Goal: Information Seeking & Learning: Find specific page/section

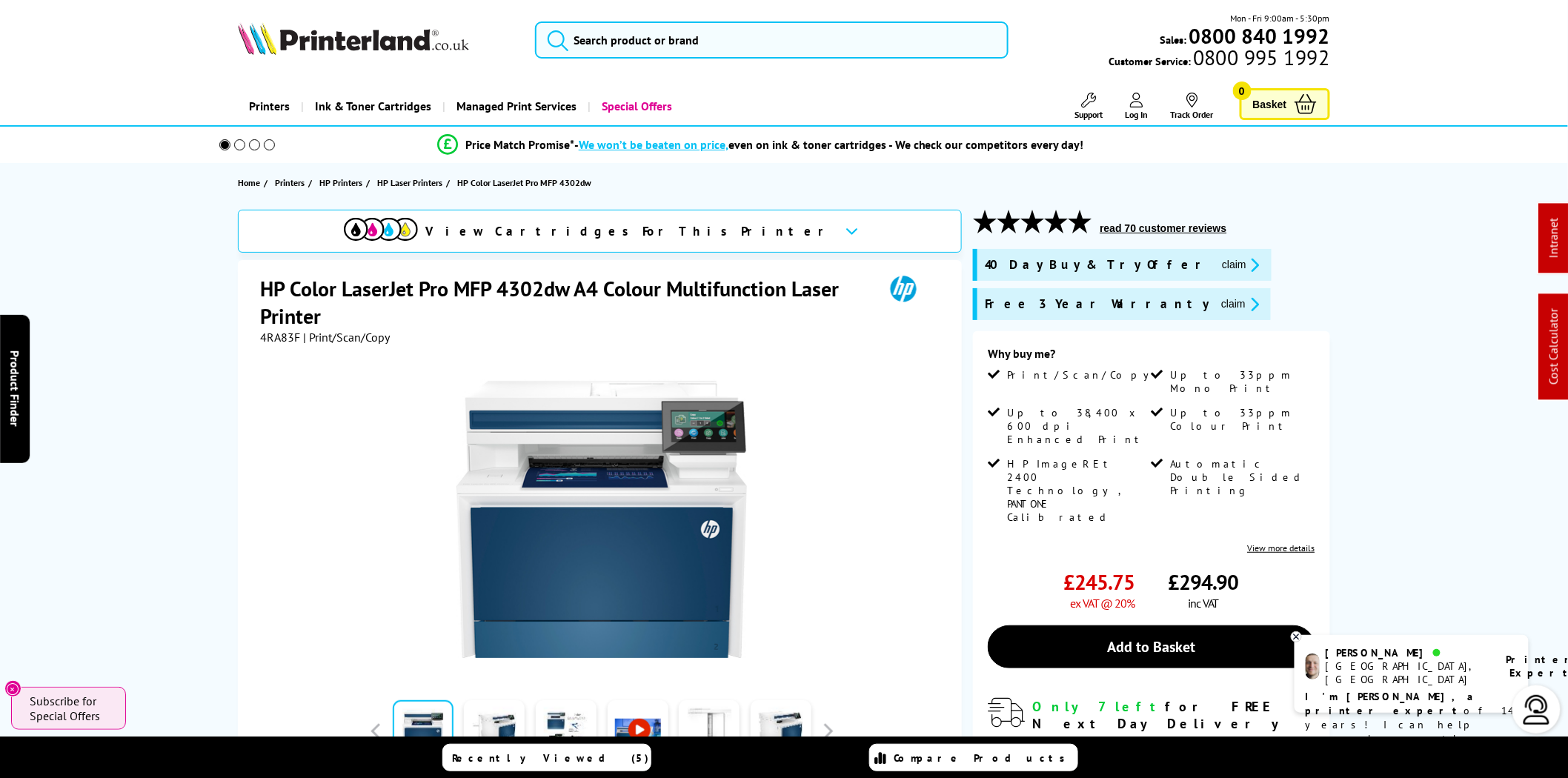
click at [278, 342] on span "4RA83F" at bounding box center [281, 337] width 40 height 15
copy span "4RA83F"
click at [1217, 302] on button "claim" at bounding box center [1240, 304] width 47 height 17
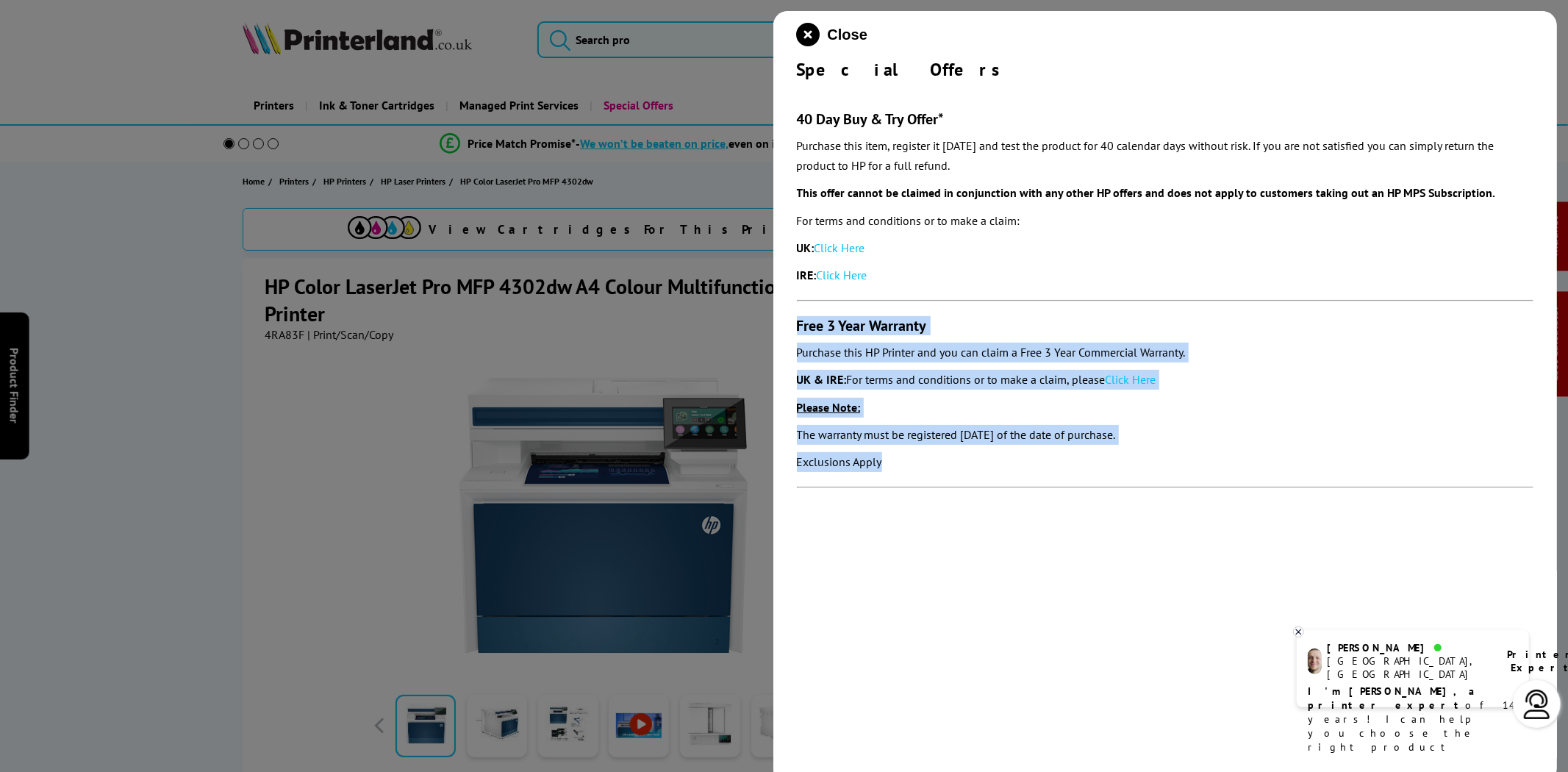
drag, startPoint x: 923, startPoint y: 471, endPoint x: 800, endPoint y: 329, distance: 187.9
click at [800, 329] on section "40 Day Buy & Try Offer* Purchase this item, register it within 30 days and test…" at bounding box center [1166, 292] width 737 height 422
copy section "Free 3 Year Warranty Purchase this HP Printer and you can claim a Free 3 Year C…"
click at [1127, 383] on link "Click Here" at bounding box center [1131, 380] width 51 height 15
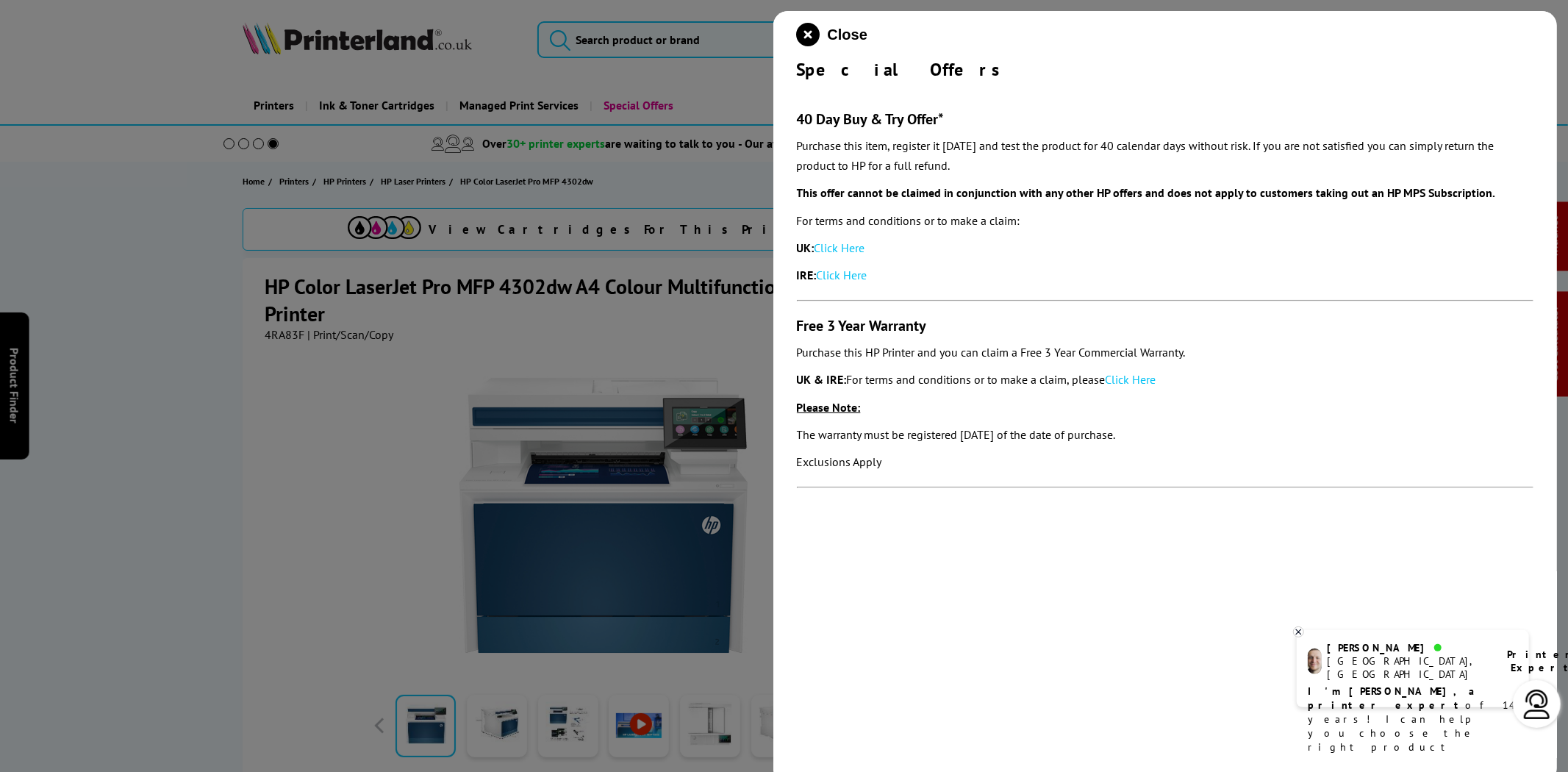
click at [671, 37] on div at bounding box center [784, 386] width 1568 height 772
click at [806, 30] on icon "close modal" at bounding box center [809, 35] width 24 height 24
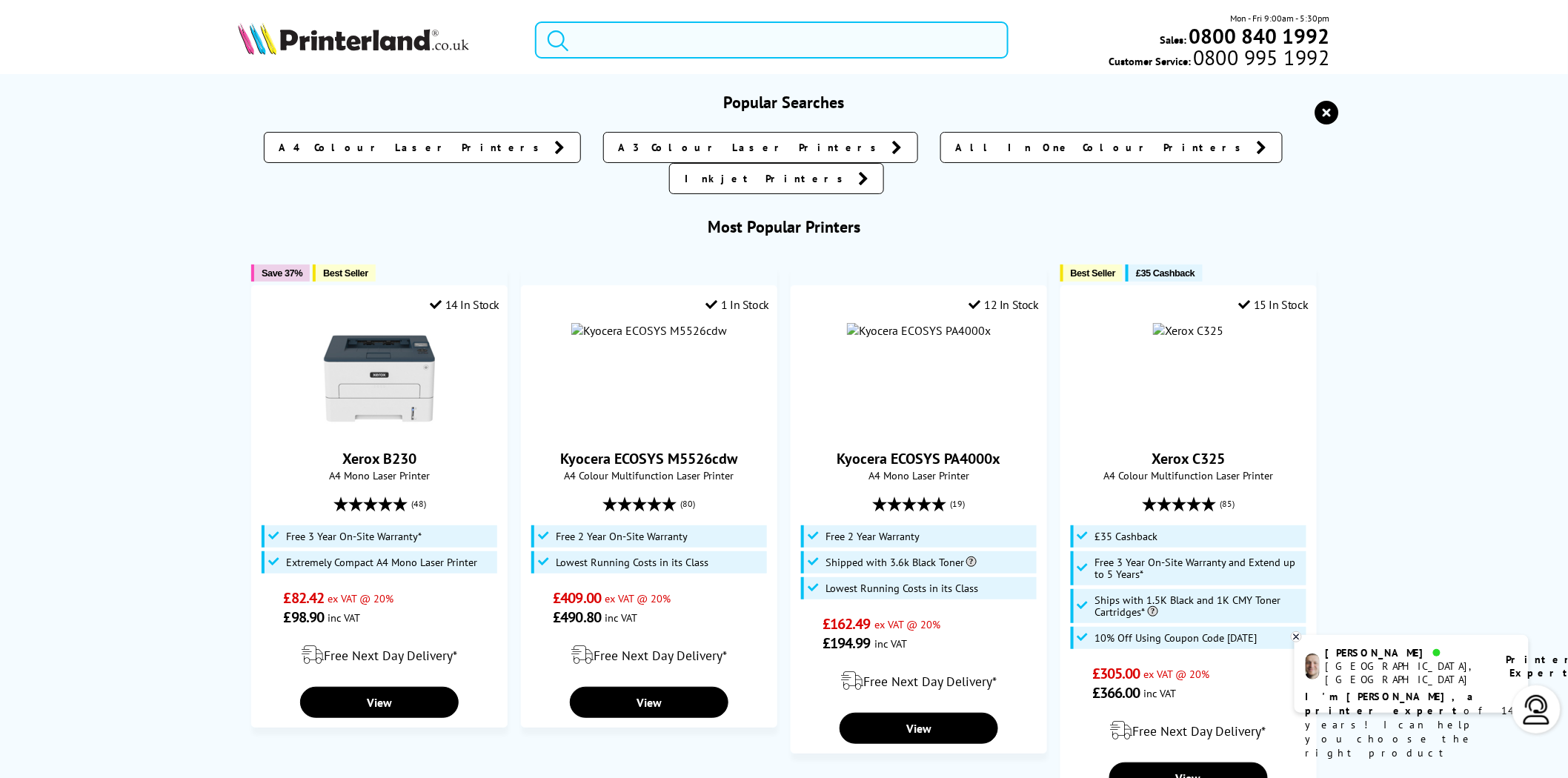
click at [736, 31] on input "search" at bounding box center [772, 40] width 474 height 37
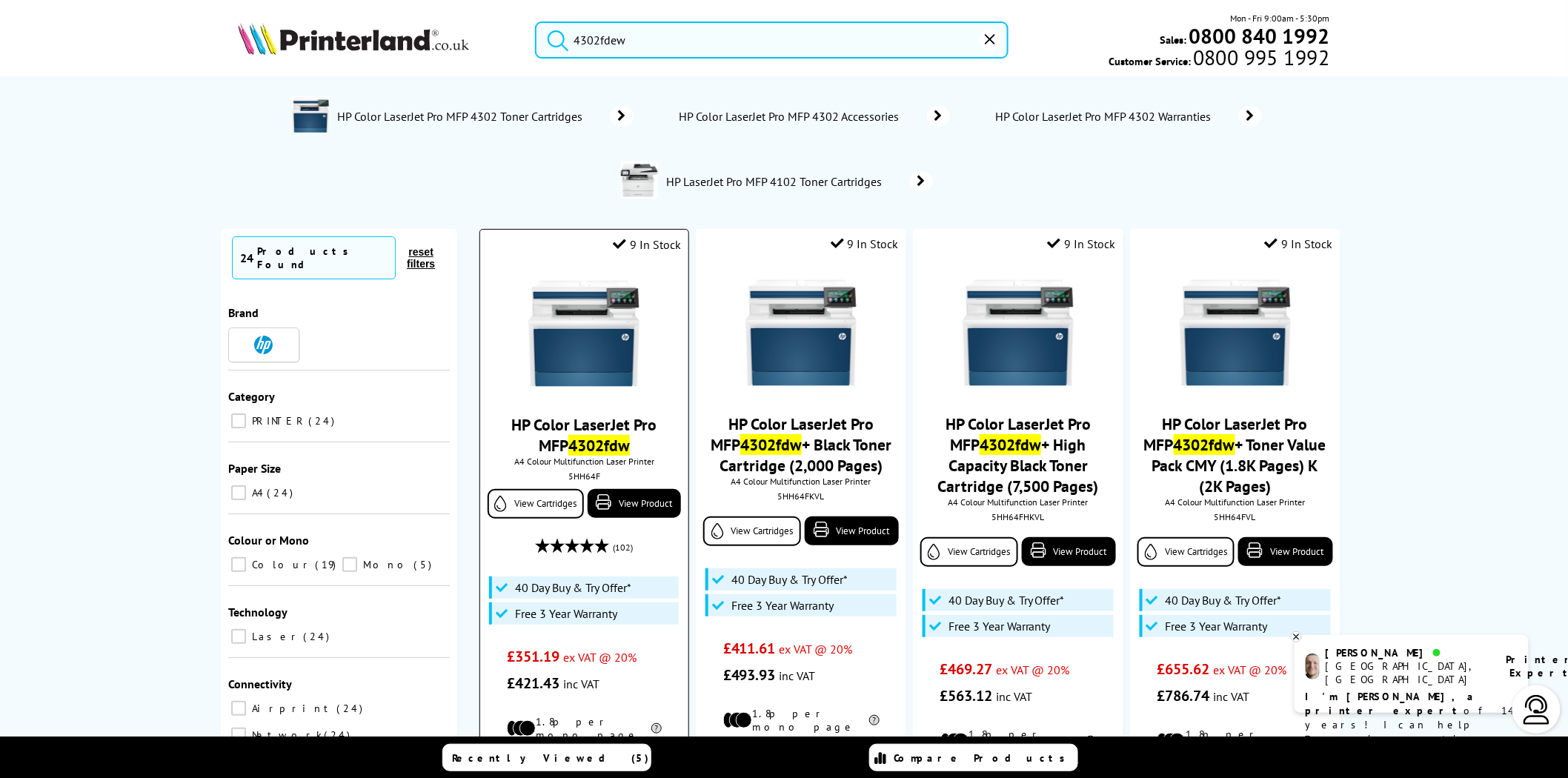
type input "4302fdew"
click at [612, 305] on img at bounding box center [584, 333] width 111 height 111
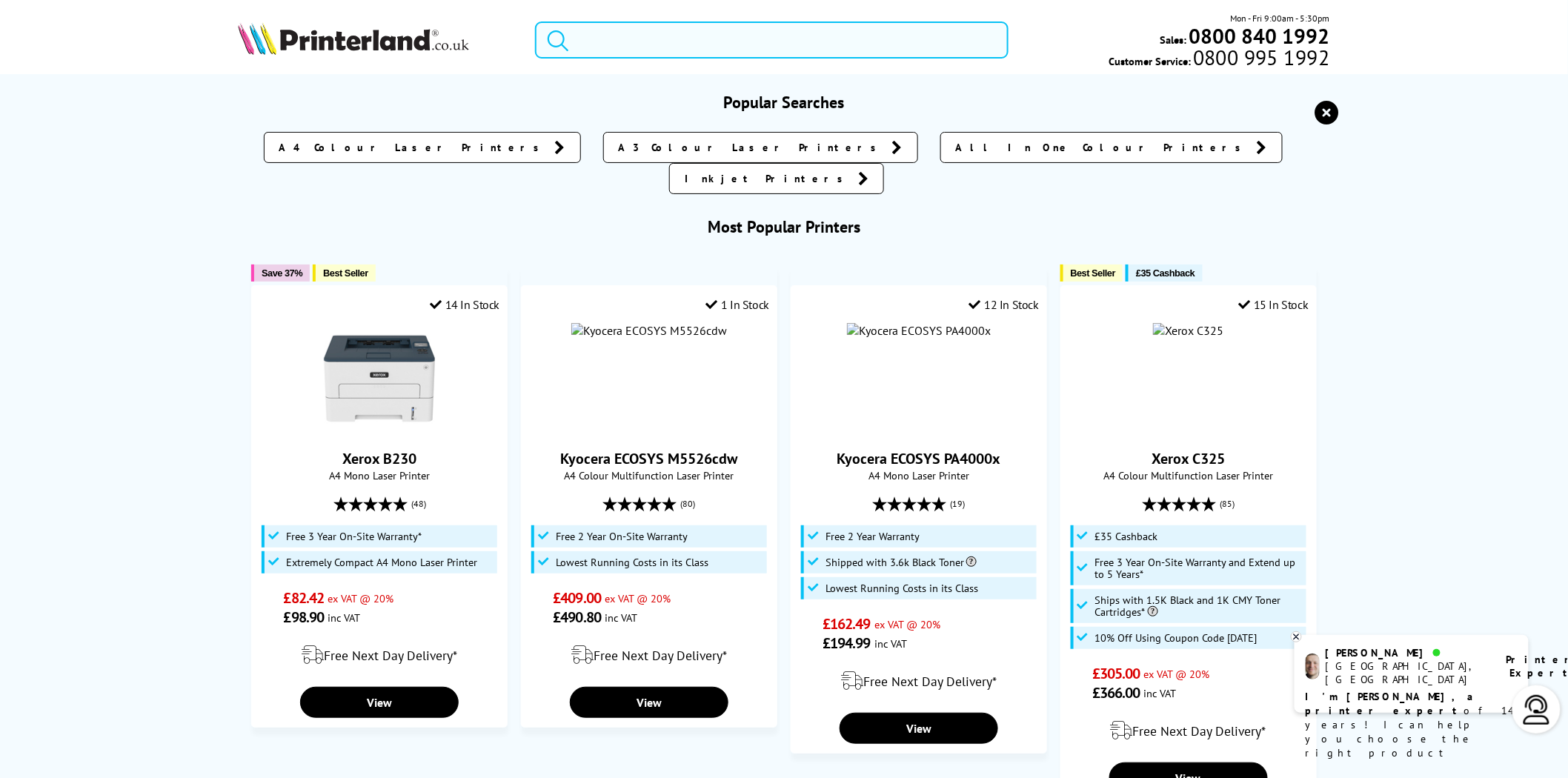
click at [769, 46] on input "search" at bounding box center [772, 40] width 474 height 37
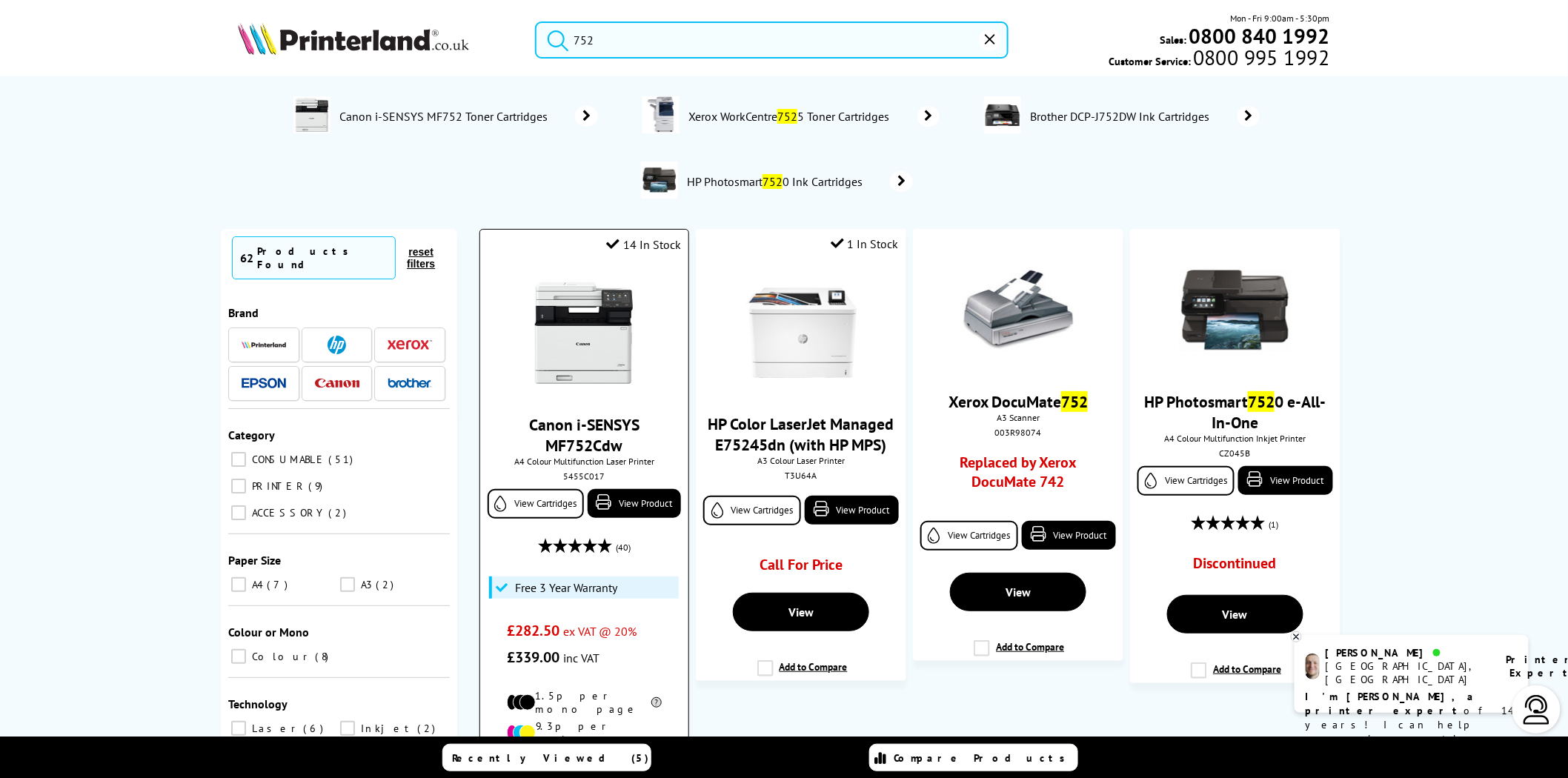
type input "752"
click at [579, 339] on img at bounding box center [584, 333] width 111 height 111
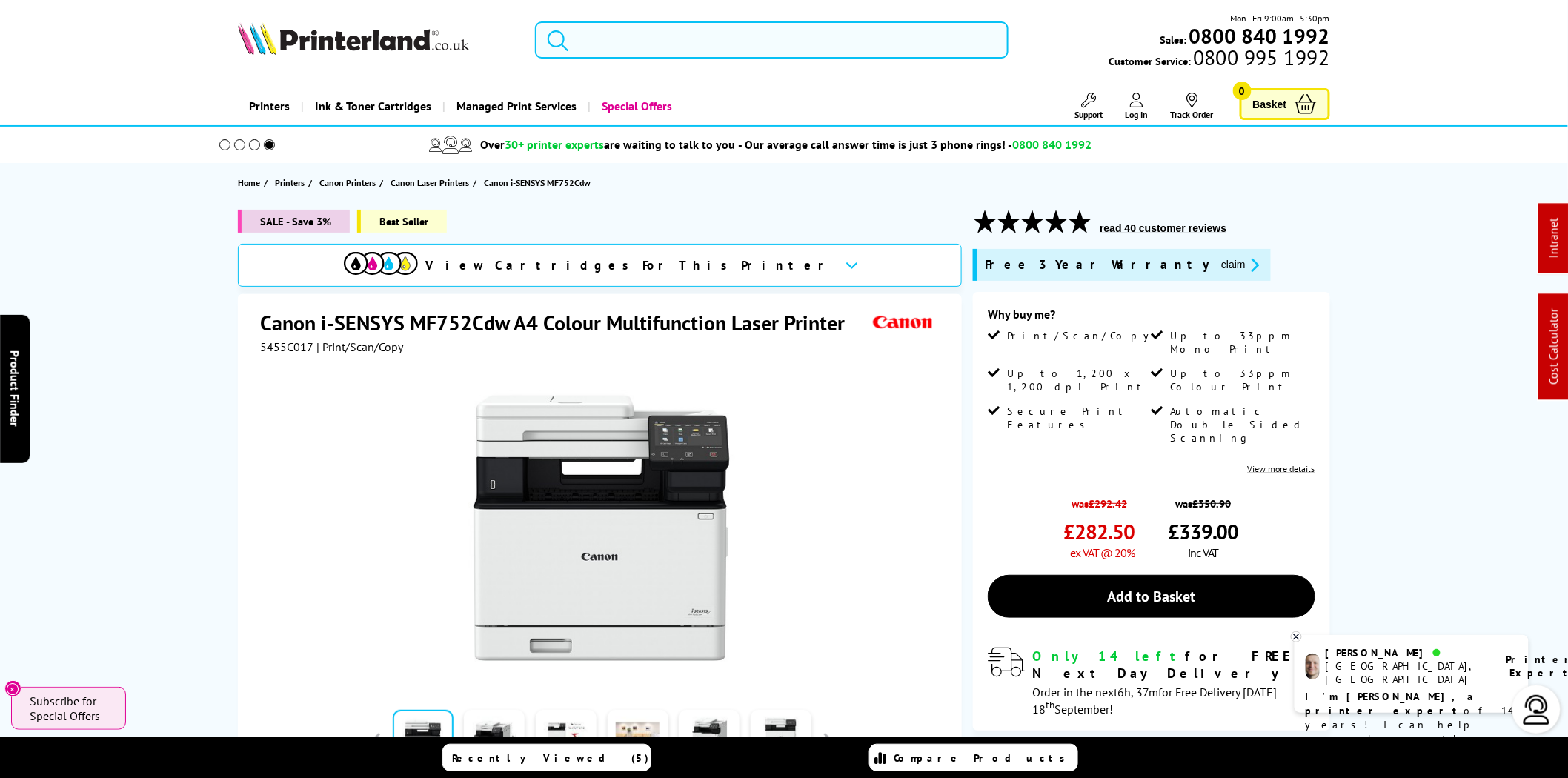
click at [591, 32] on input "search" at bounding box center [772, 40] width 474 height 37
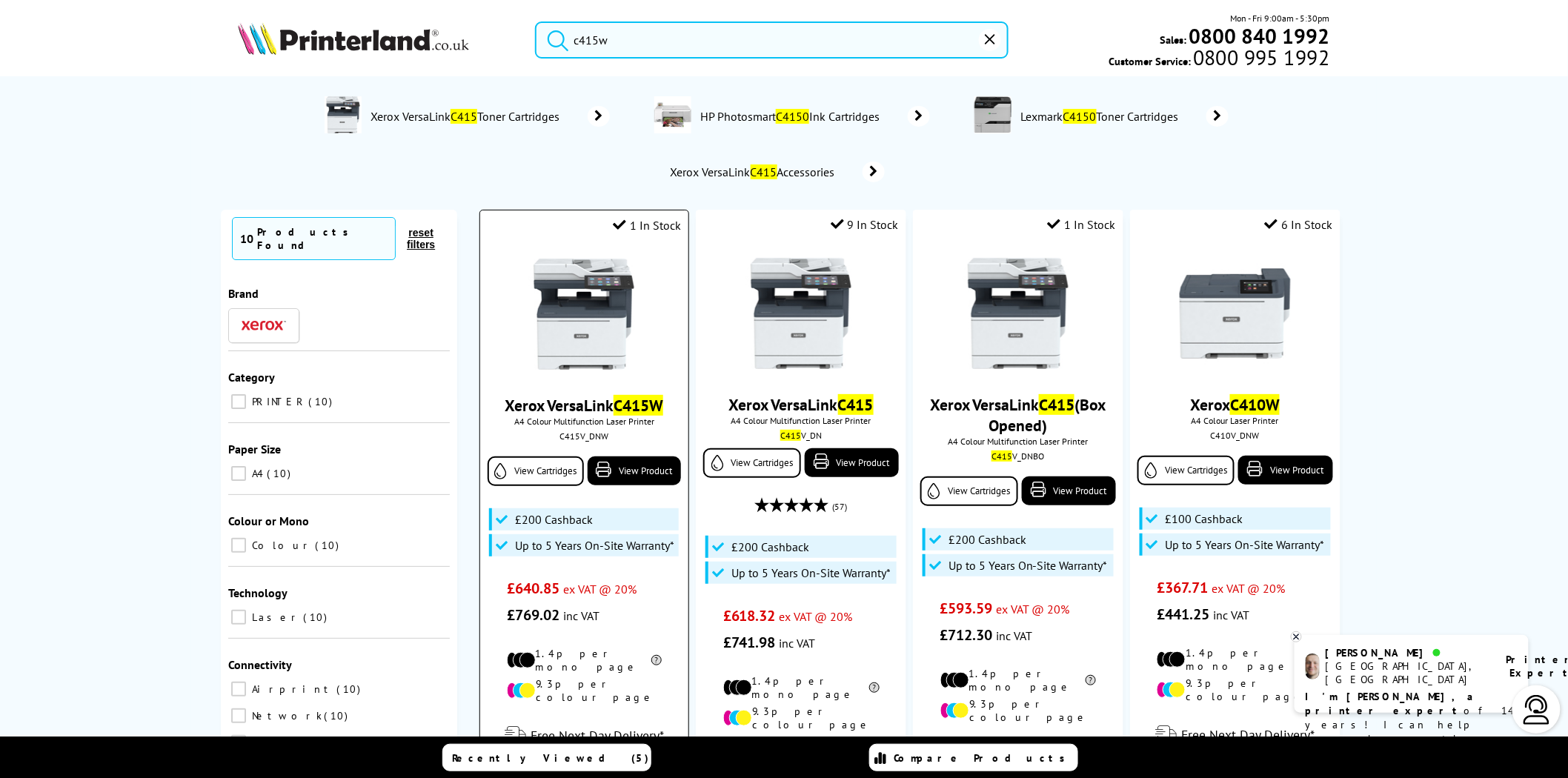
type input "c415w"
click at [596, 323] on img at bounding box center [584, 314] width 111 height 111
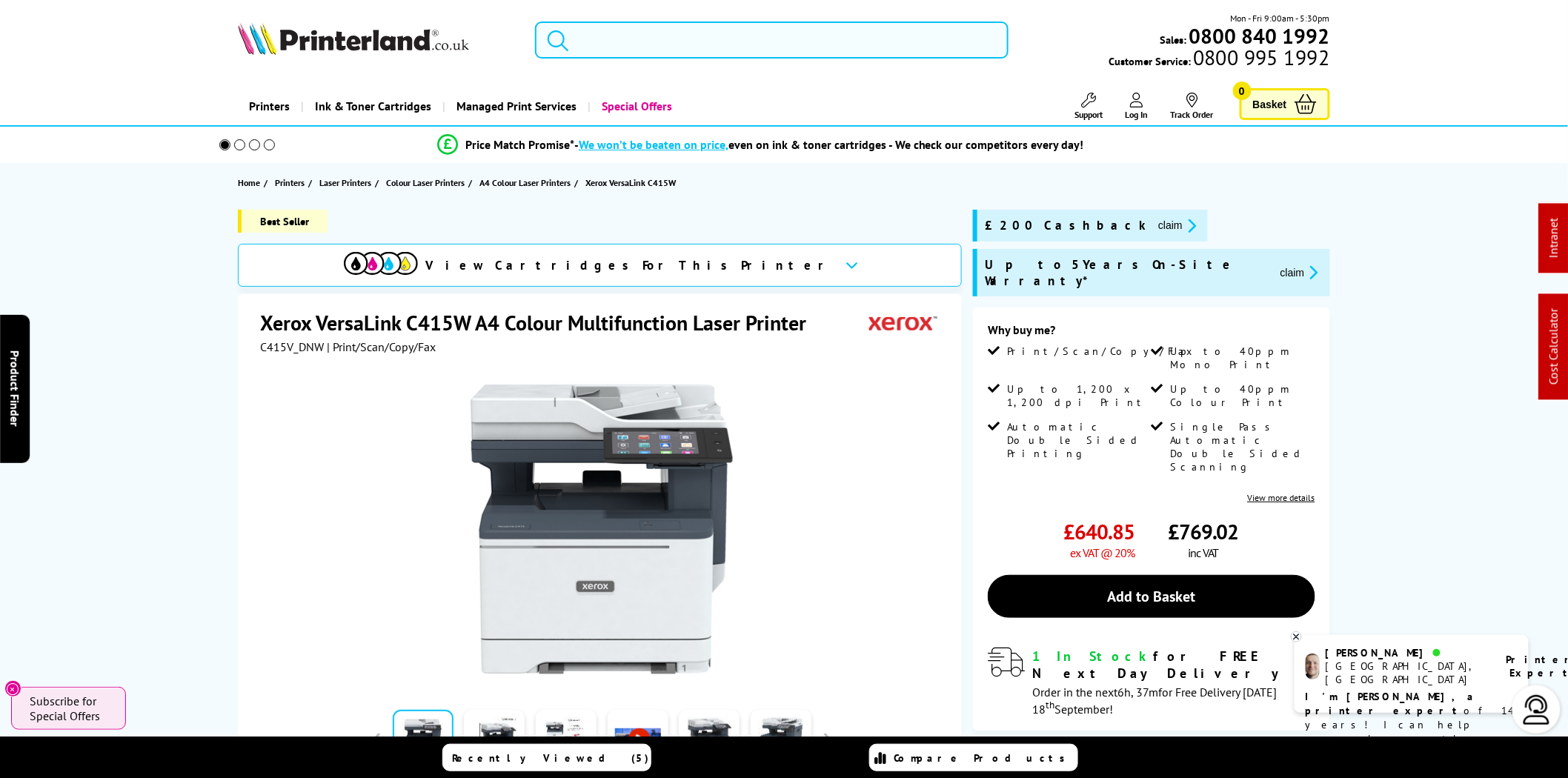
click at [681, 42] on input "search" at bounding box center [772, 40] width 474 height 37
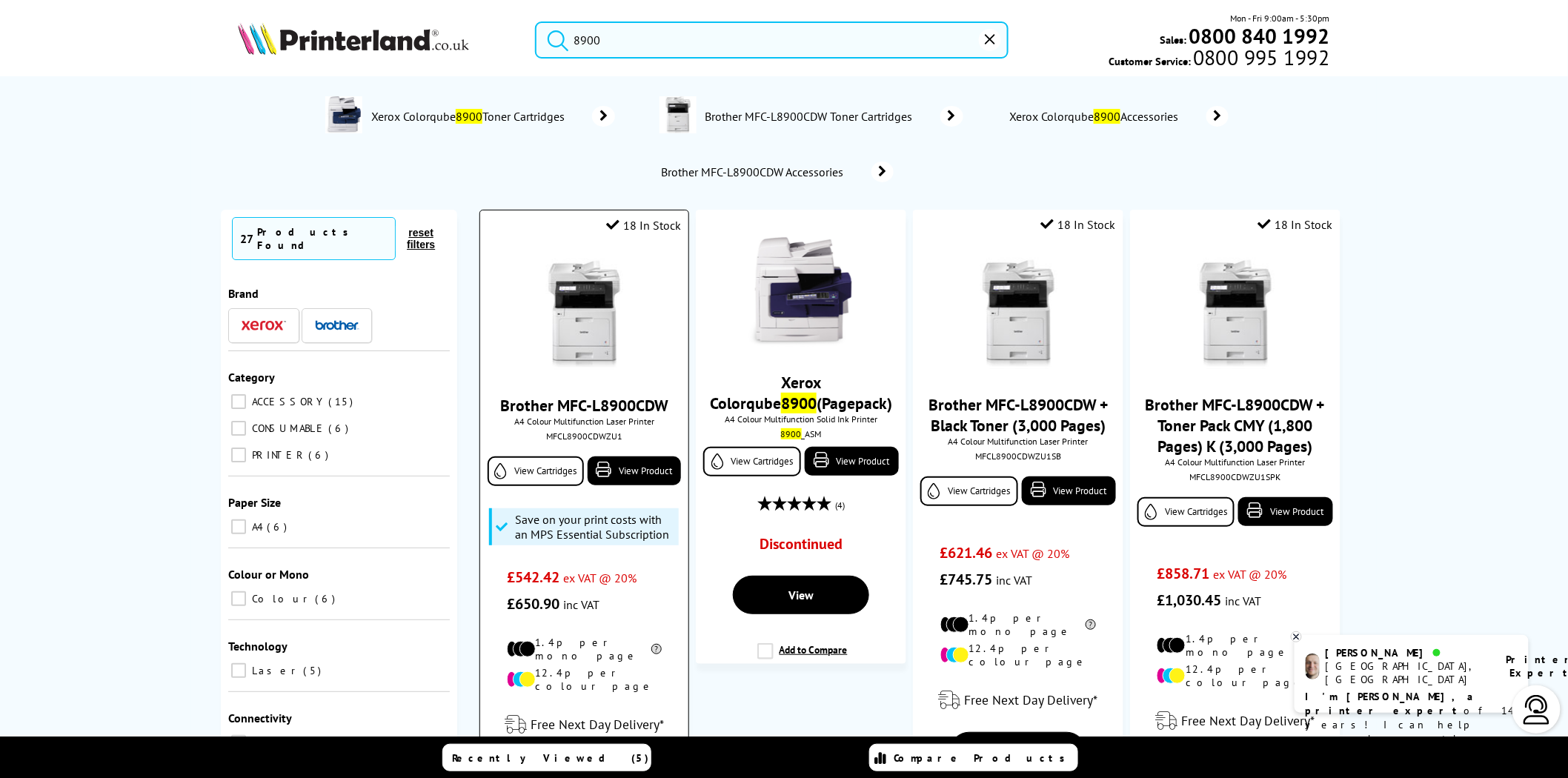
type input "8900"
click at [604, 327] on img at bounding box center [584, 314] width 111 height 111
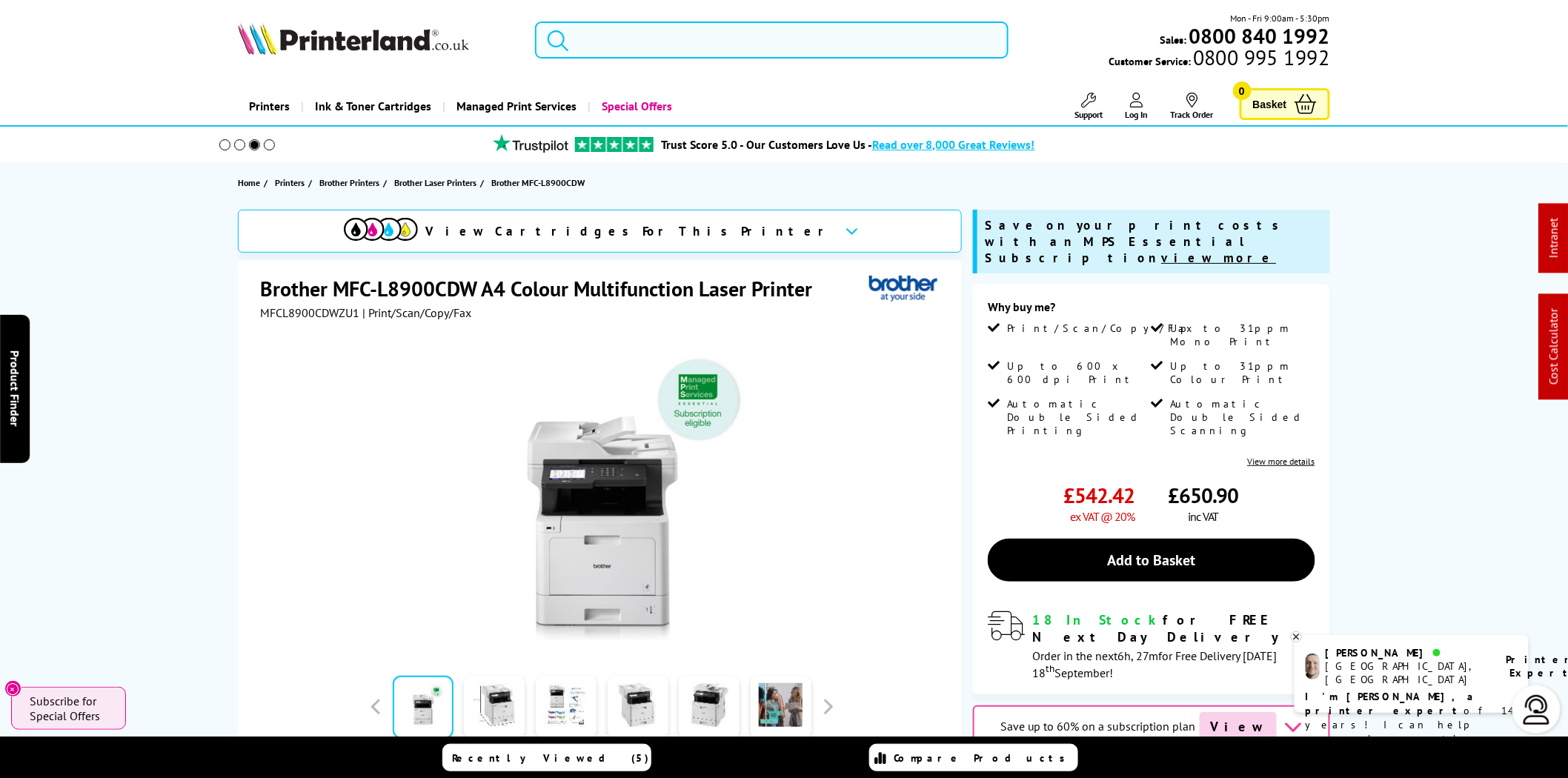
click at [606, 40] on input "search" at bounding box center [772, 40] width 474 height 37
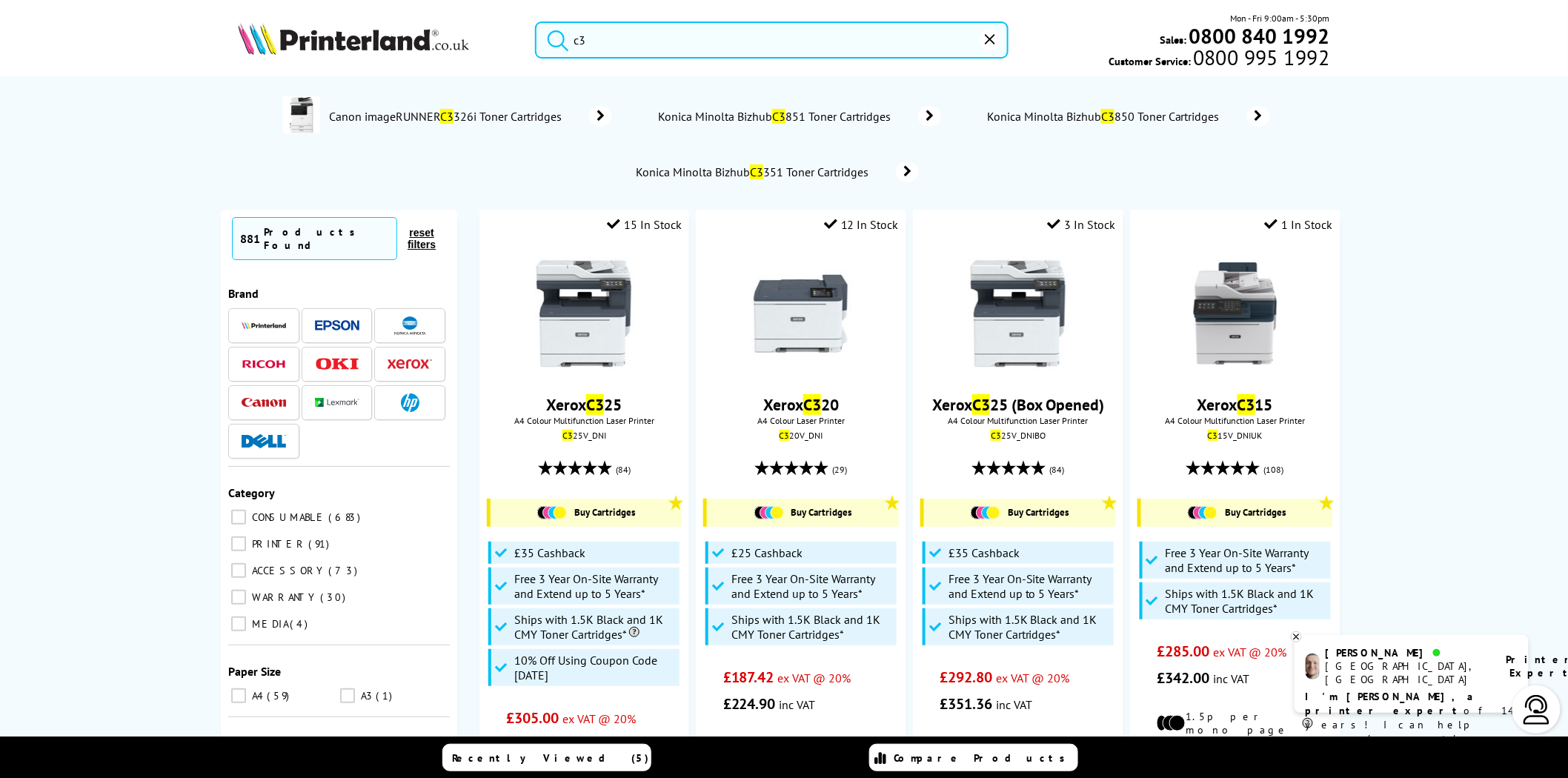
type input "c"
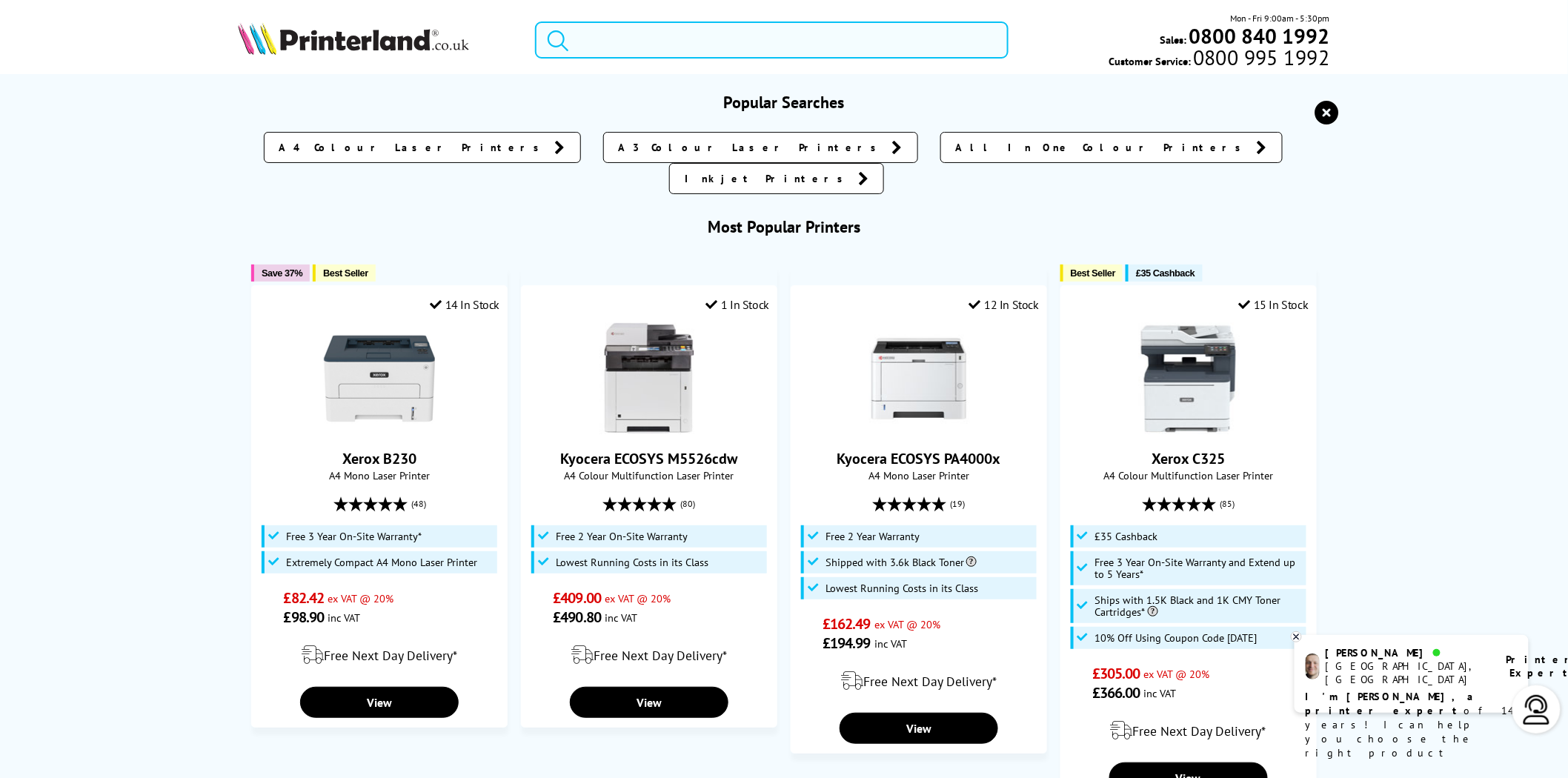
click at [635, 54] on input "search" at bounding box center [772, 40] width 474 height 37
click at [418, 50] on img at bounding box center [354, 39] width 231 height 33
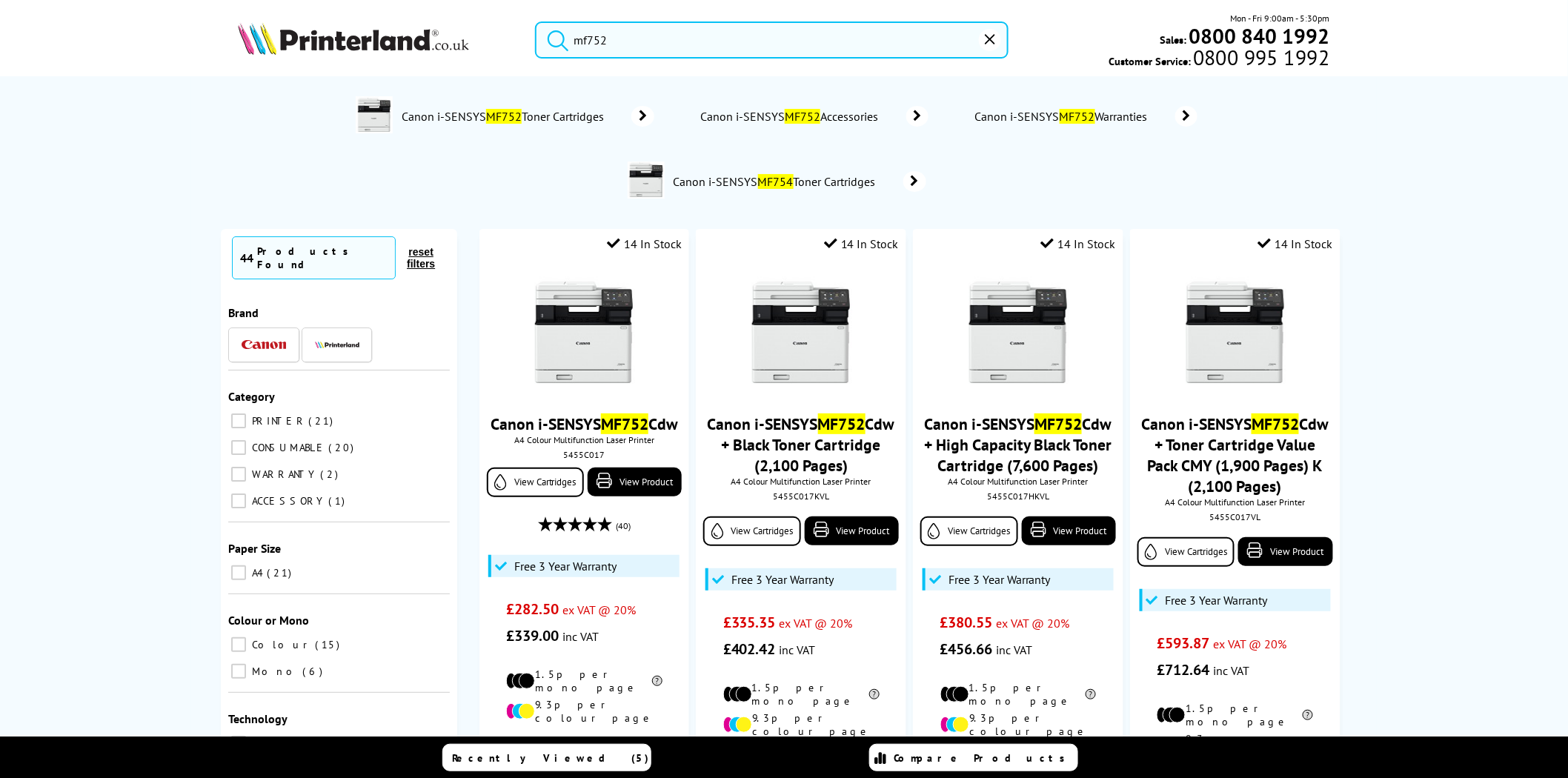
type input "mf752"
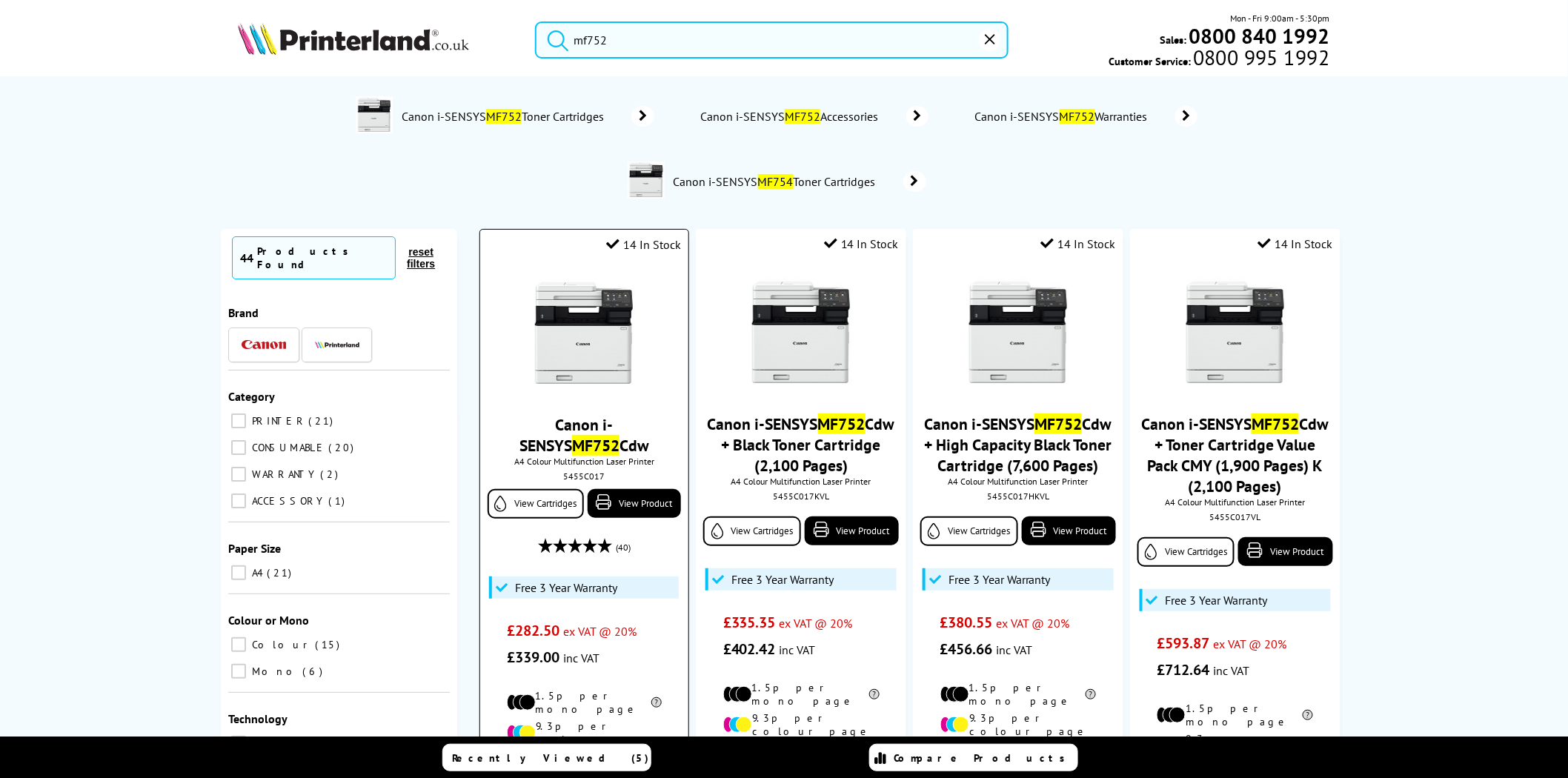
click at [596, 319] on img at bounding box center [584, 333] width 111 height 111
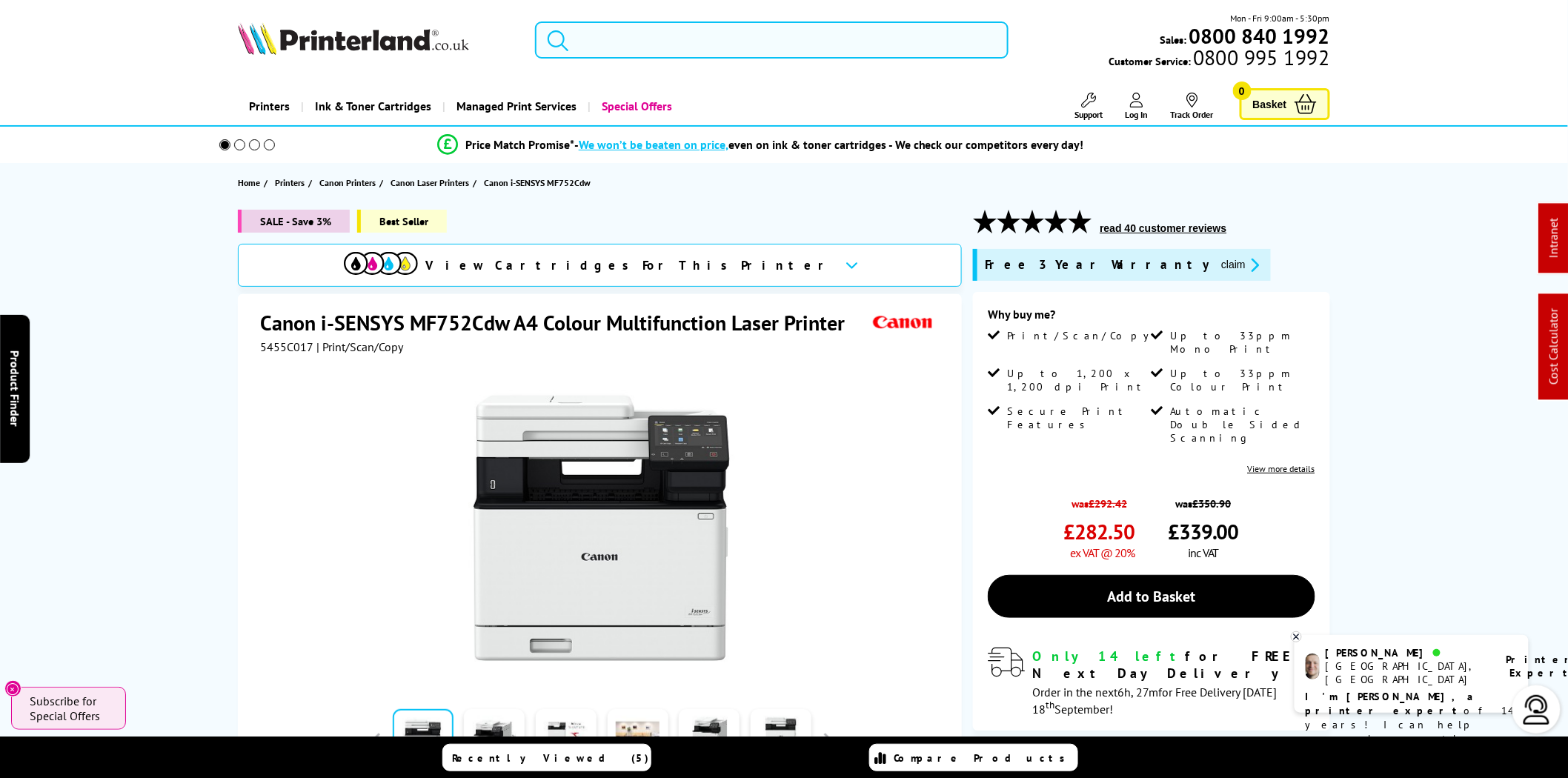
click at [625, 48] on input "search" at bounding box center [772, 40] width 474 height 37
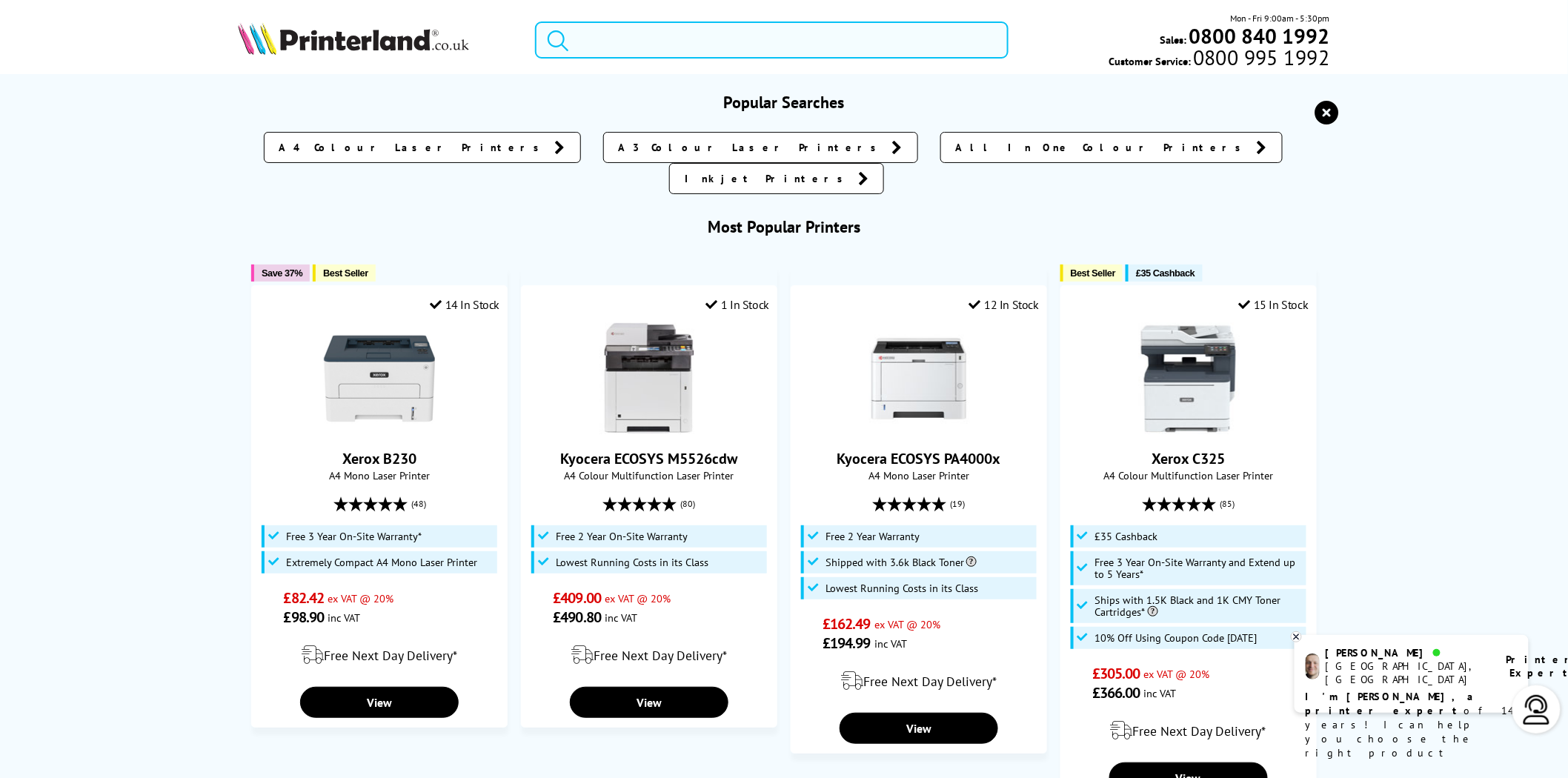
type input "m"
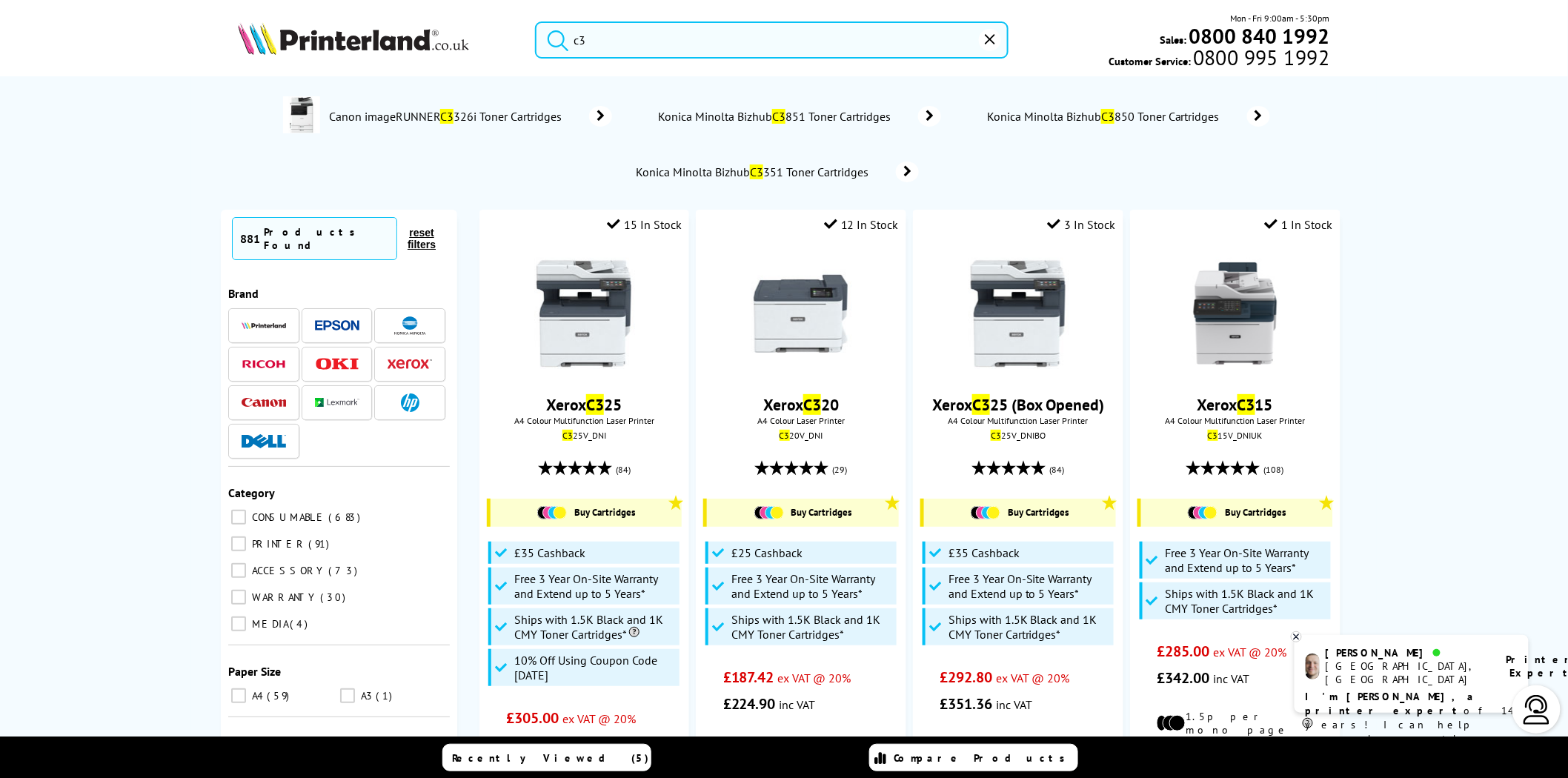
type input "c"
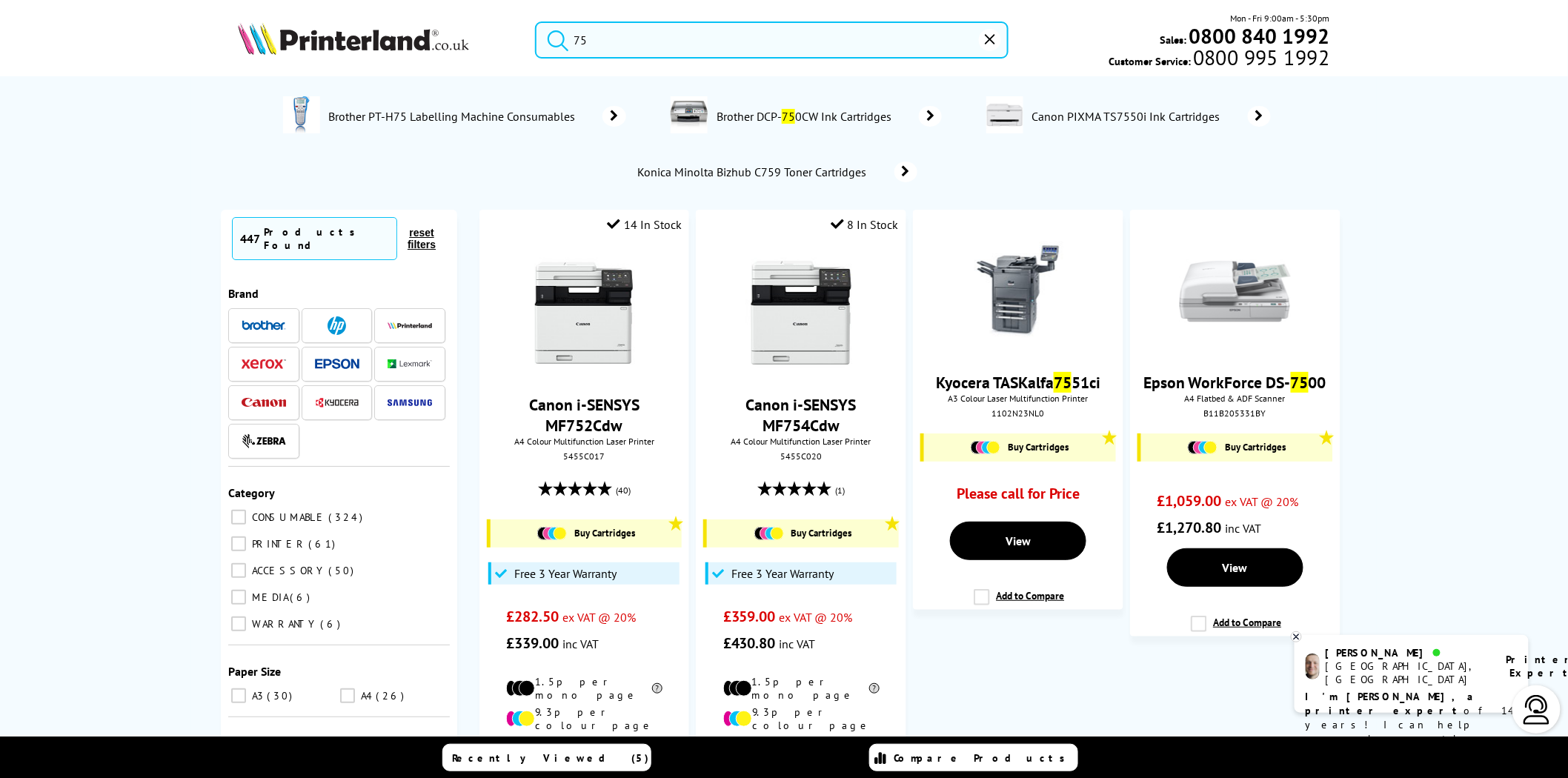
type input "752"
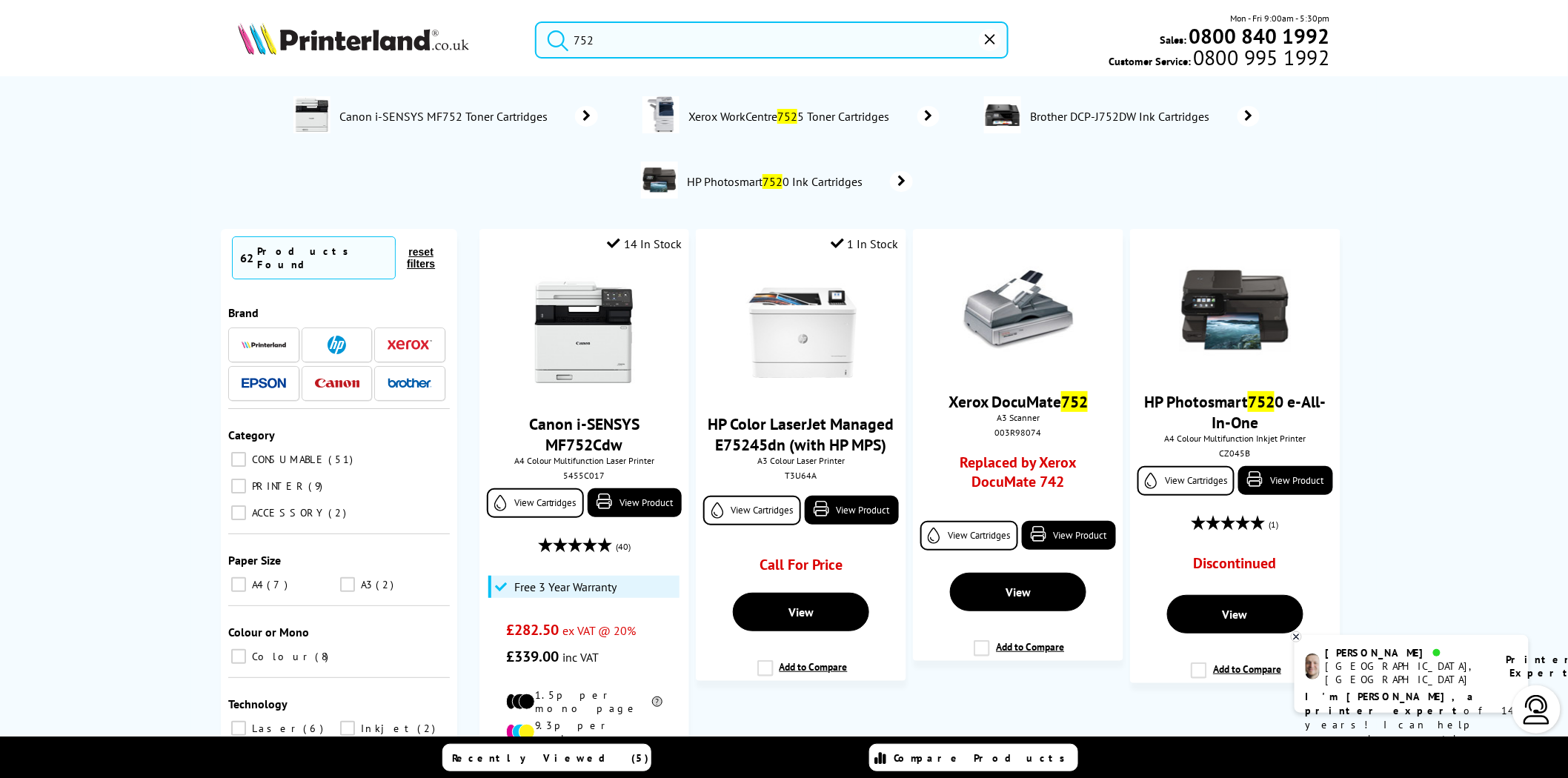
drag, startPoint x: 625, startPoint y: 48, endPoint x: 505, endPoint y: 45, distance: 120.0
click at [505, 45] on div "752 Mon - Fri 9:00am - 5:30pm Sales: 0800 840 1992 Customer Service: 0800 995 1…" at bounding box center [784, 43] width 1186 height 65
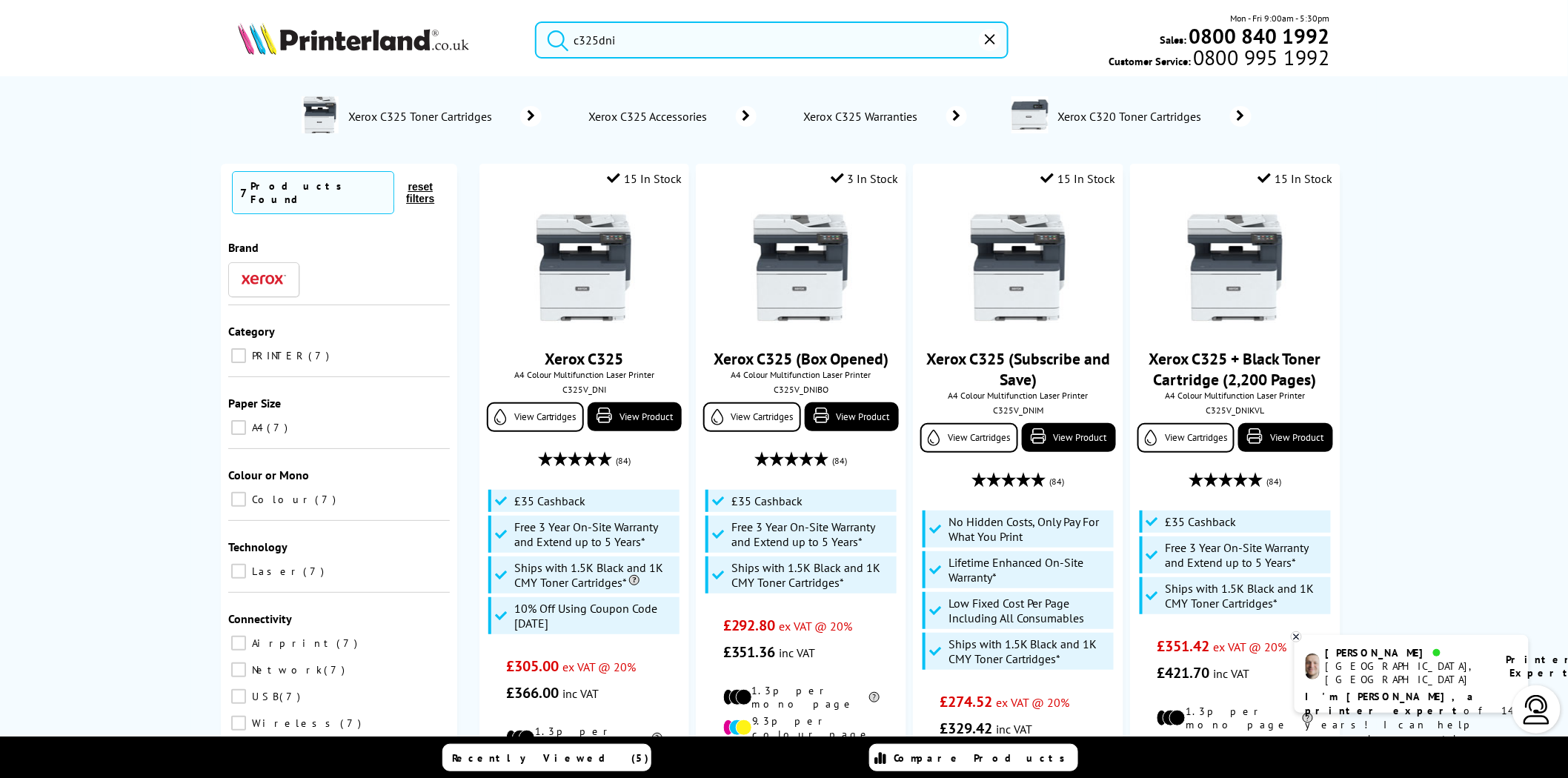
type input "c325dni"
click at [402, 42] on img at bounding box center [354, 39] width 231 height 33
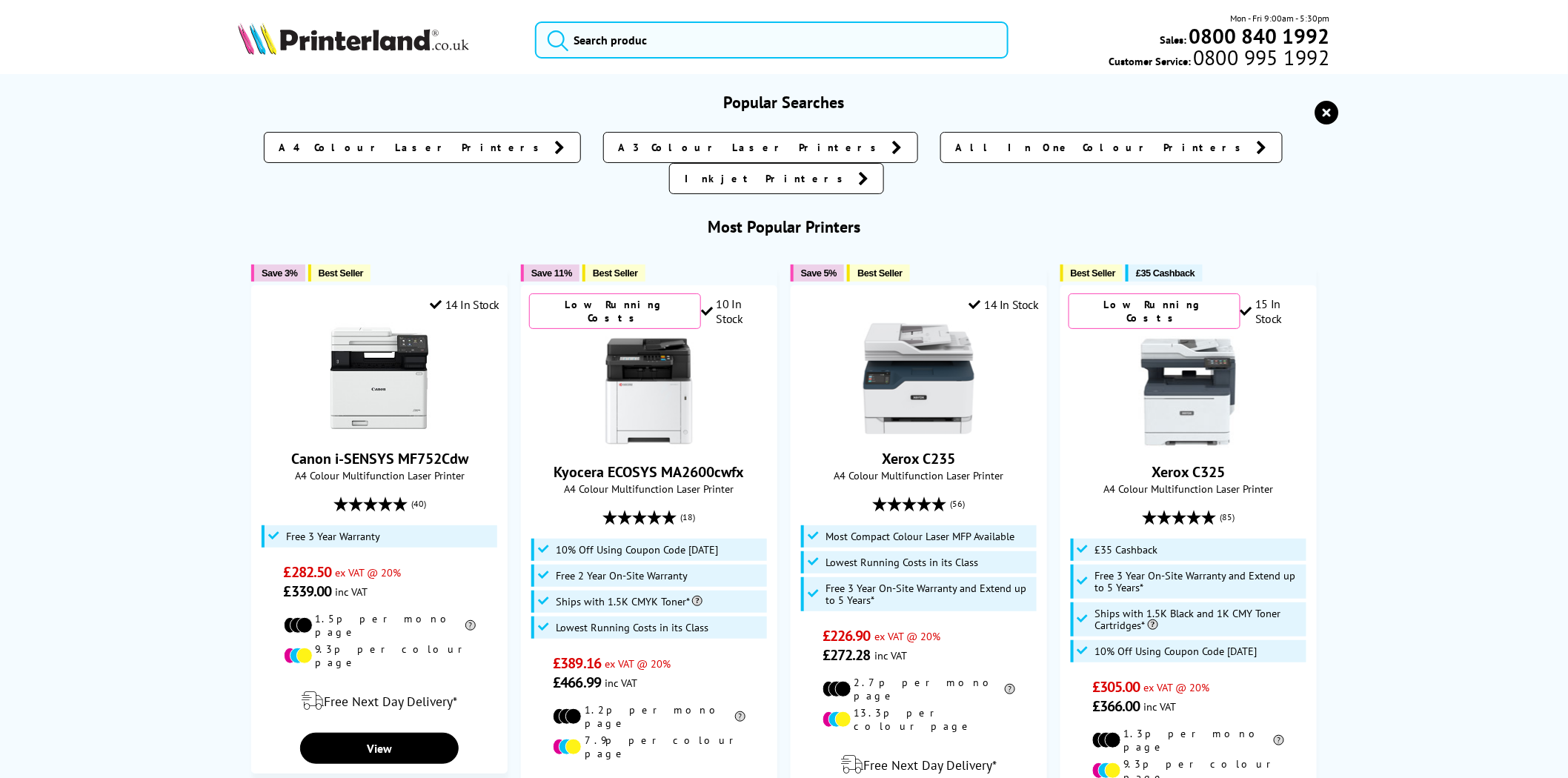
click at [682, 36] on input "search" at bounding box center [772, 40] width 474 height 37
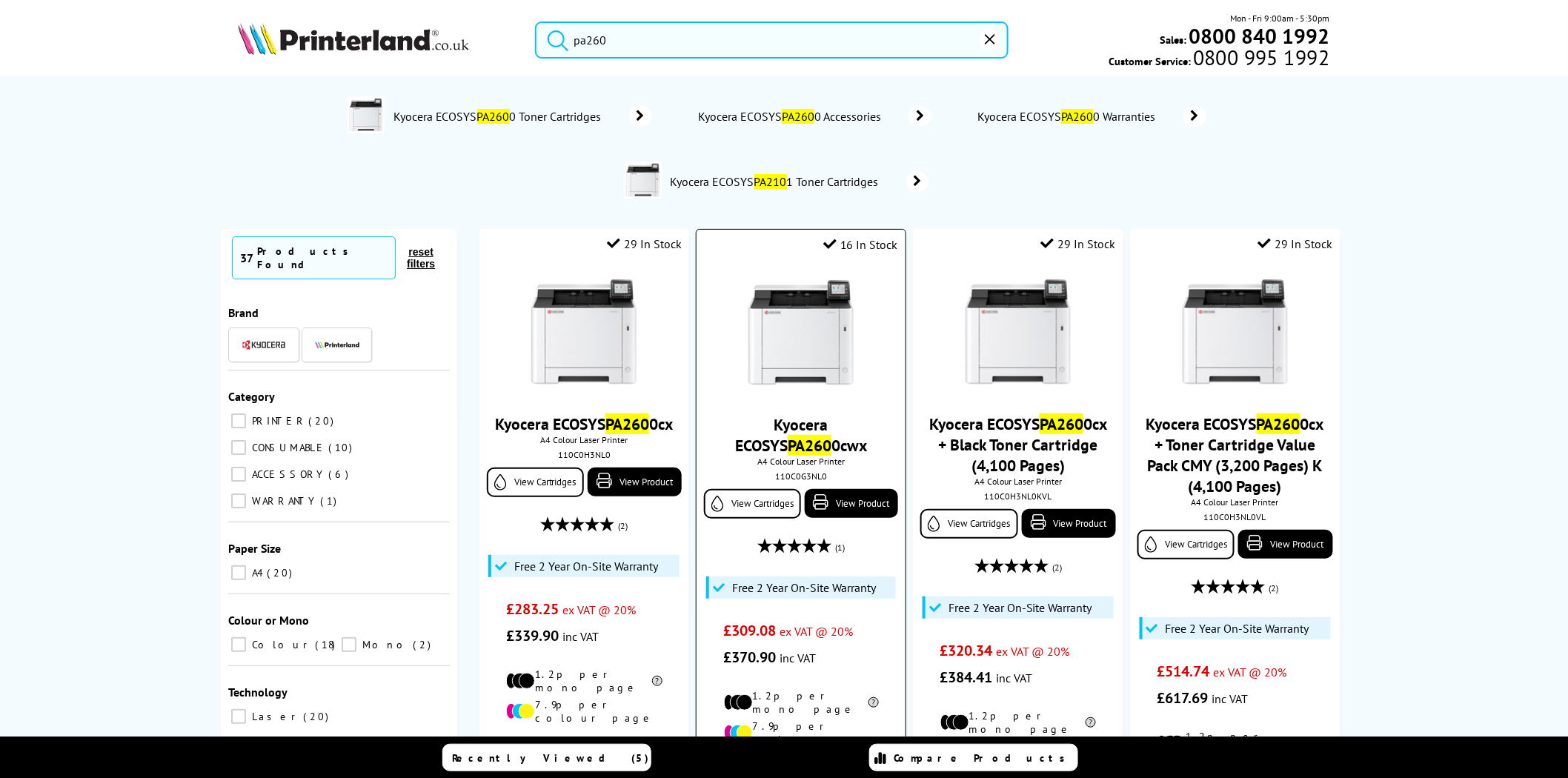
type input "pa260"
click at [794, 327] on img at bounding box center [801, 333] width 111 height 111
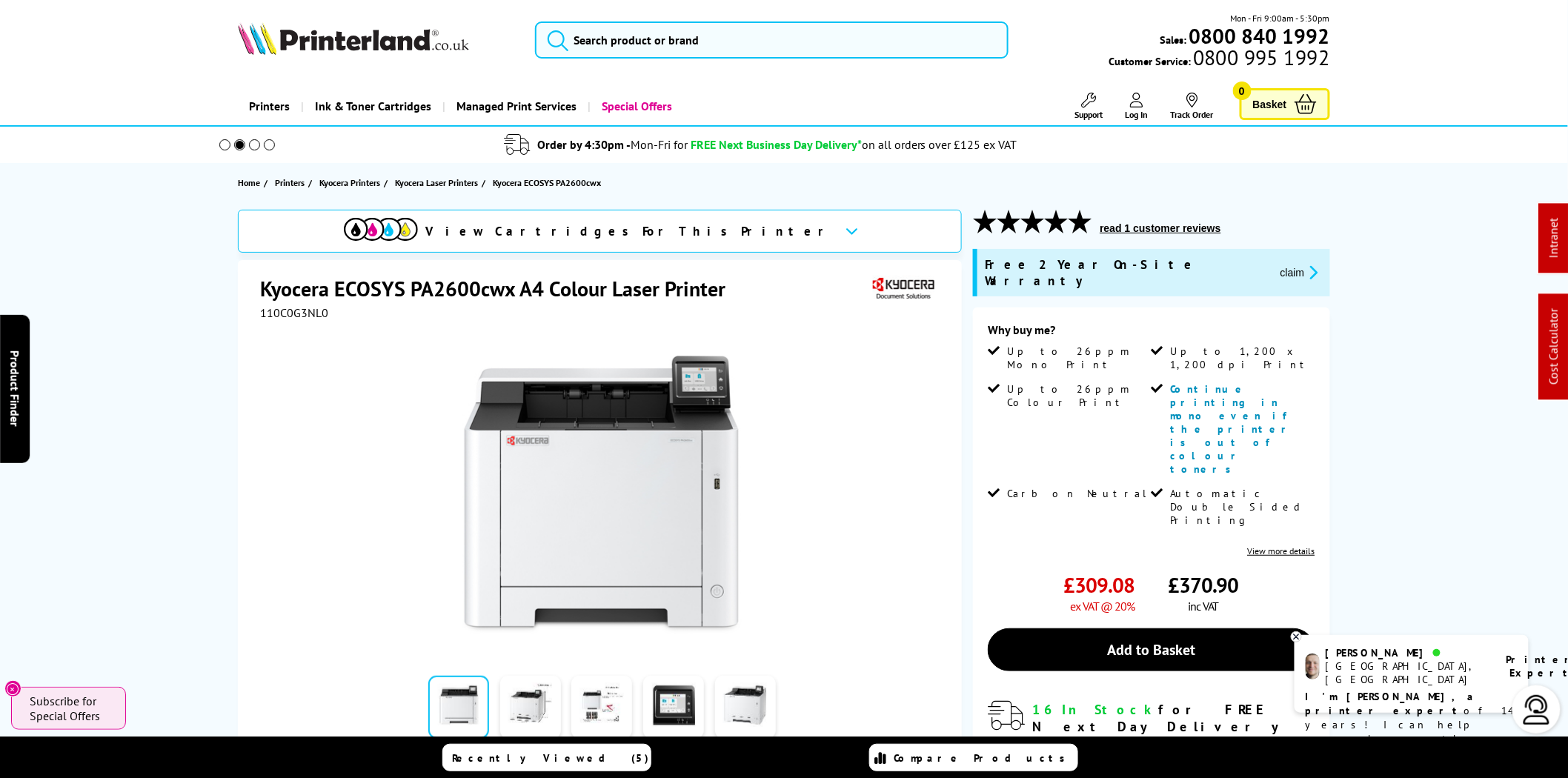
click at [1084, 111] on span "Support" at bounding box center [1090, 114] width 28 height 11
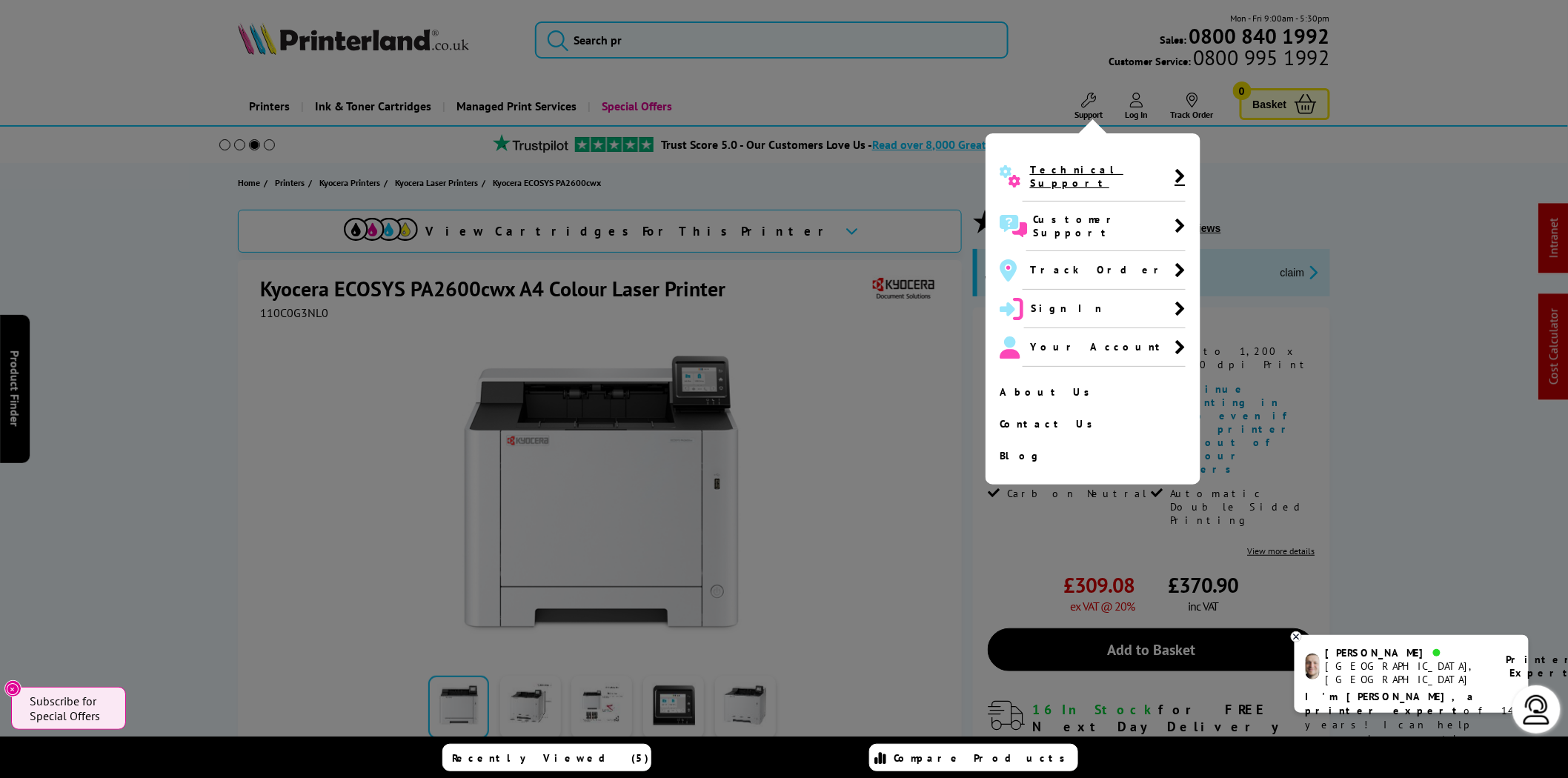
click at [1071, 172] on span "Technical Support" at bounding box center [1102, 176] width 145 height 27
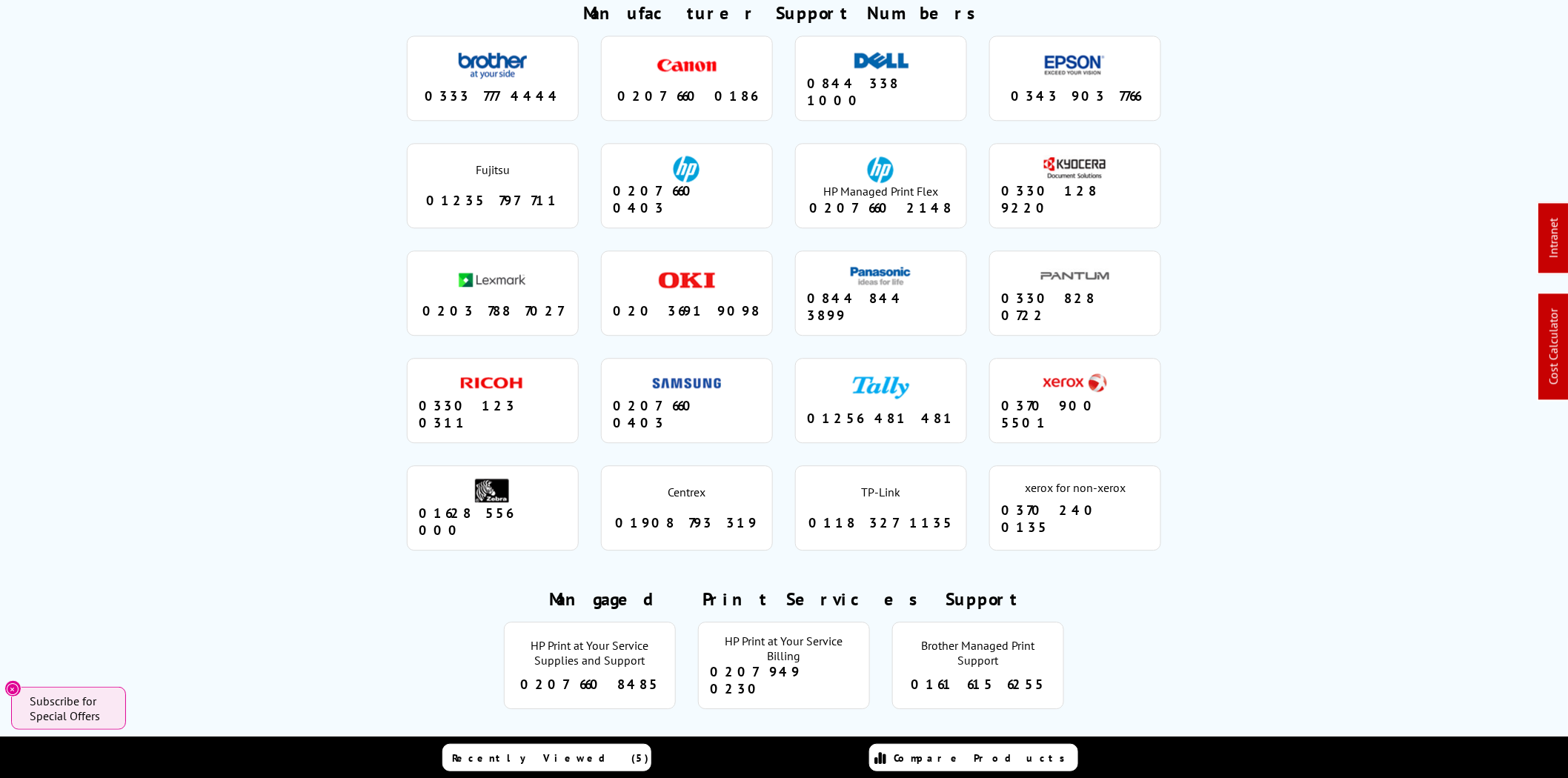
drag, startPoint x: 119, startPoint y: 239, endPoint x: 202, endPoint y: 67, distance: 191.0
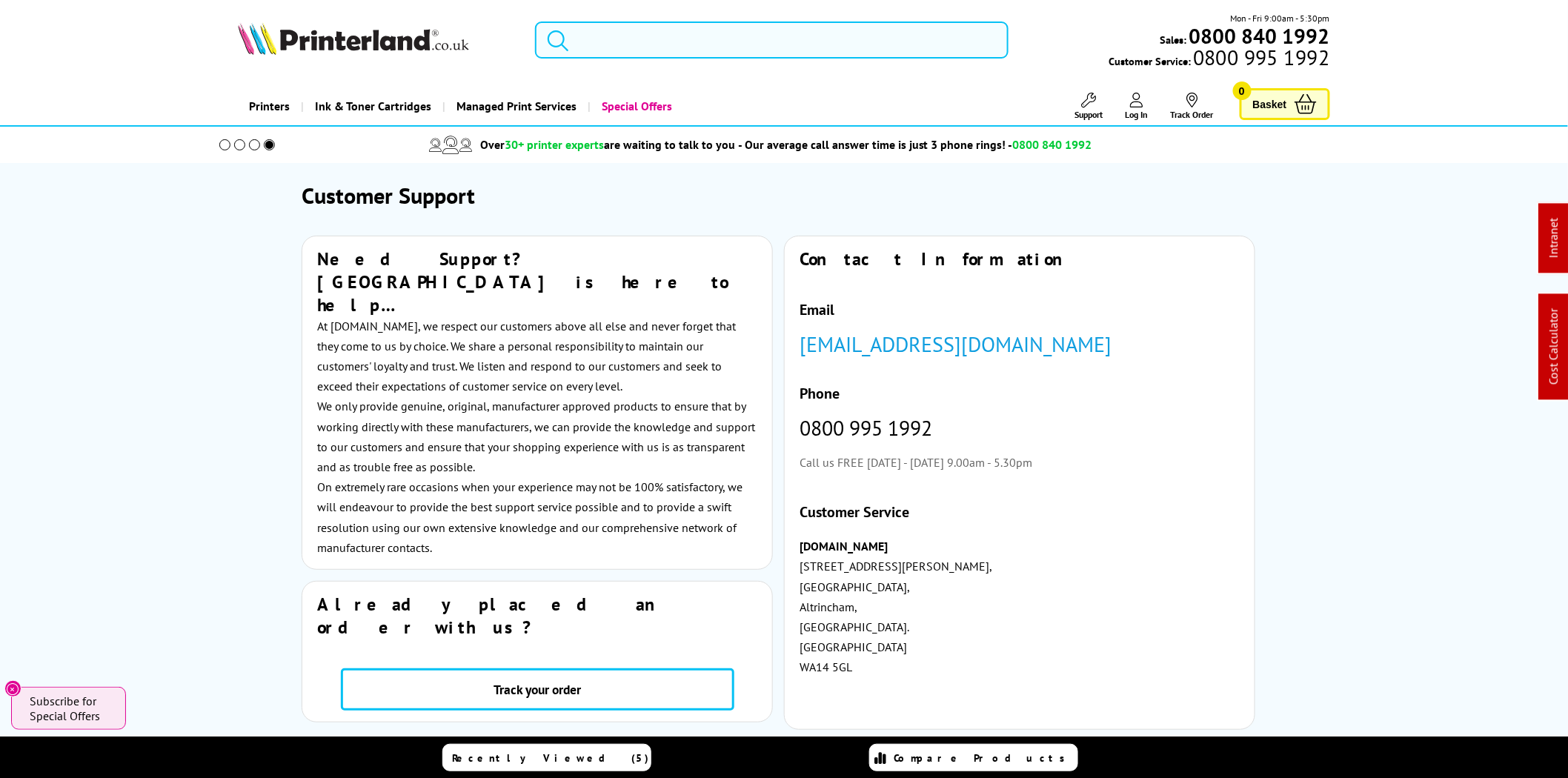
click at [708, 48] on input "search" at bounding box center [772, 40] width 474 height 37
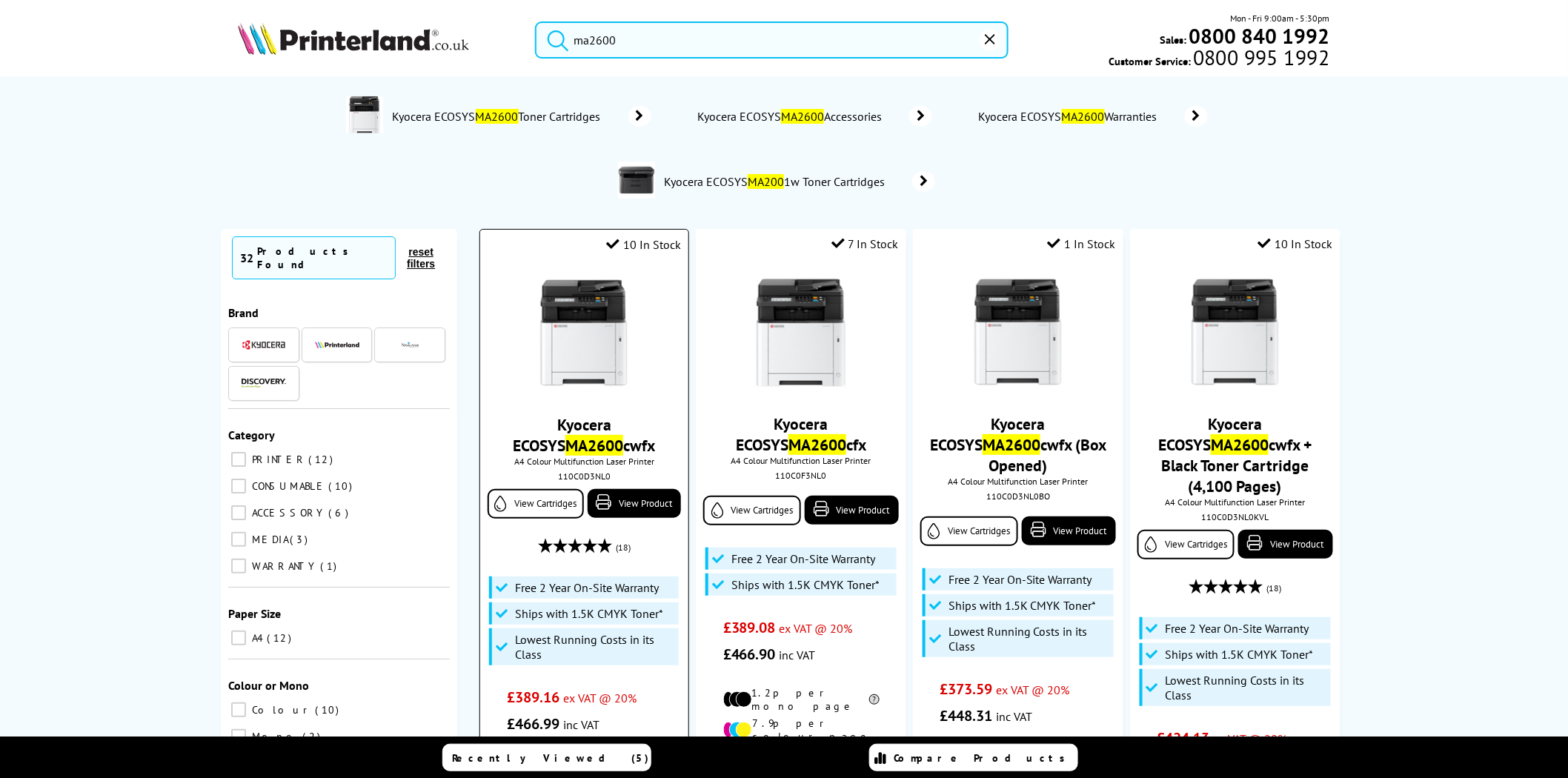
type input "ma2600"
click at [574, 341] on img at bounding box center [584, 333] width 111 height 111
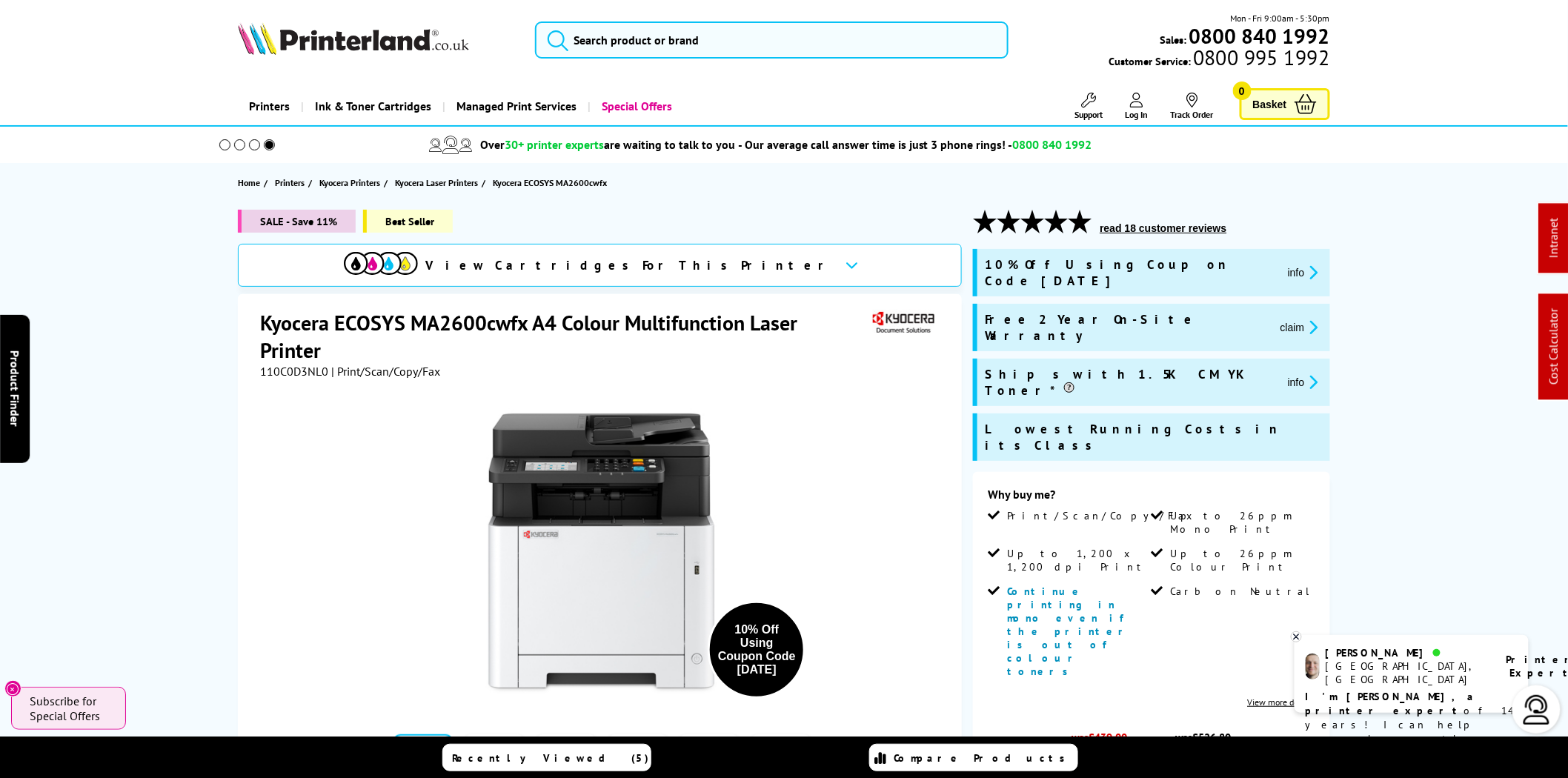
click at [411, 48] on img at bounding box center [354, 39] width 231 height 33
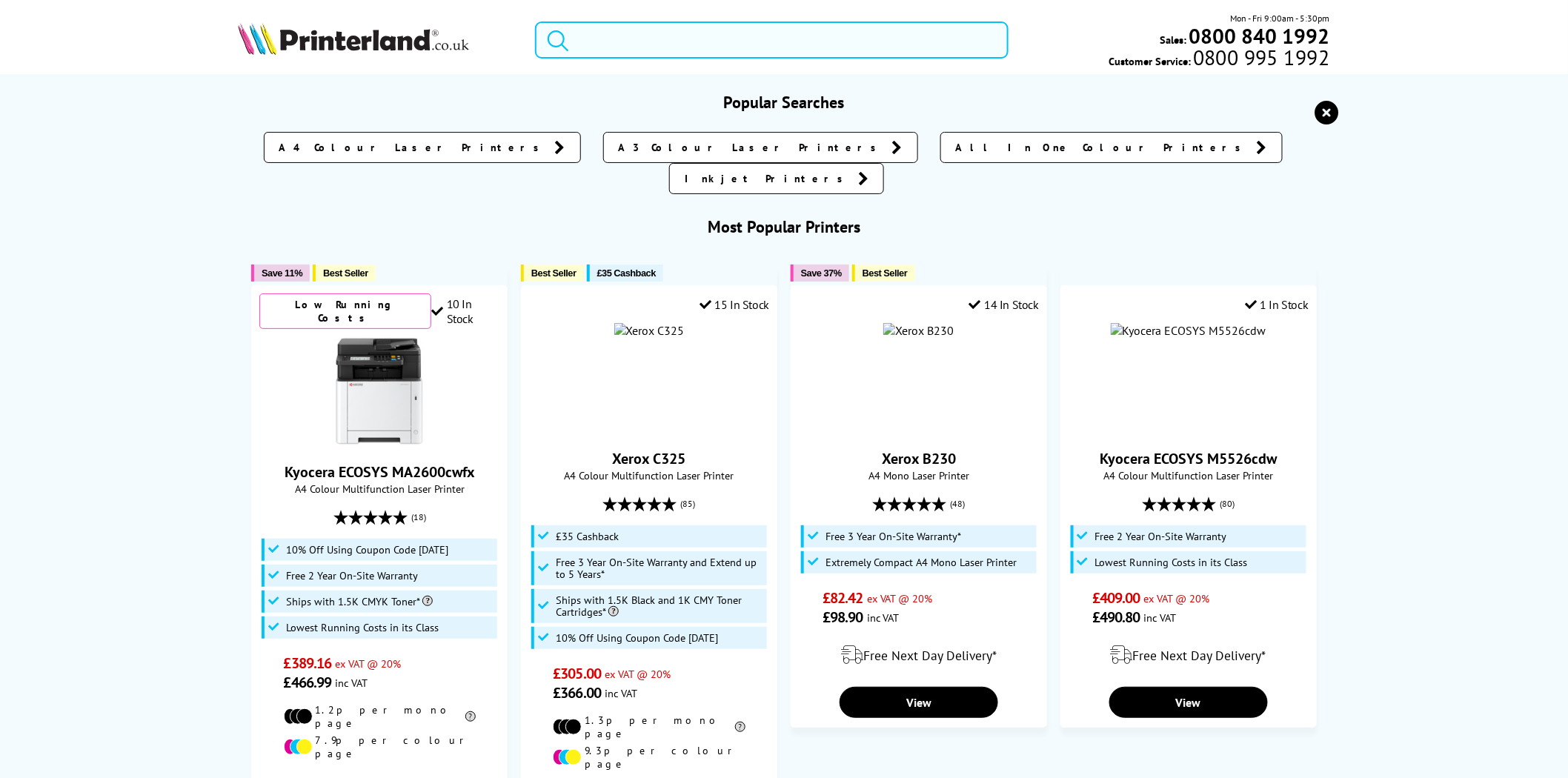
click at [630, 46] on input "search" at bounding box center [772, 40] width 474 height 37
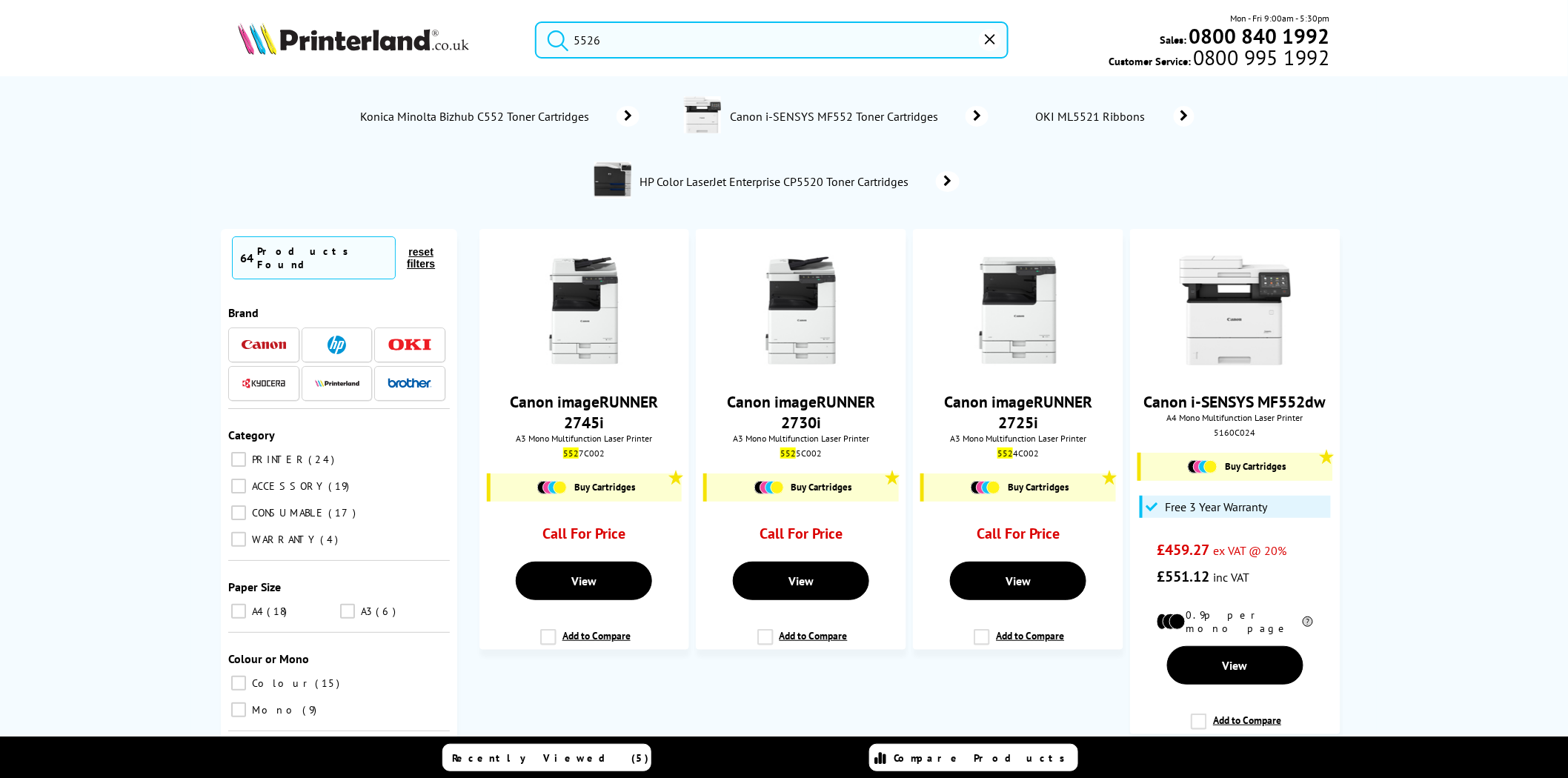
type input "5526"
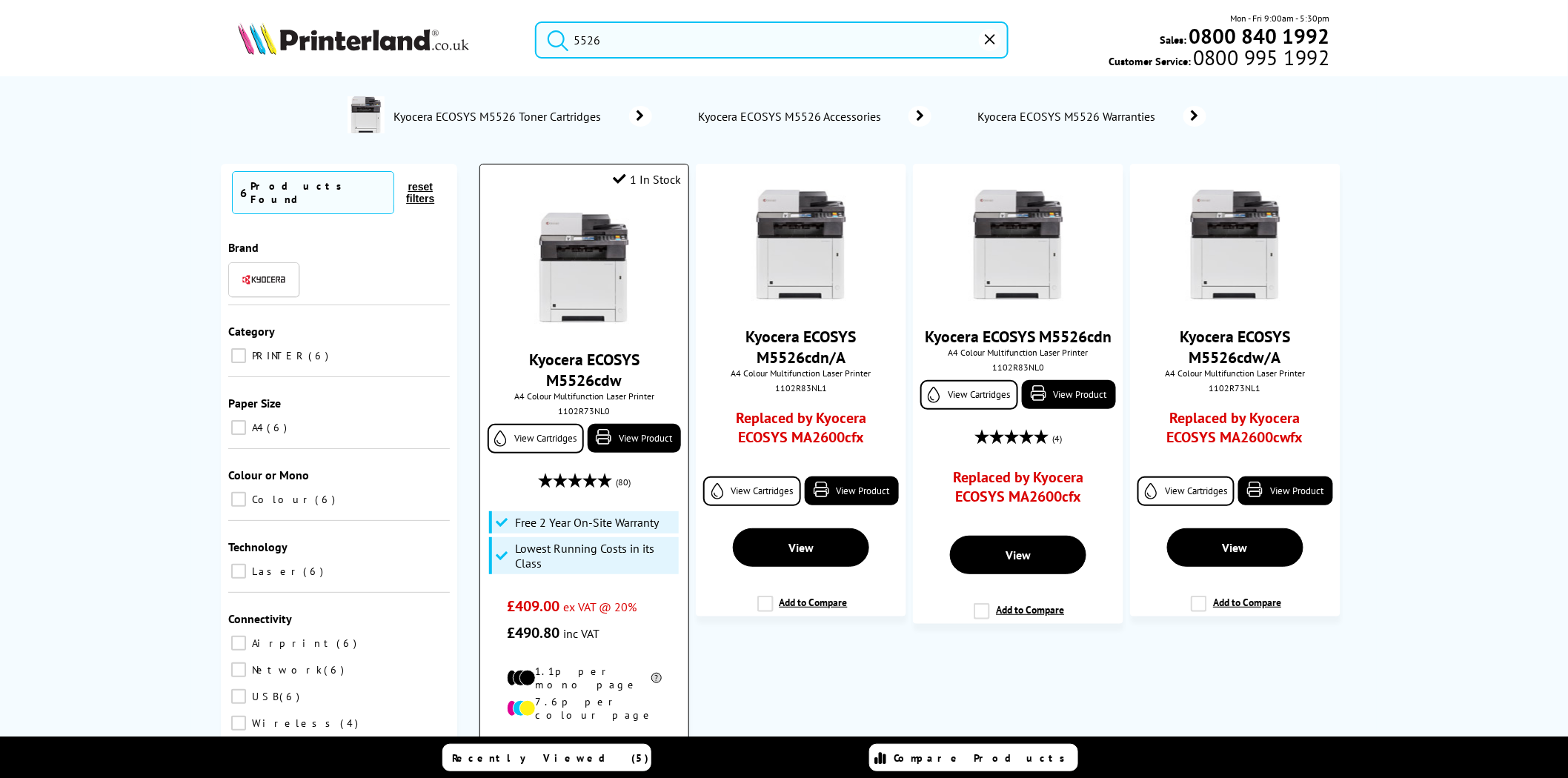
click at [588, 251] on img at bounding box center [584, 268] width 111 height 111
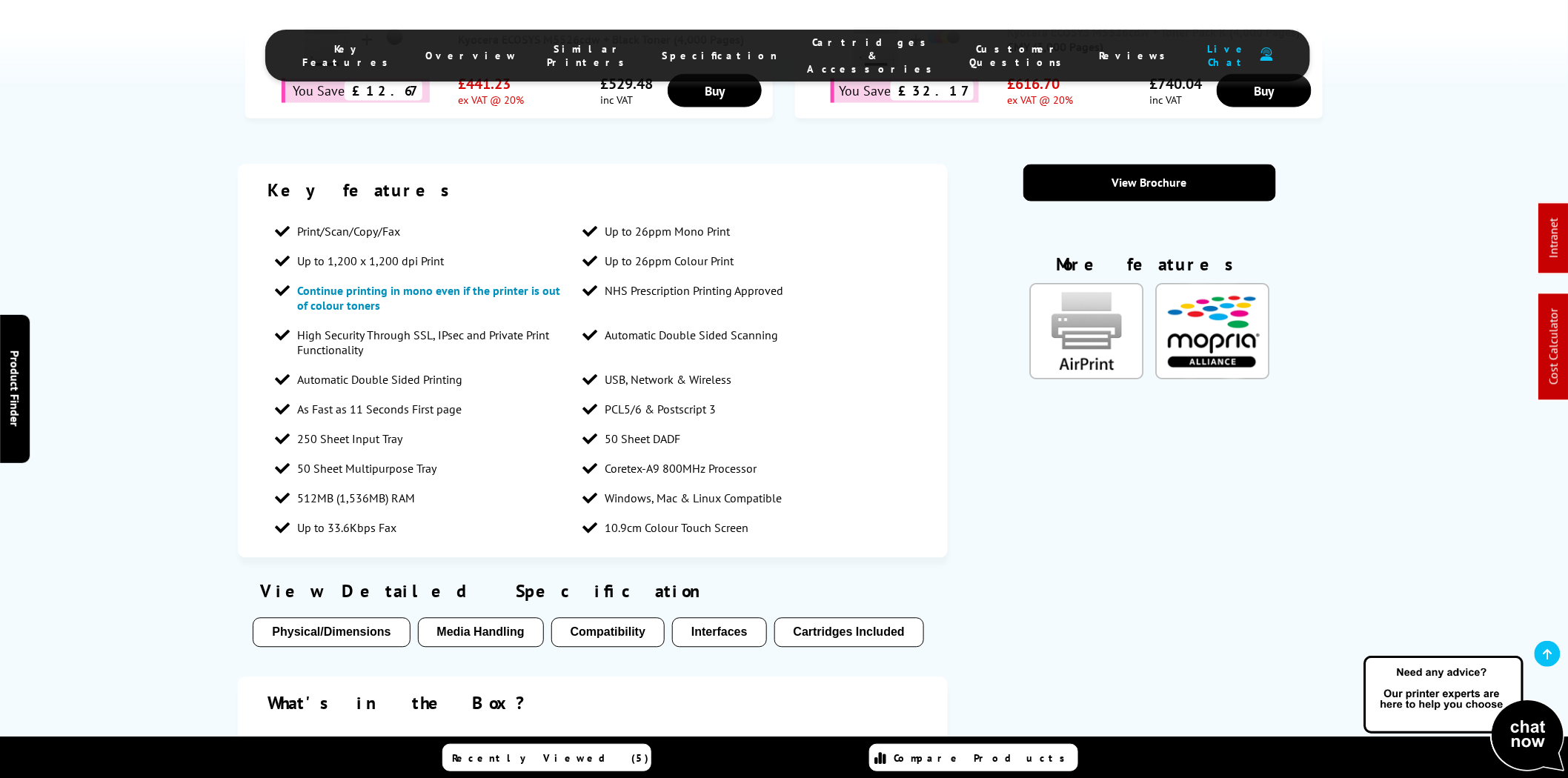
click at [834, 53] on span "Cartridges & Accessories" at bounding box center [873, 56] width 133 height 40
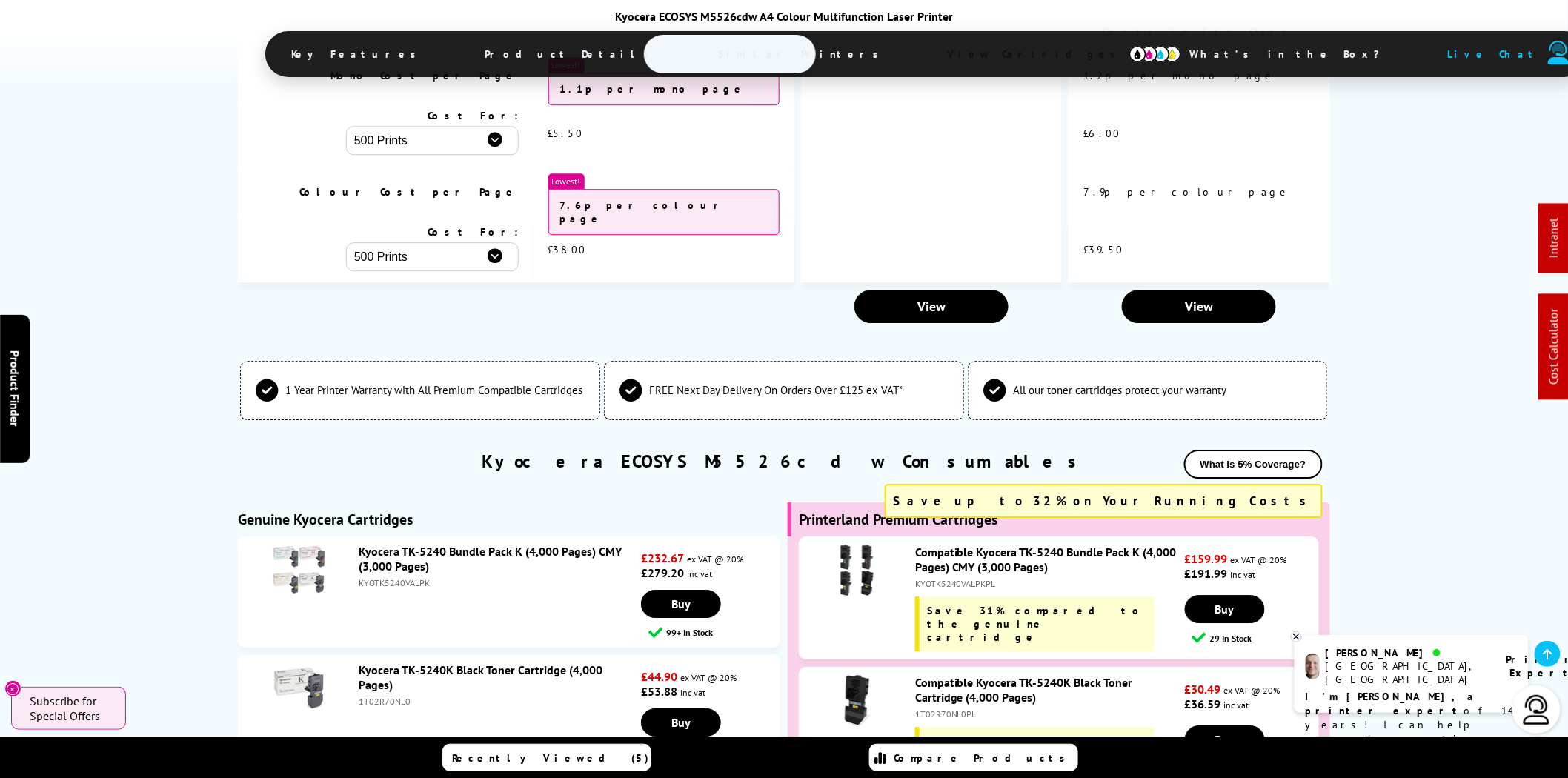
scroll to position [4068, 0]
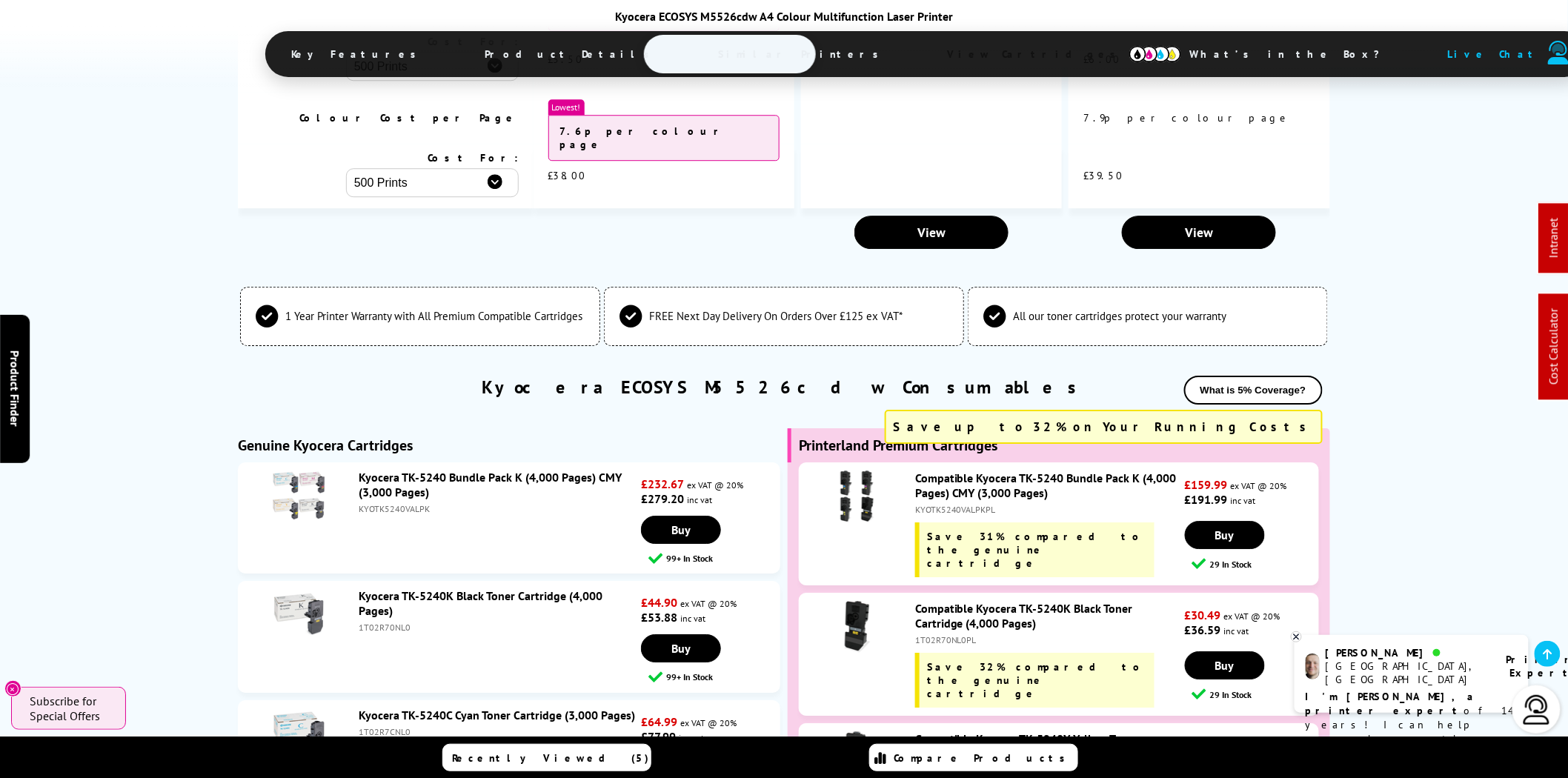
click at [382, 621] on div "1T02R70NL0" at bounding box center [498, 627] width 278 height 11
copy div "1T02R70NL0"
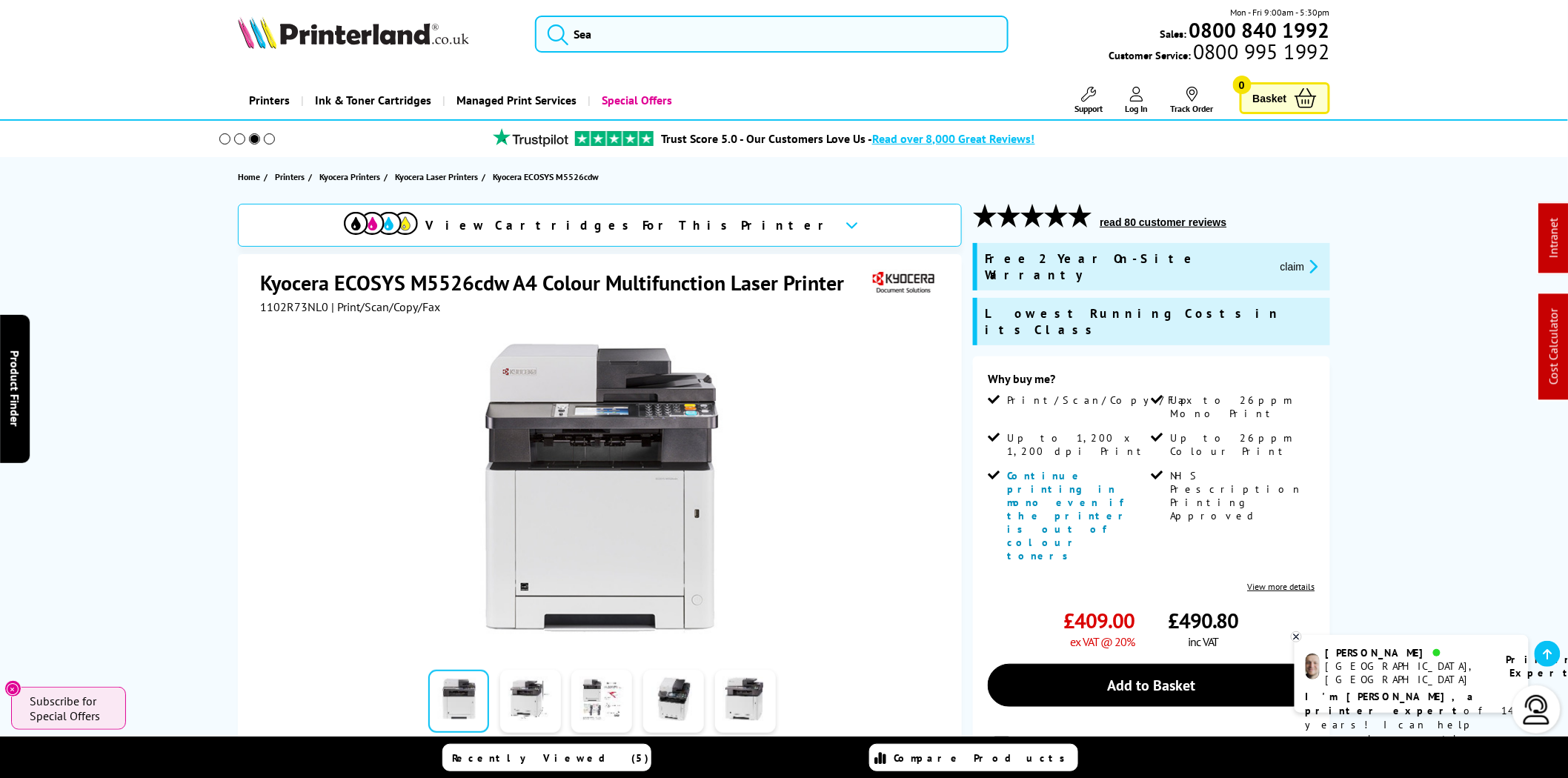
scroll to position [0, 0]
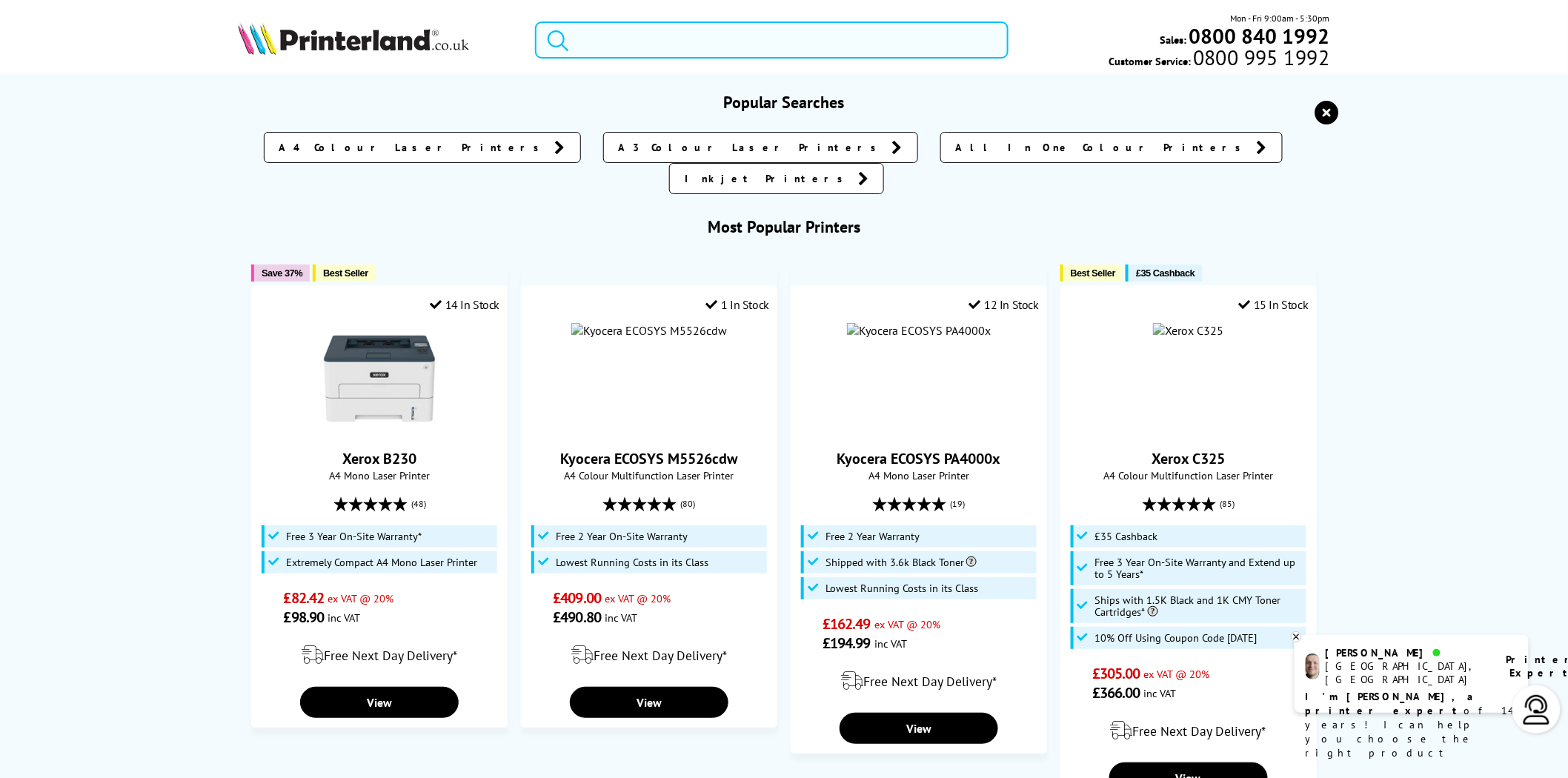
click at [691, 34] on input "search" at bounding box center [772, 40] width 474 height 37
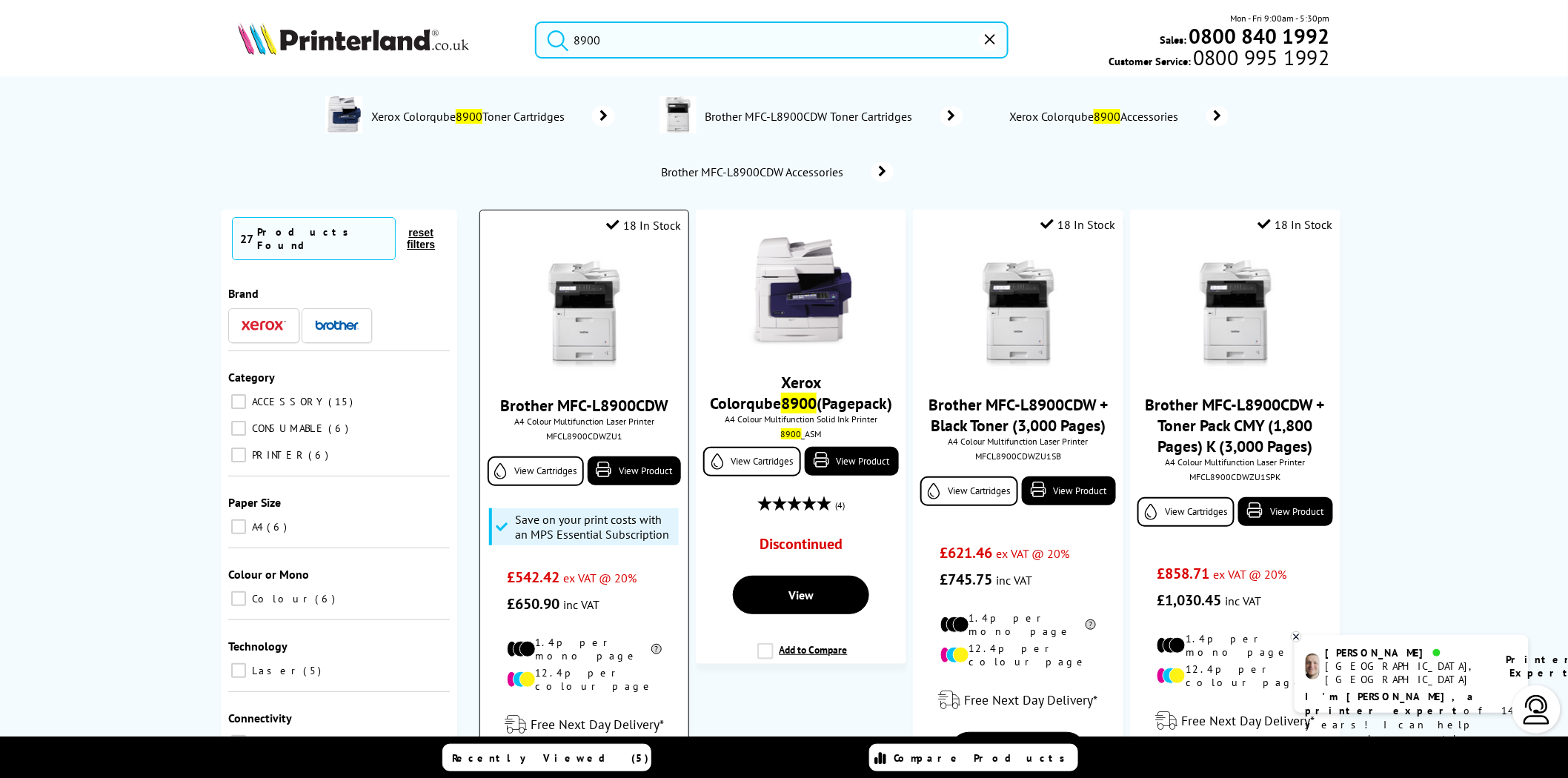
type input "8900"
click at [595, 439] on div "MFCL8900CDWZU1" at bounding box center [584, 436] width 186 height 11
copy div "MFCL8900CDWZU1"
drag, startPoint x: 625, startPoint y: 46, endPoint x: 535, endPoint y: 46, distance: 90.0
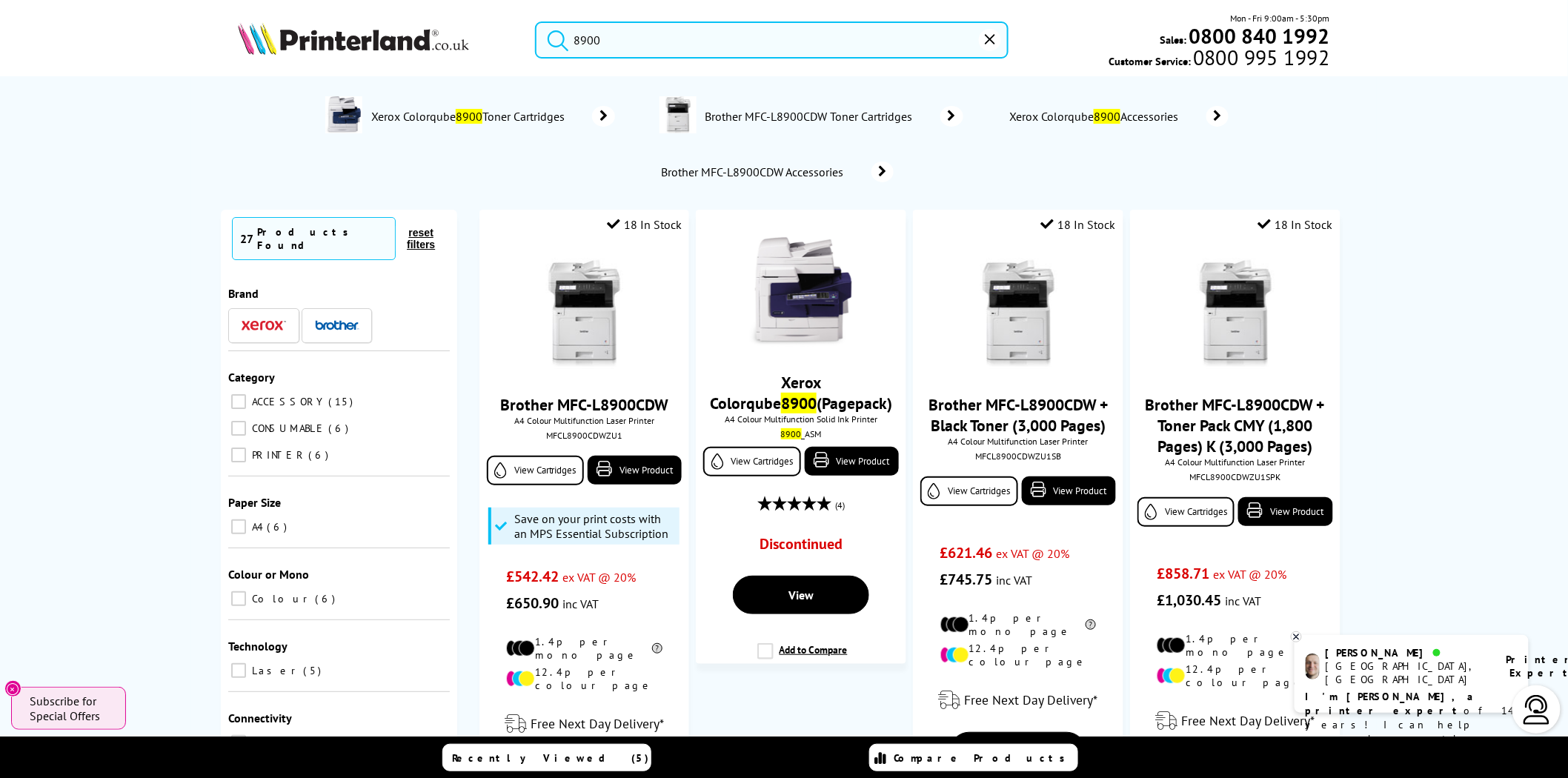
click at [535, 46] on form "8900" at bounding box center [772, 40] width 474 height 37
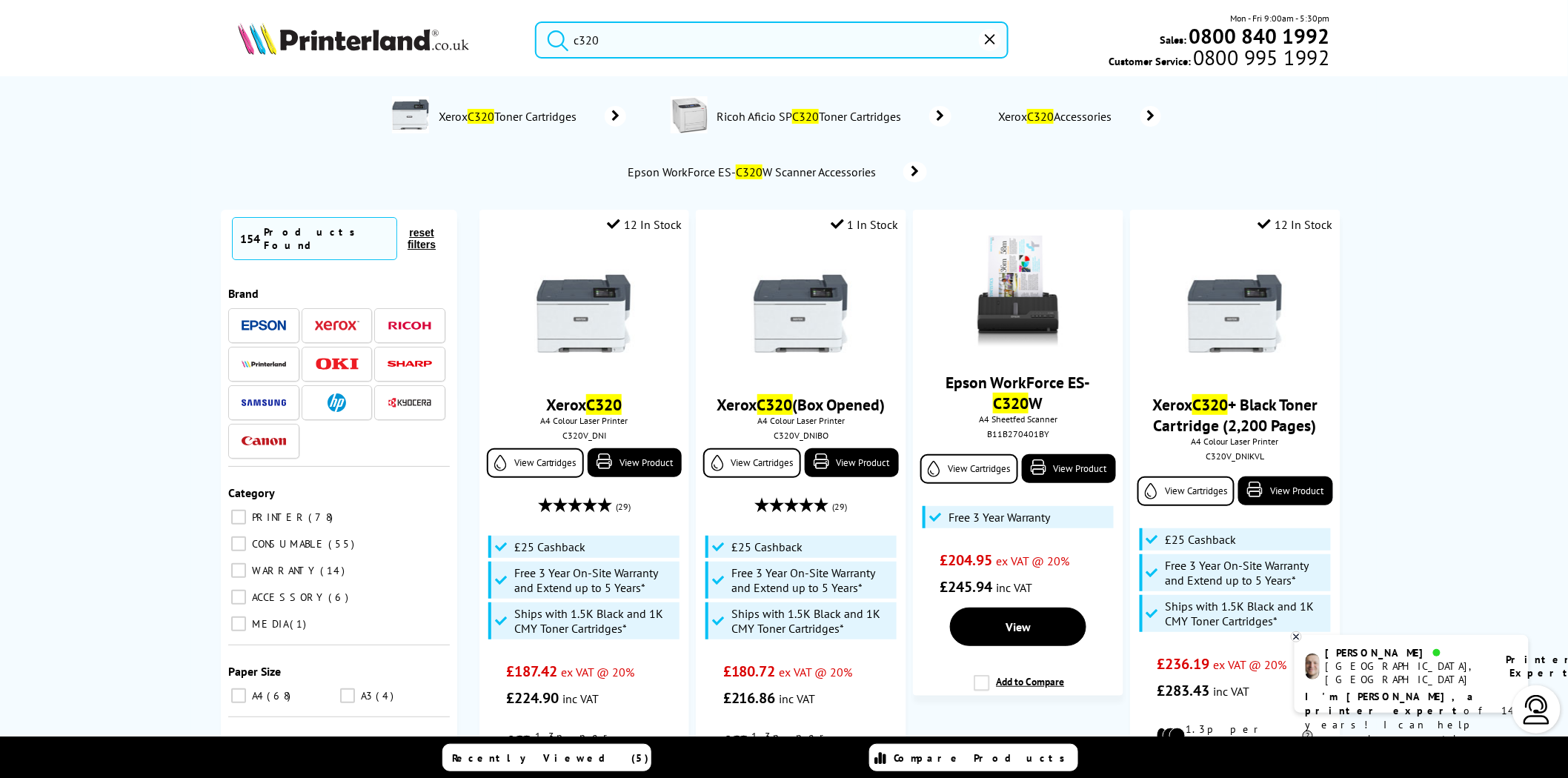
type input "c320"
drag, startPoint x: 612, startPoint y: 32, endPoint x: 598, endPoint y: 38, distance: 15.2
click at [612, 32] on input "c320" at bounding box center [772, 40] width 474 height 37
drag, startPoint x: 598, startPoint y: 38, endPoint x: 463, endPoint y: 36, distance: 135.0
click at [463, 36] on div "c320 Mon - Fri 9:00am - 5:30pm Sales: 0800 840 1992 Customer Service: 0800 995 …" at bounding box center [784, 43] width 1186 height 65
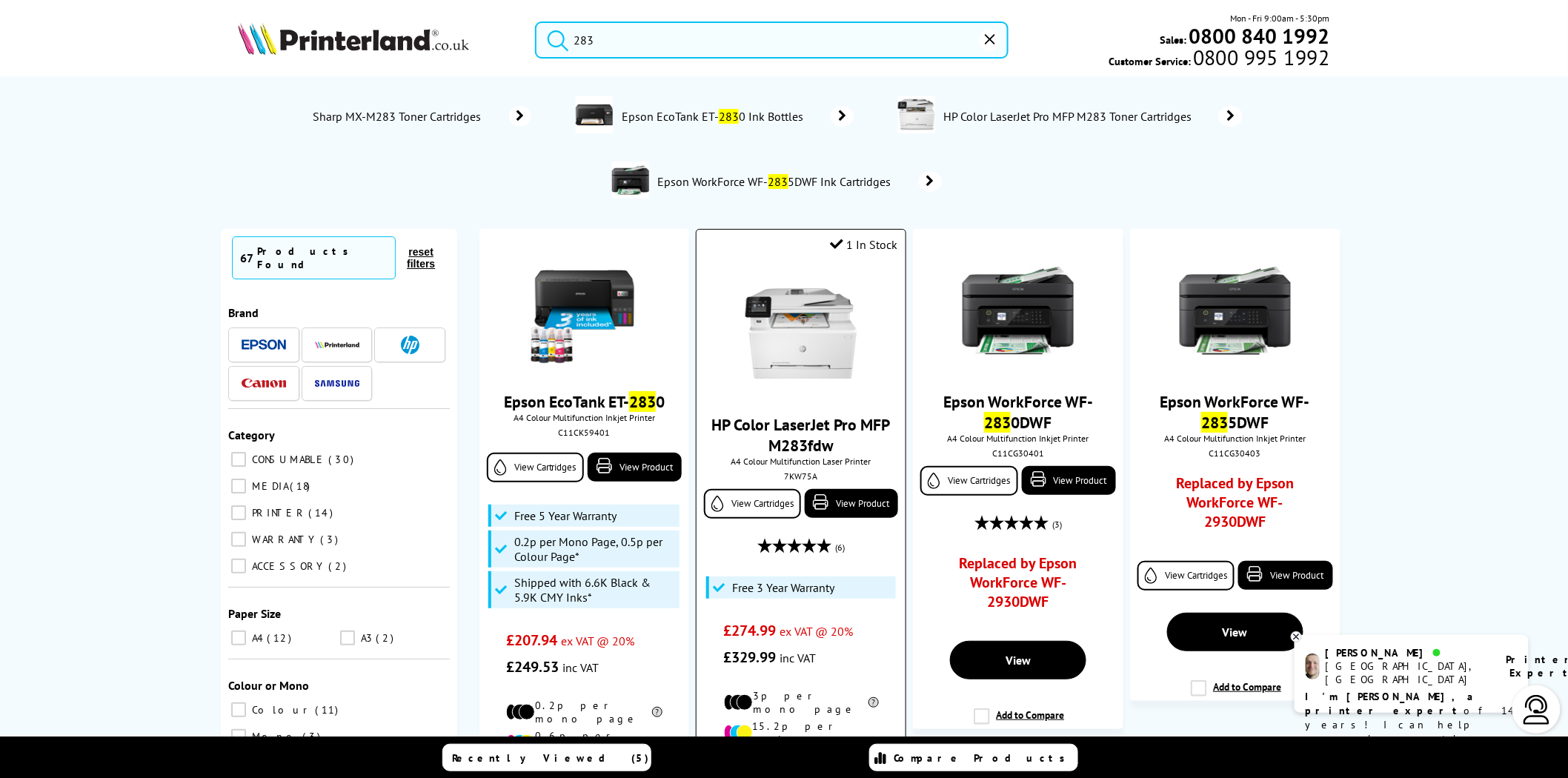
type input "283"
click at [831, 354] on img at bounding box center [801, 333] width 111 height 111
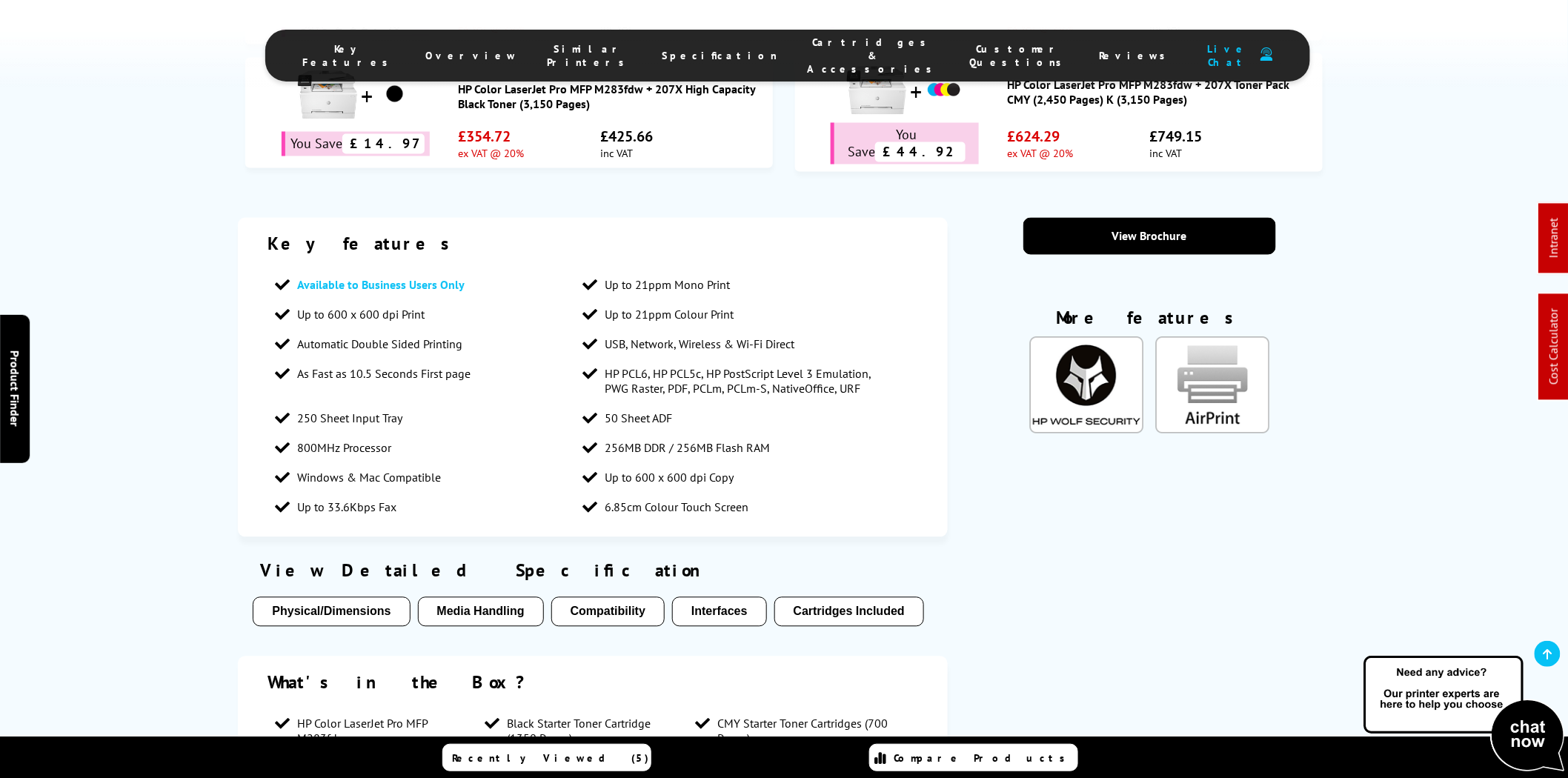
click at [807, 49] on span "Cartridges & Accessories" at bounding box center [873, 56] width 133 height 40
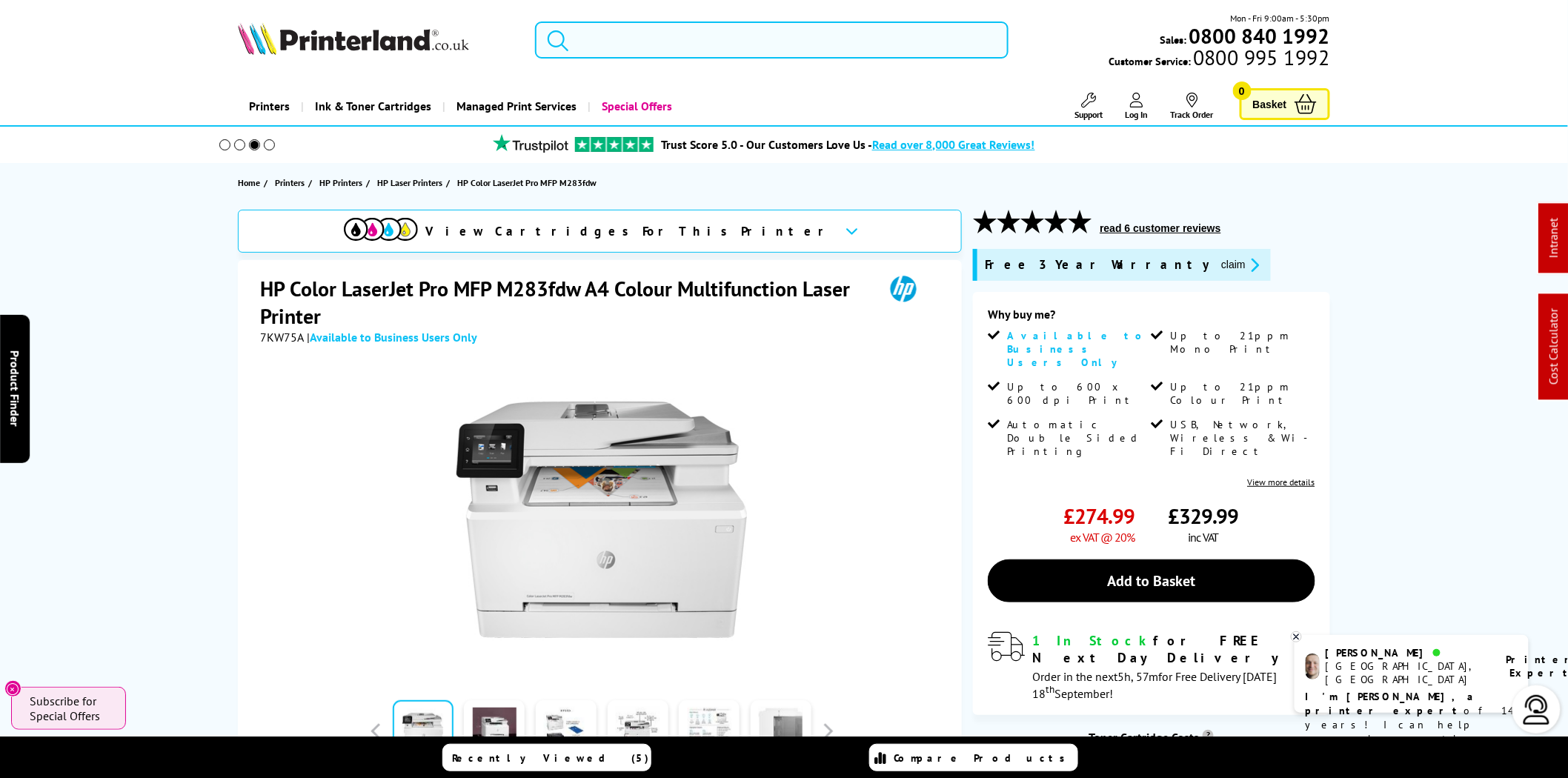
click at [791, 49] on input "search" at bounding box center [772, 40] width 474 height 37
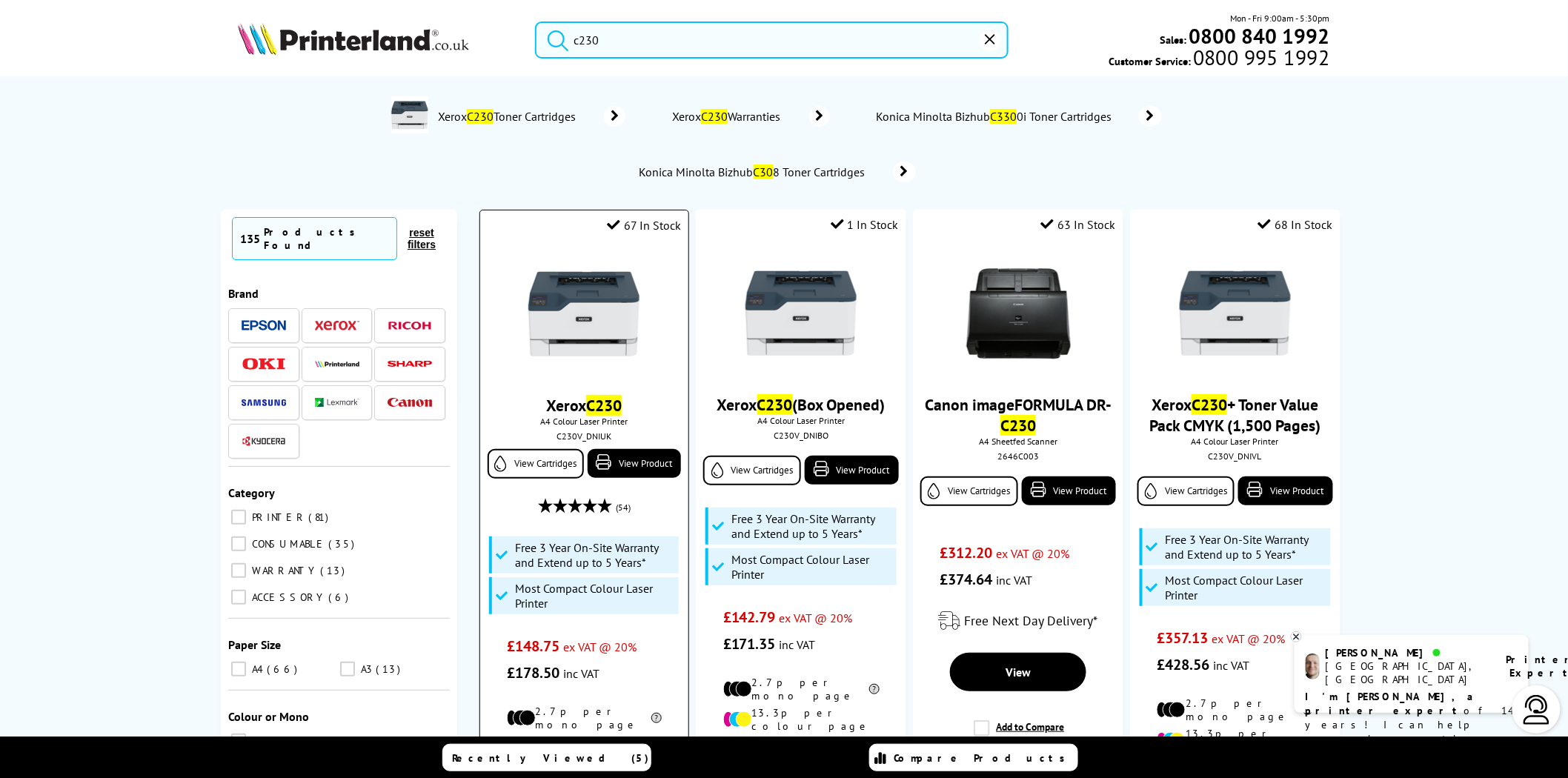
type input "c230"
click at [593, 319] on img at bounding box center [584, 314] width 111 height 111
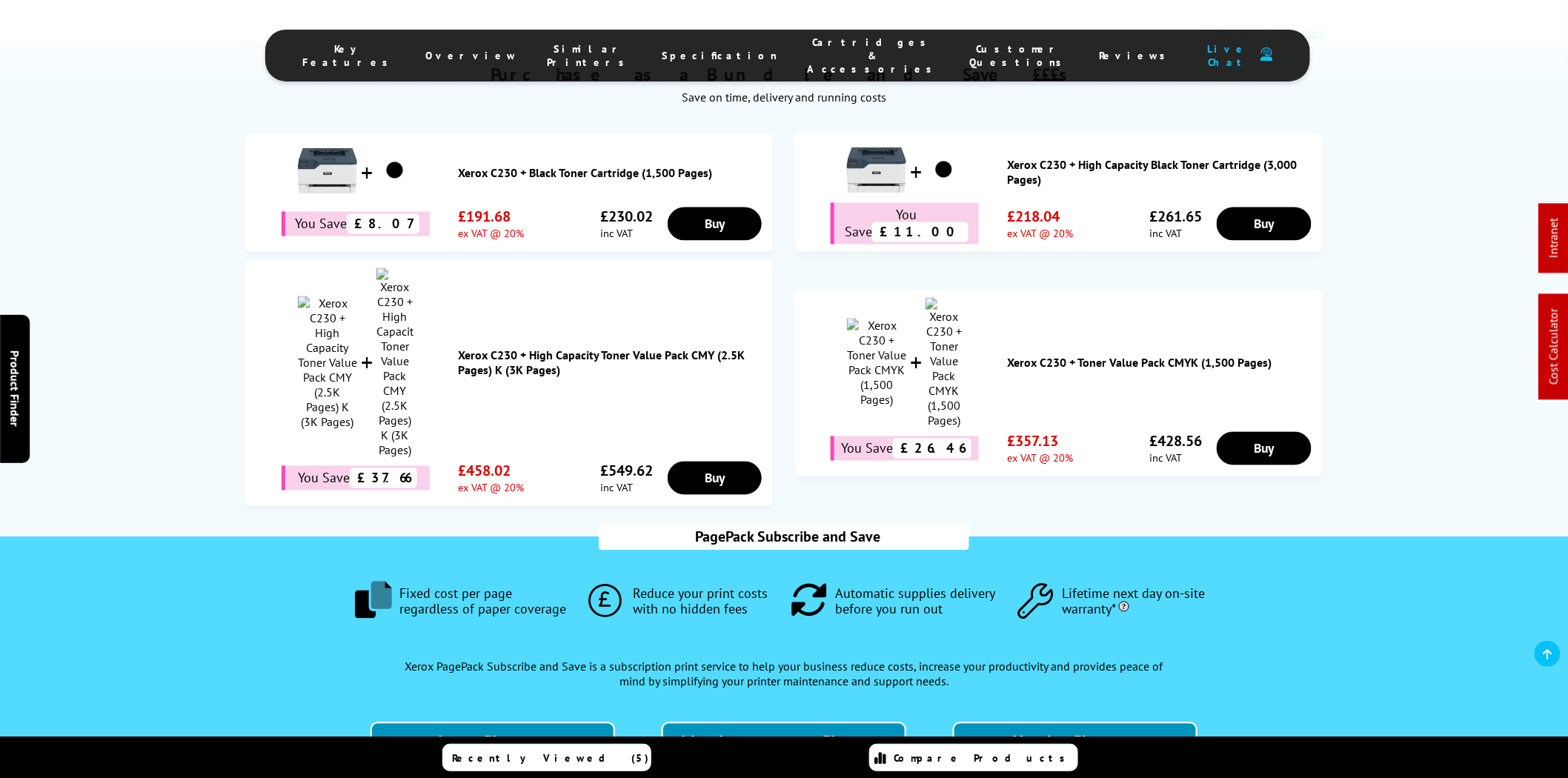
click at [813, 48] on span "Cartridges & Accessories" at bounding box center [873, 56] width 133 height 40
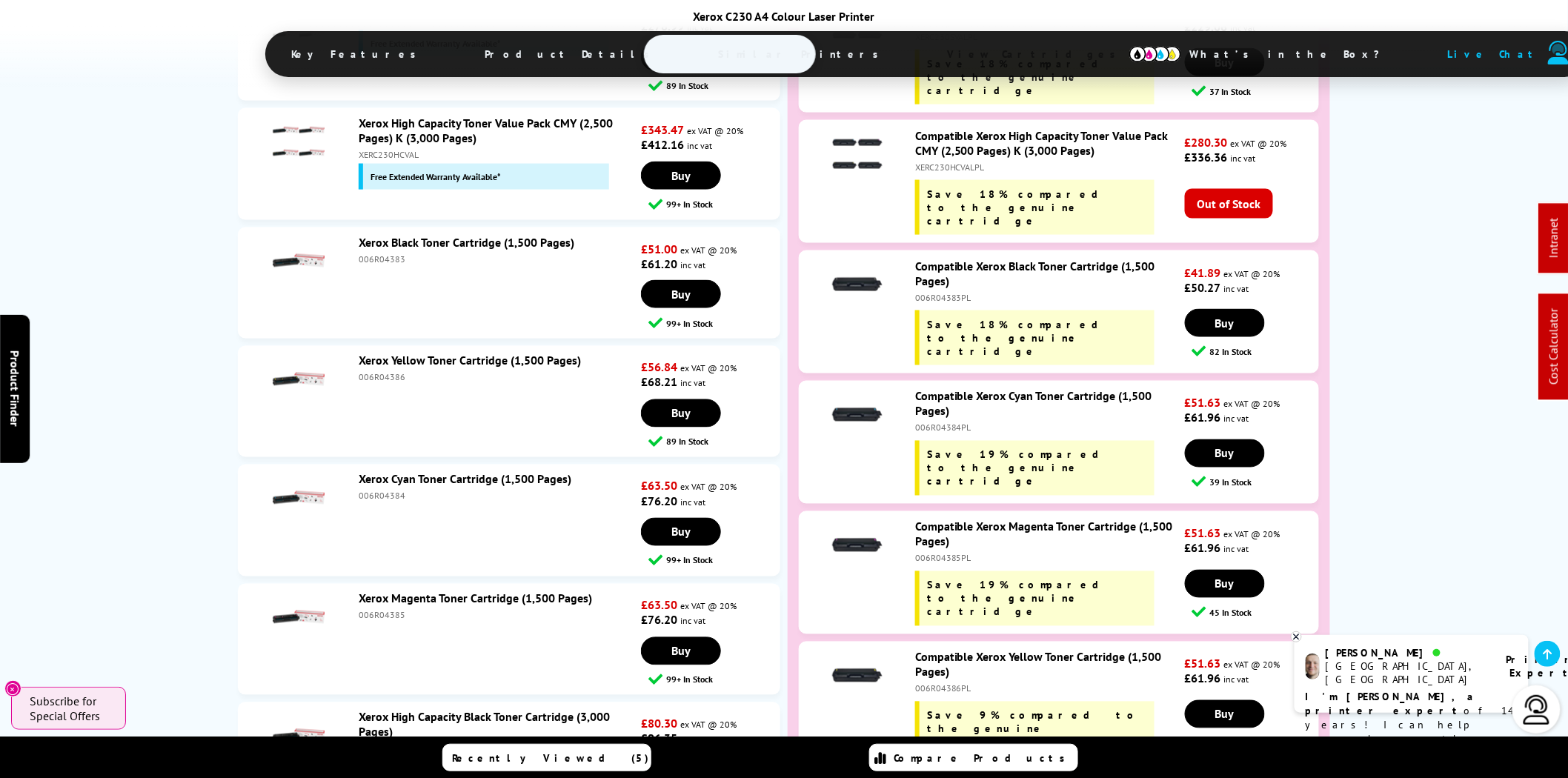
scroll to position [5658, 0]
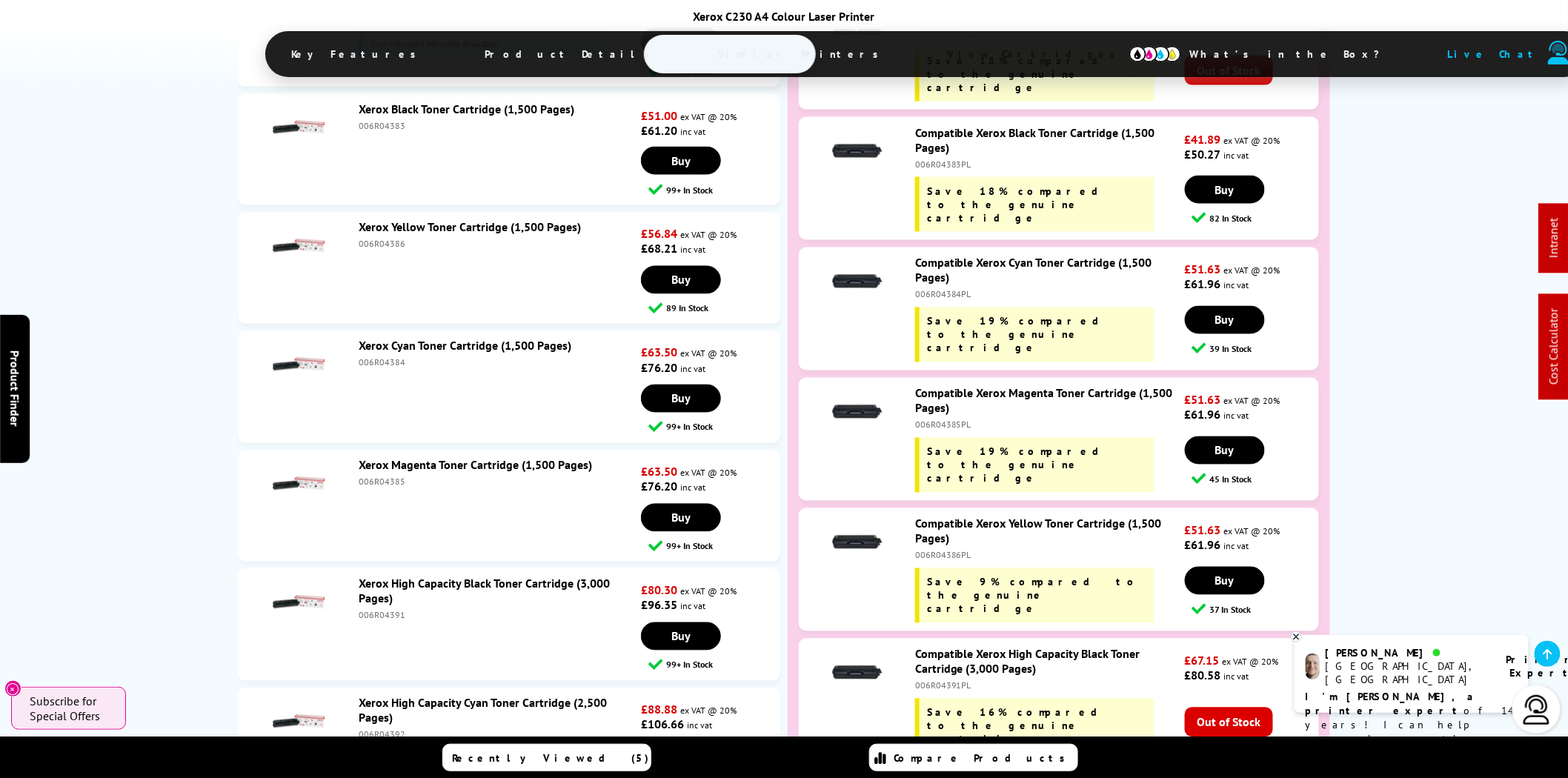
click at [384, 609] on div "006R04391" at bounding box center [498, 615] width 278 height 11
copy div "006R04391"
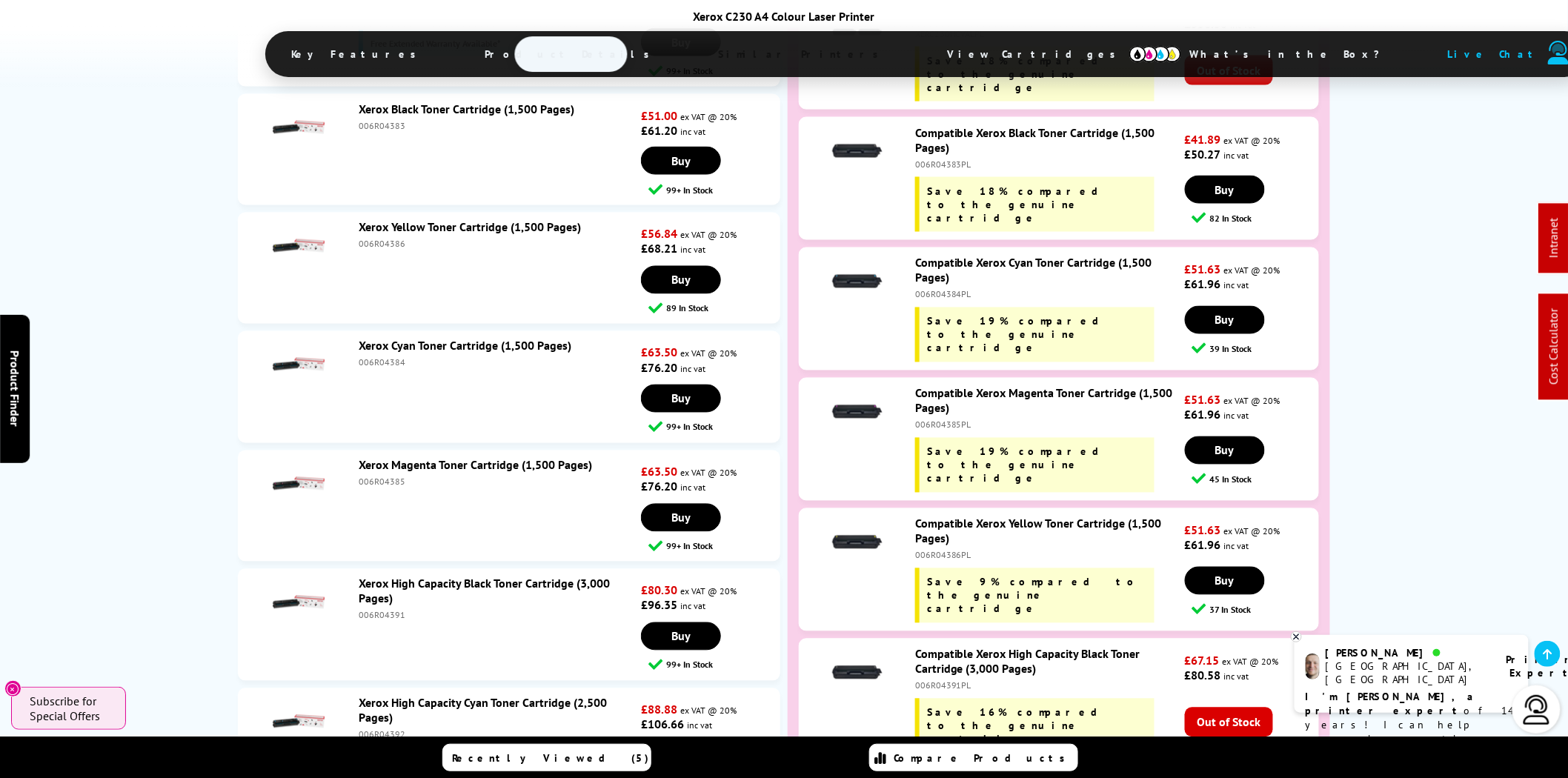
scroll to position [0, 0]
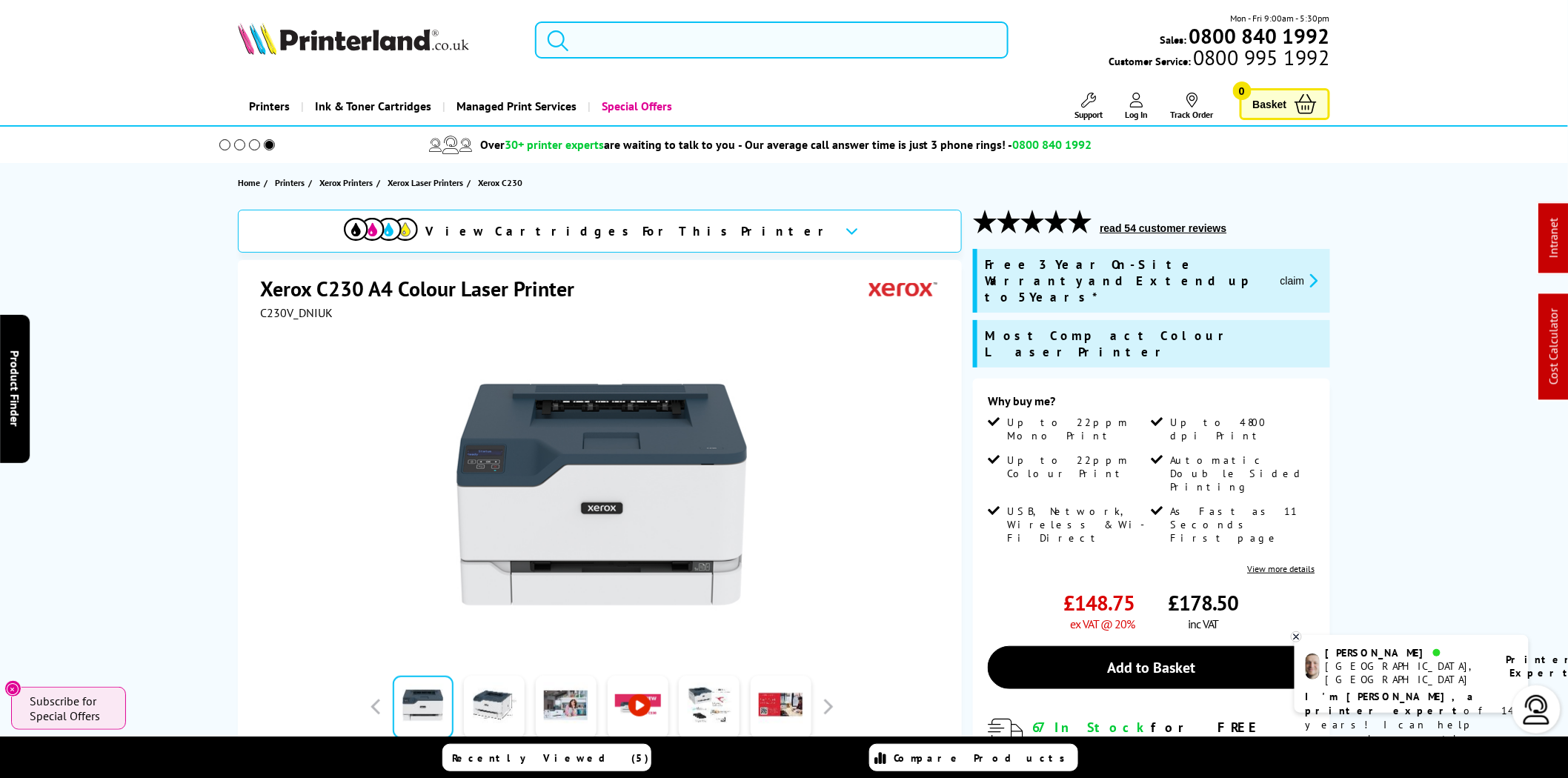
click at [816, 45] on input "search" at bounding box center [772, 40] width 474 height 37
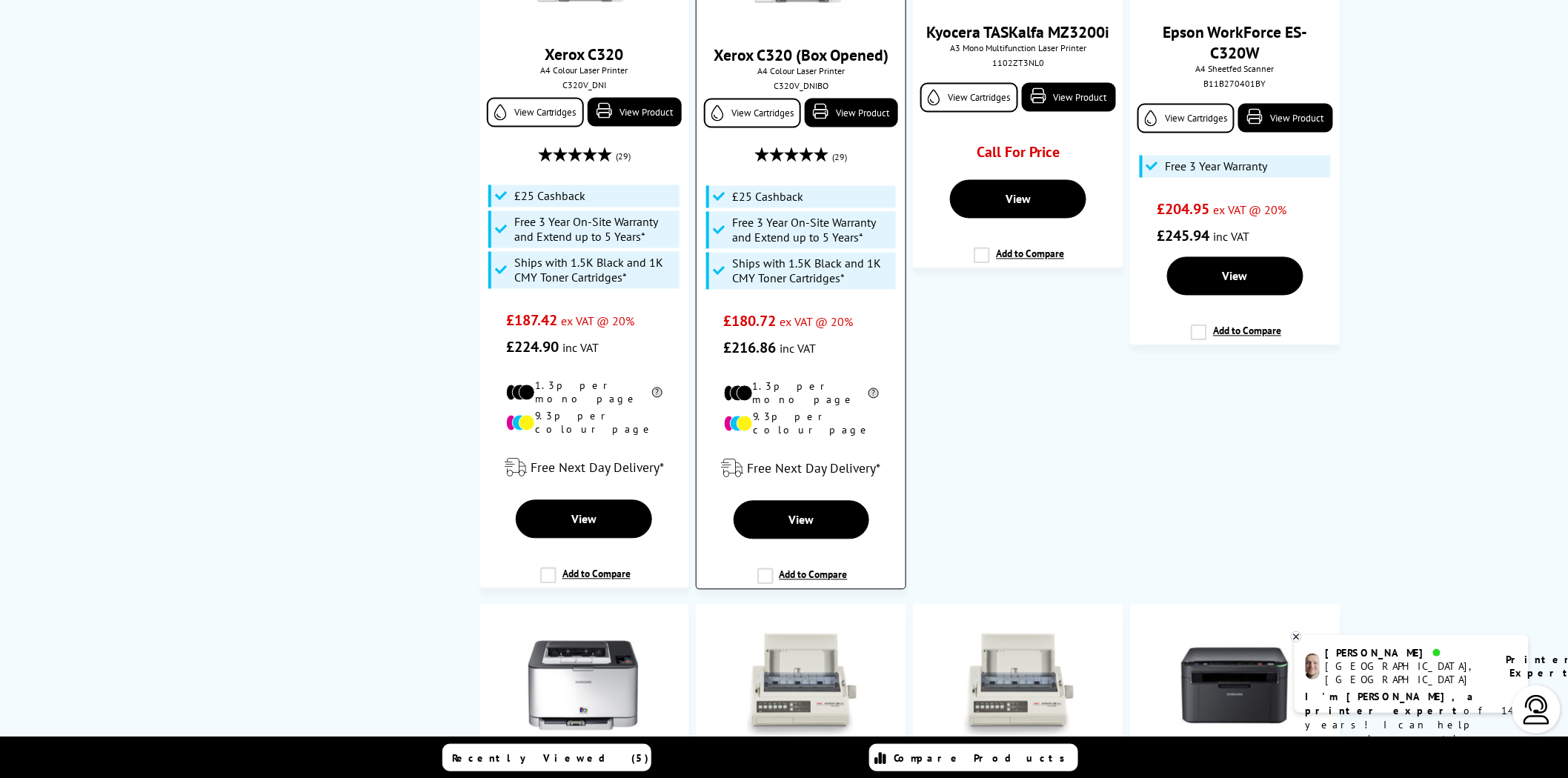
scroll to position [960, 0]
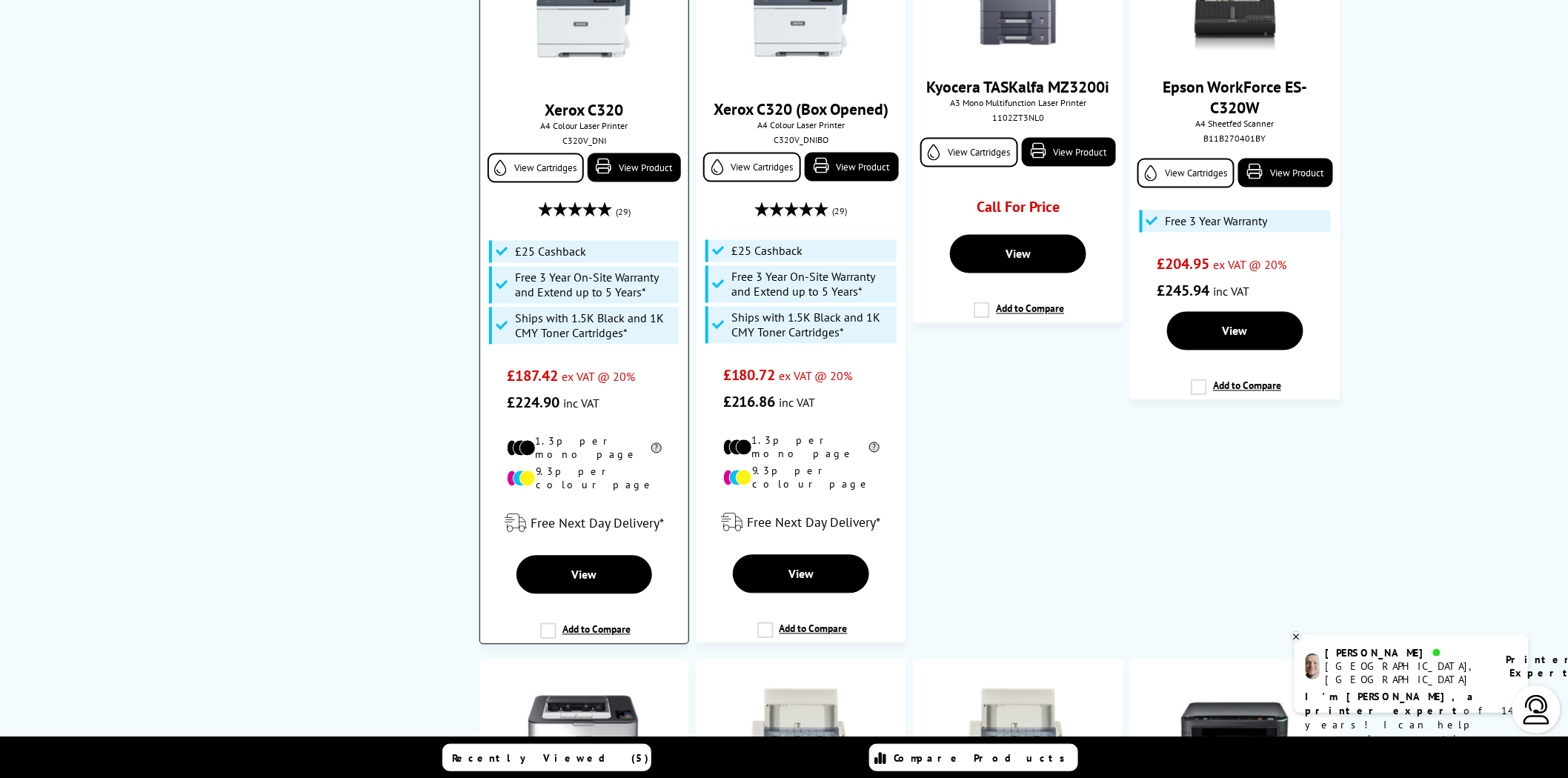
type input "320"
click at [605, 23] on img at bounding box center [584, 18] width 111 height 111
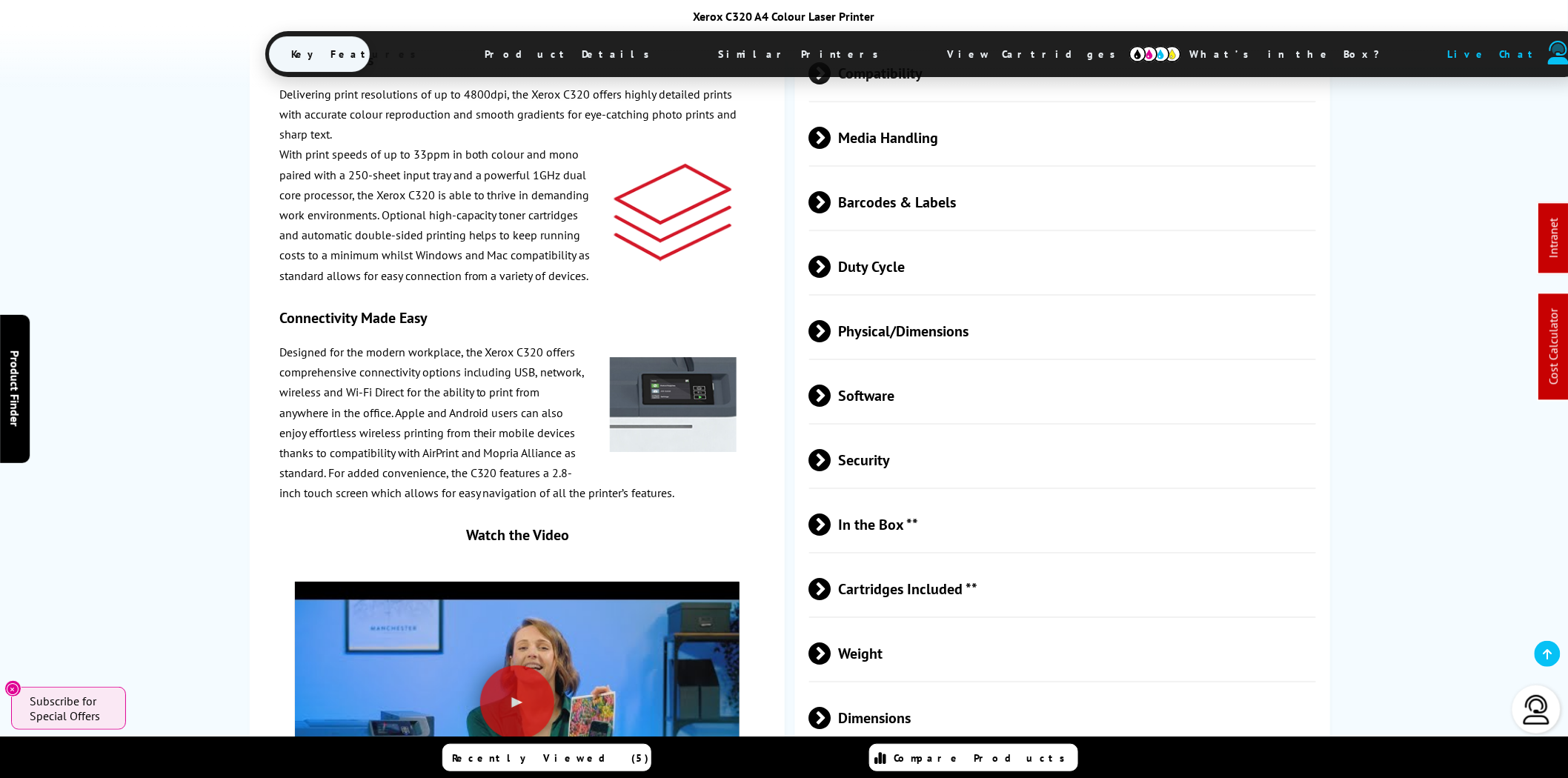
scroll to position [4250, 0]
click at [966, 302] on span "Physical/Dimensions" at bounding box center [1062, 330] width 507 height 55
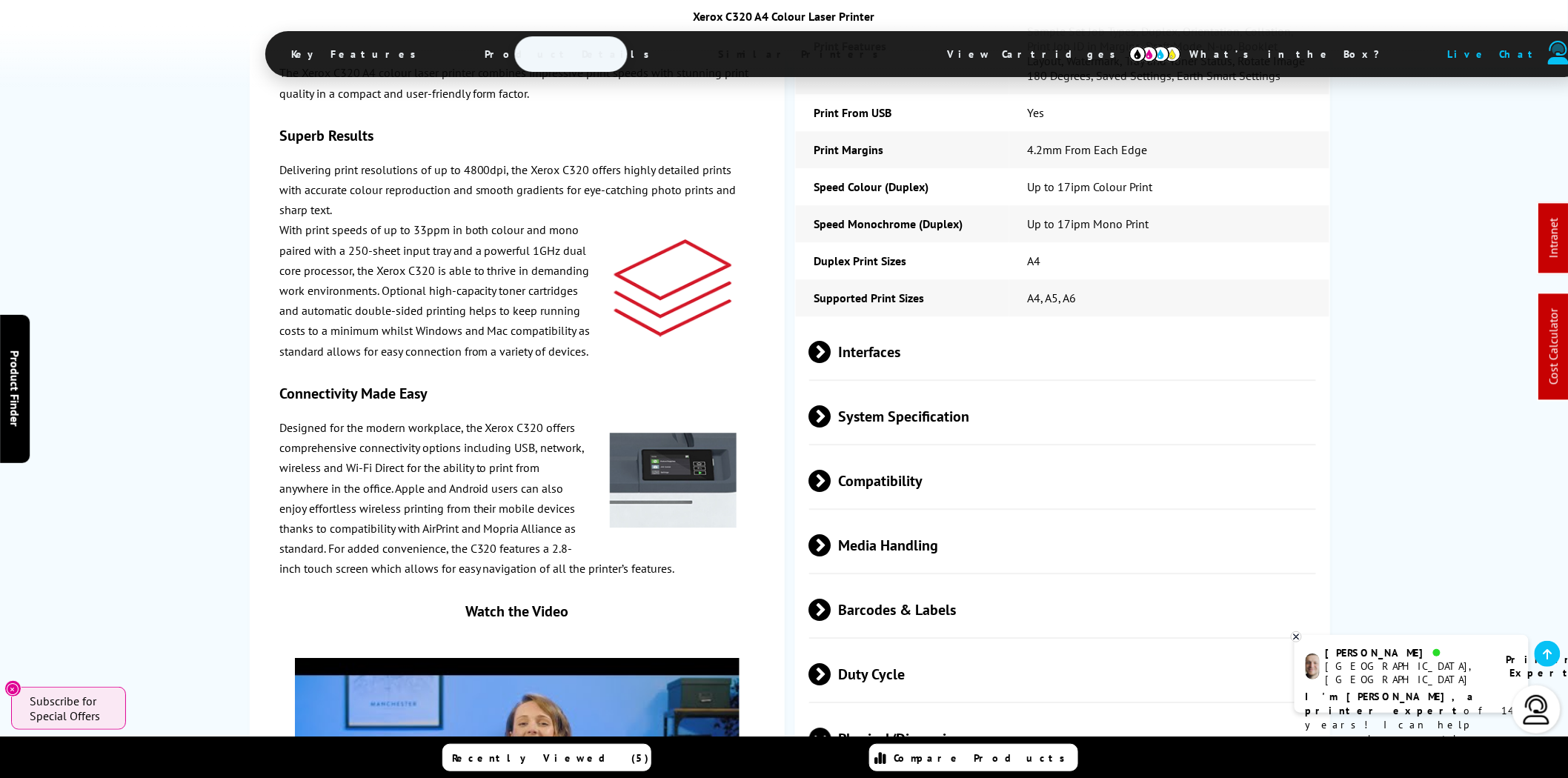
scroll to position [3839, 0]
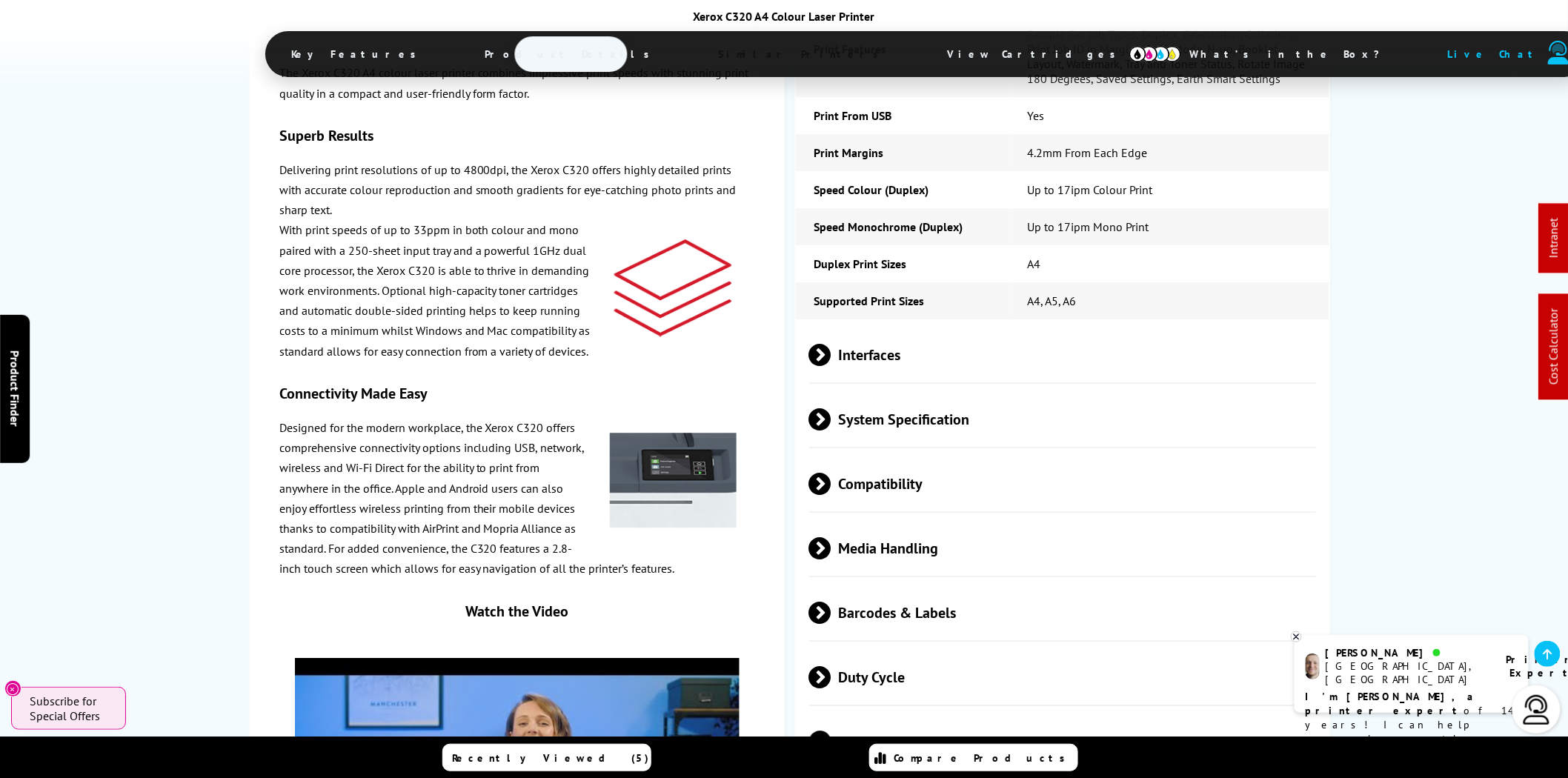
click at [936, 520] on span "Media Handling" at bounding box center [1062, 548] width 507 height 55
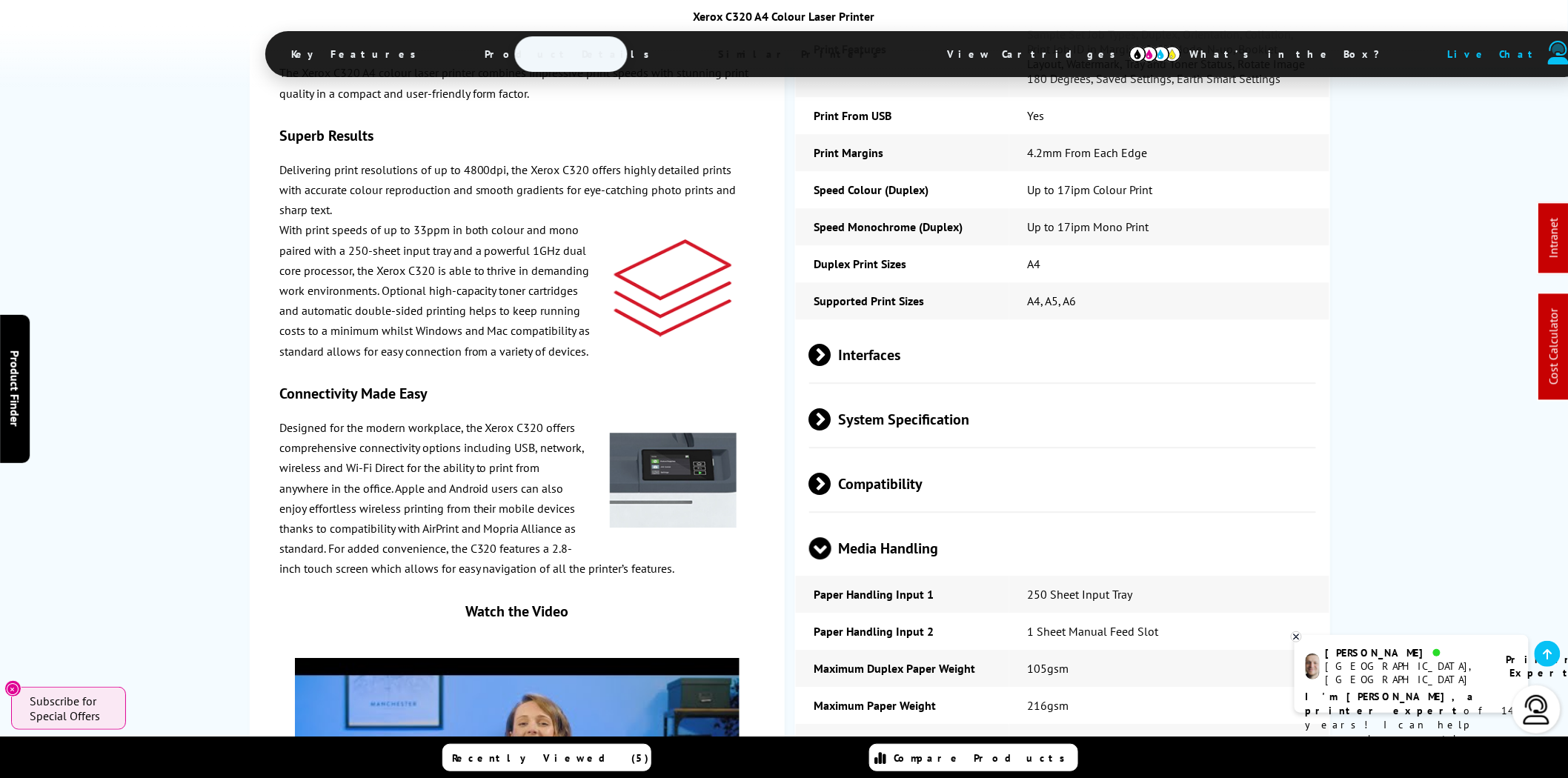
scroll to position [4114, 0]
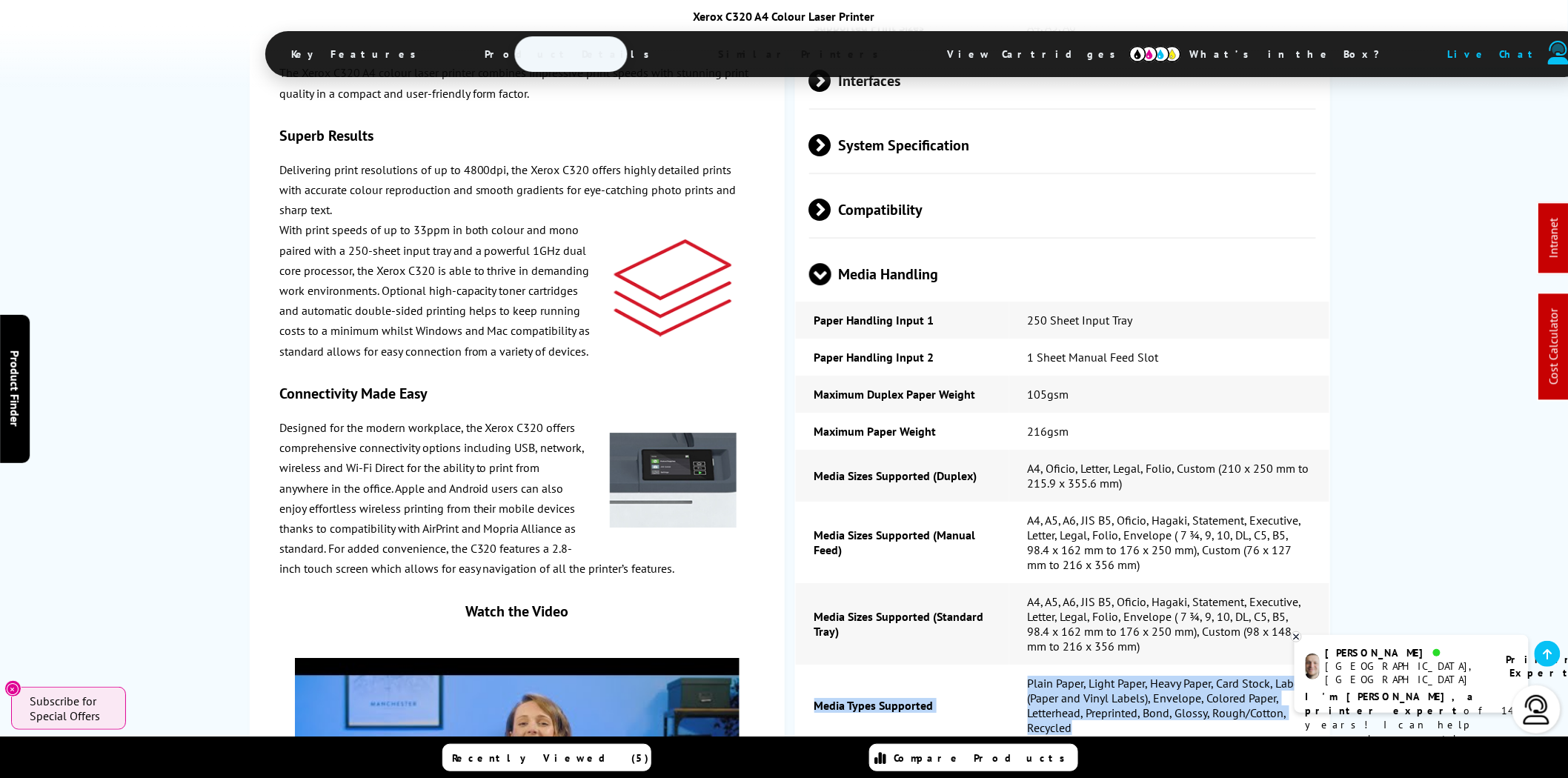
drag, startPoint x: 815, startPoint y: 590, endPoint x: 1075, endPoint y: 613, distance: 261.0
click at [1075, 665] on tr "Media Types Supported Plain Paper, Light Paper, Heavy Paper, Card Stock, Labels…" at bounding box center [1063, 705] width 534 height 81
copy tr "Media Types Supported Plain Paper, Light Paper, Heavy Paper, Card Stock, Labels…"
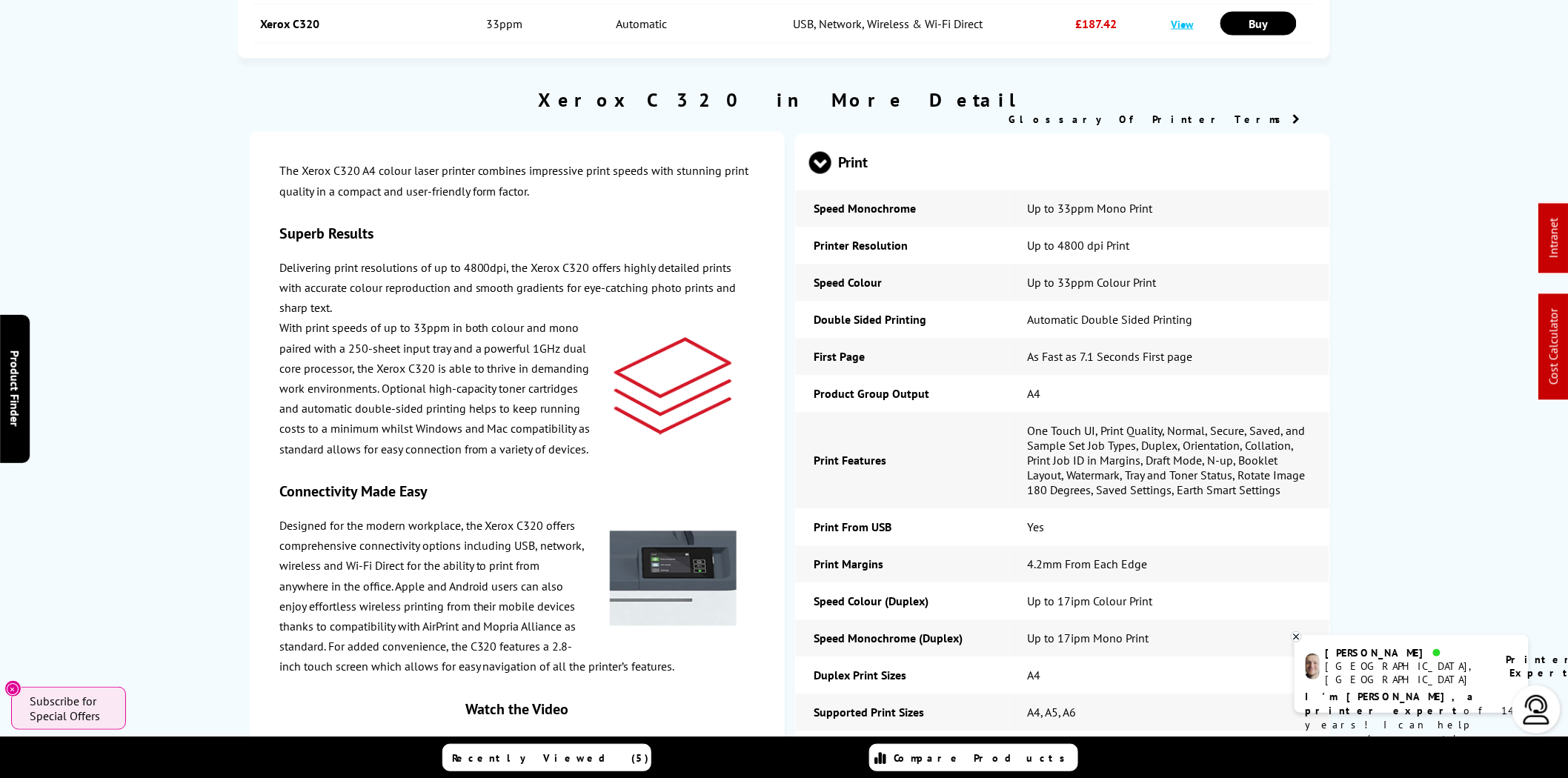
scroll to position [0, 0]
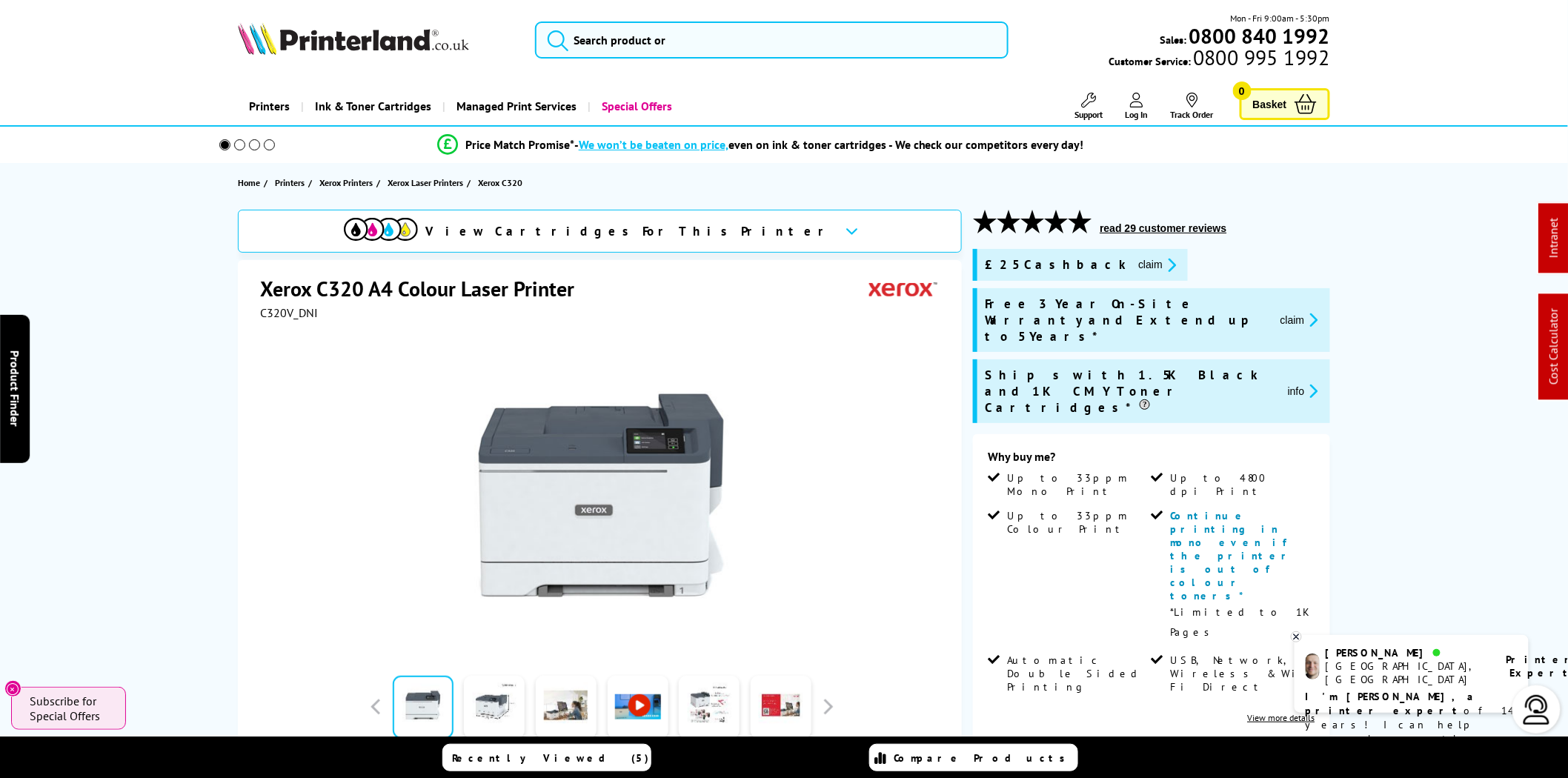
click at [418, 42] on img at bounding box center [354, 39] width 231 height 33
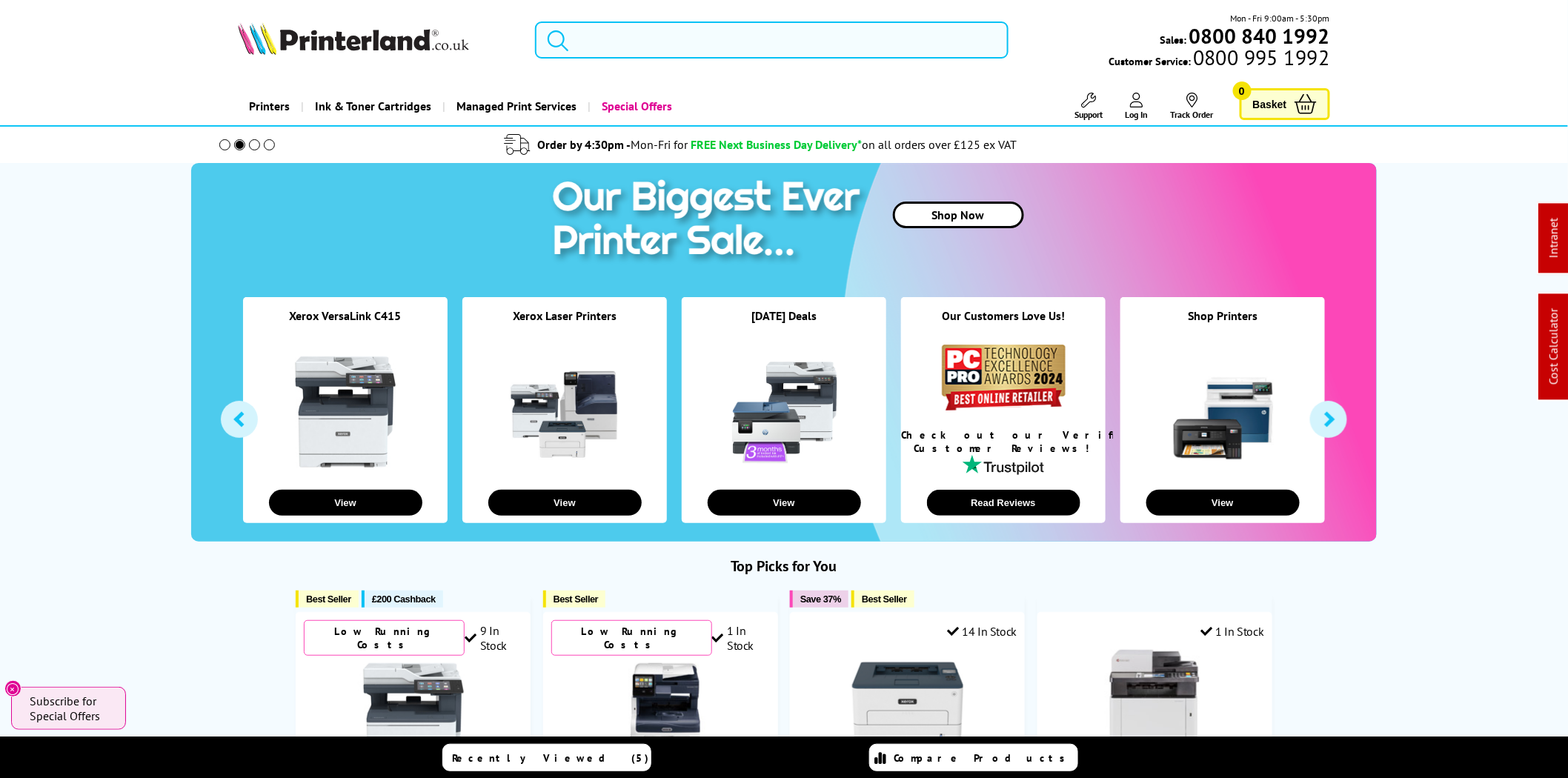
click at [641, 34] on input "search" at bounding box center [772, 40] width 474 height 37
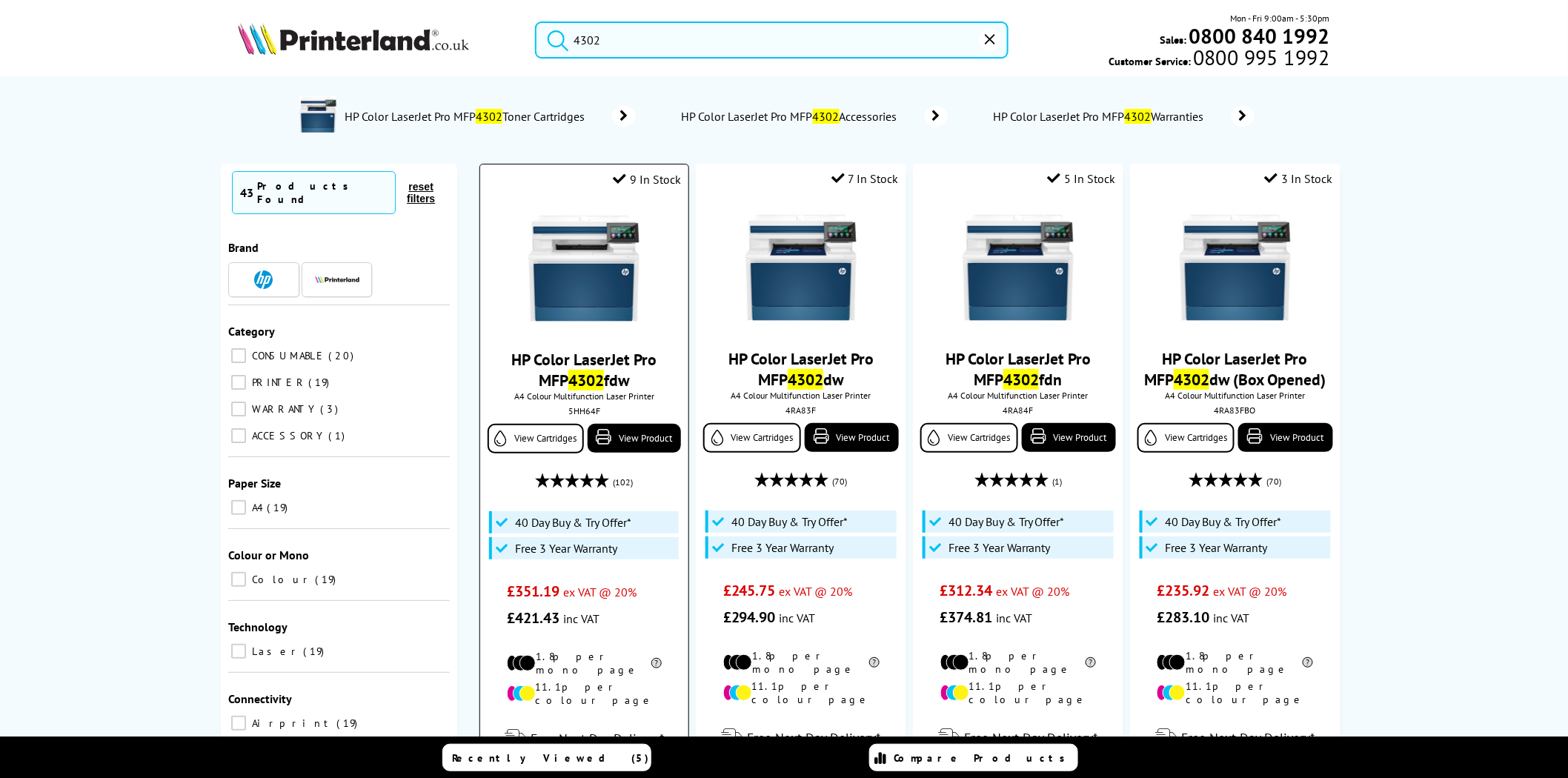
click at [590, 409] on div "5HH64F" at bounding box center [584, 410] width 186 height 11
copy div "5HH64F"
click at [732, 46] on input "4302" at bounding box center [772, 40] width 474 height 37
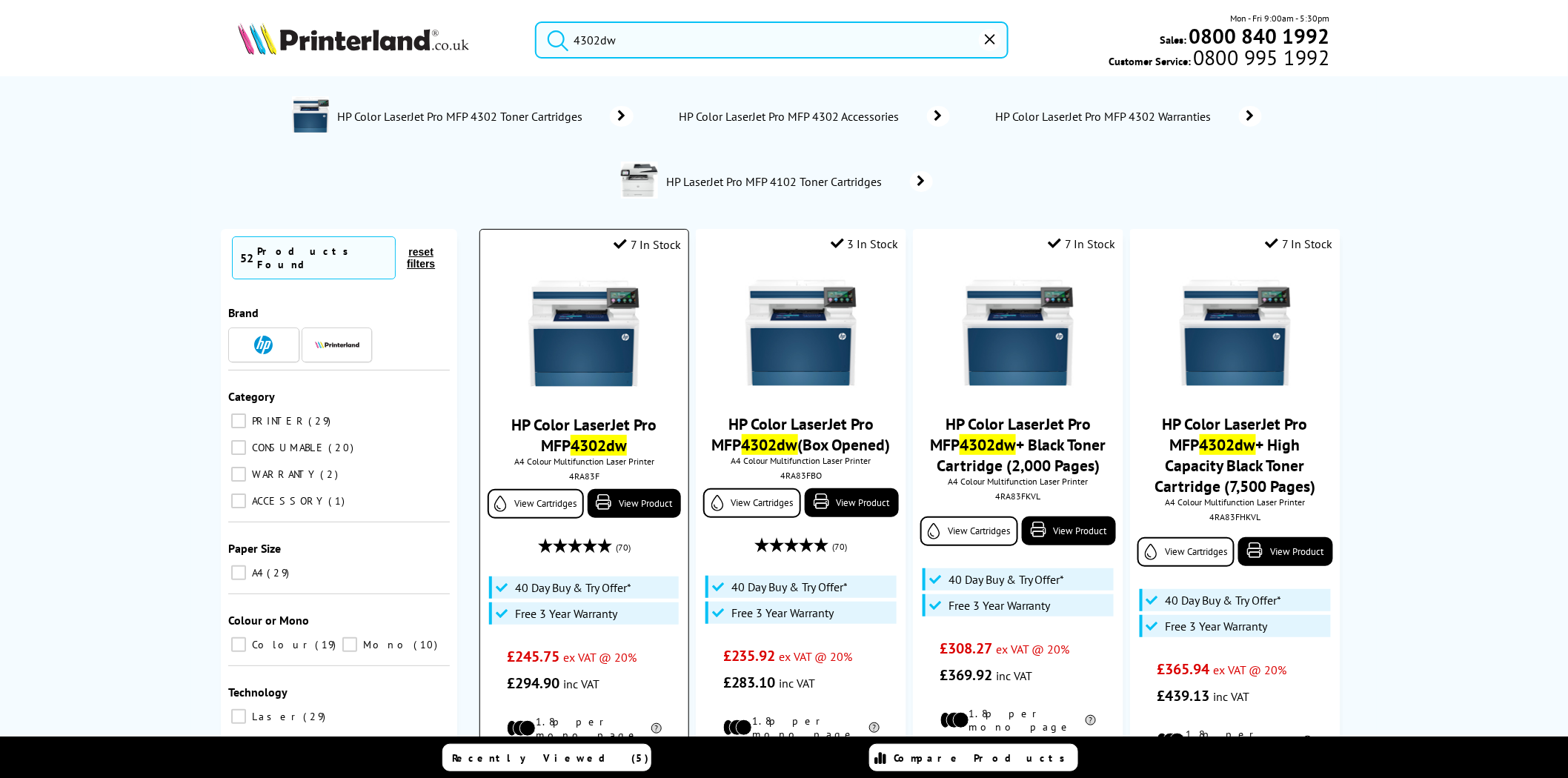
click at [584, 482] on div "4RA83F" at bounding box center [584, 476] width 186 height 11
copy div "4RA83F"
click at [598, 41] on input "4302dw" at bounding box center [772, 40] width 474 height 37
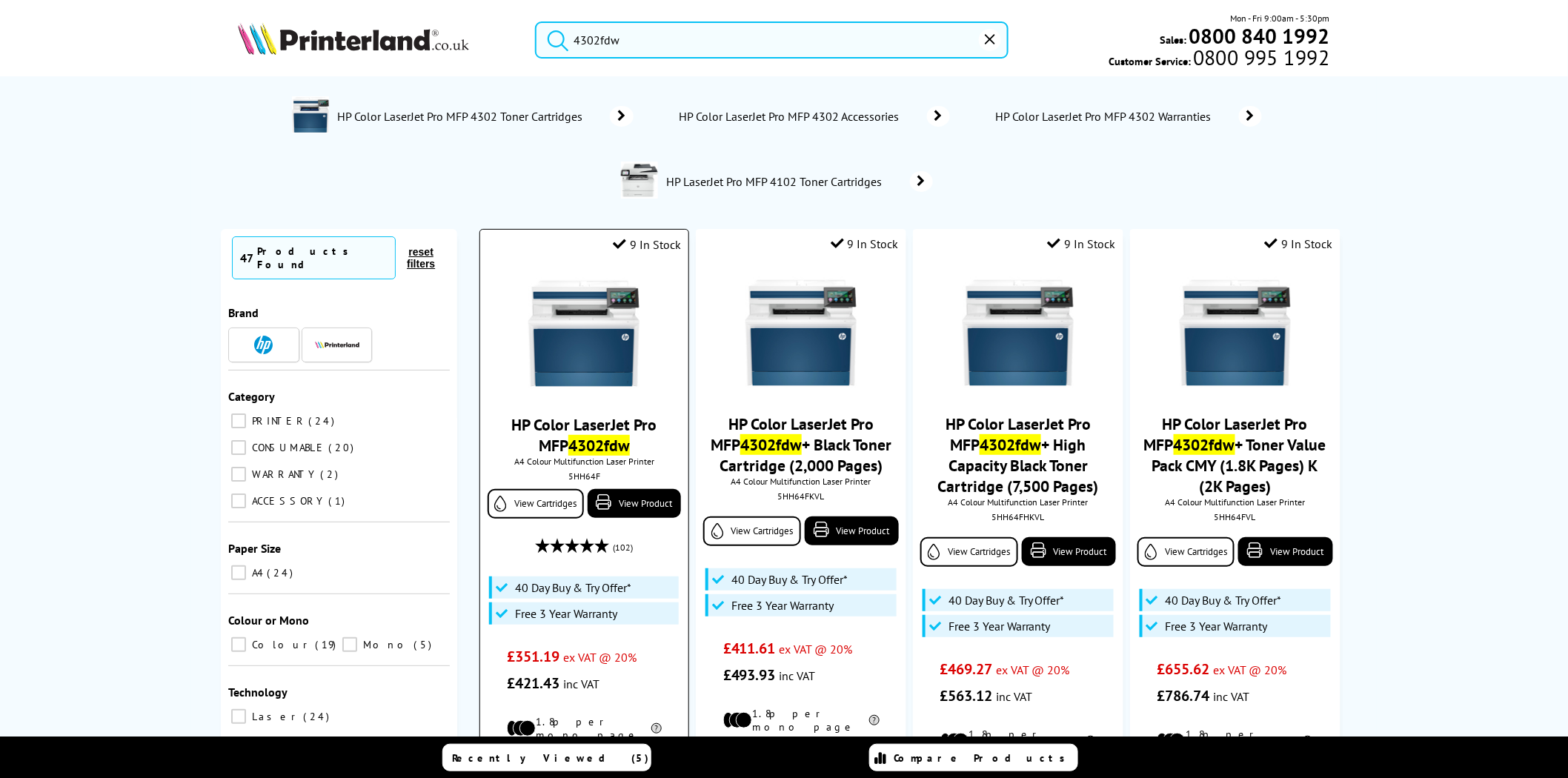
type input "4302fdw"
click at [584, 480] on div "5HH64F" at bounding box center [584, 476] width 186 height 11
copy div "5HH64F"
drag, startPoint x: 653, startPoint y: 36, endPoint x: 387, endPoint y: 34, distance: 266.0
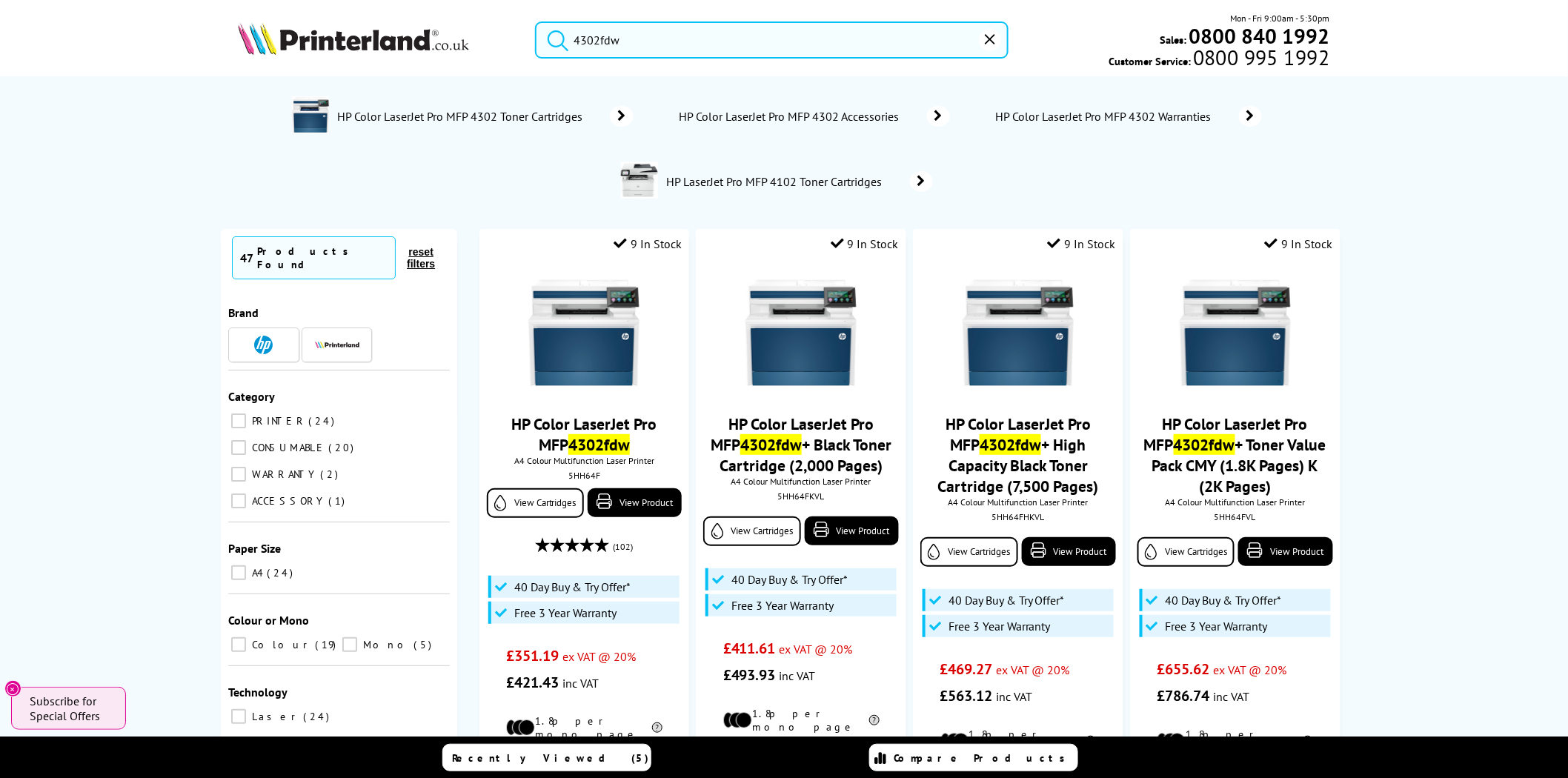
click at [393, 34] on div "4302fdw Mon - Fri 9:00am - 5:30pm Sales: 0800 840 1992 Customer Service: 0800 9…" at bounding box center [784, 43] width 1186 height 65
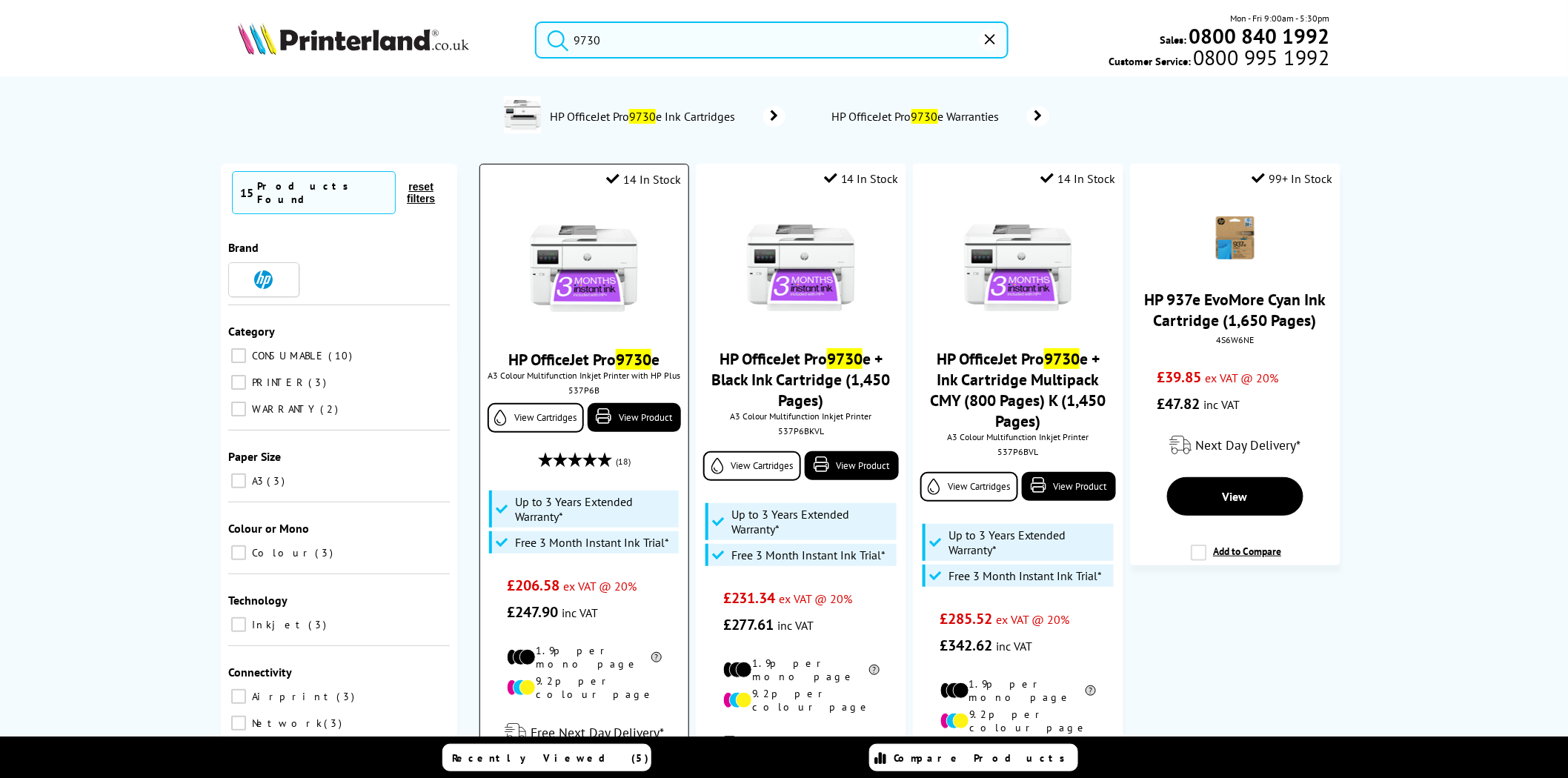
type input "9730"
click at [558, 252] on img at bounding box center [584, 268] width 111 height 111
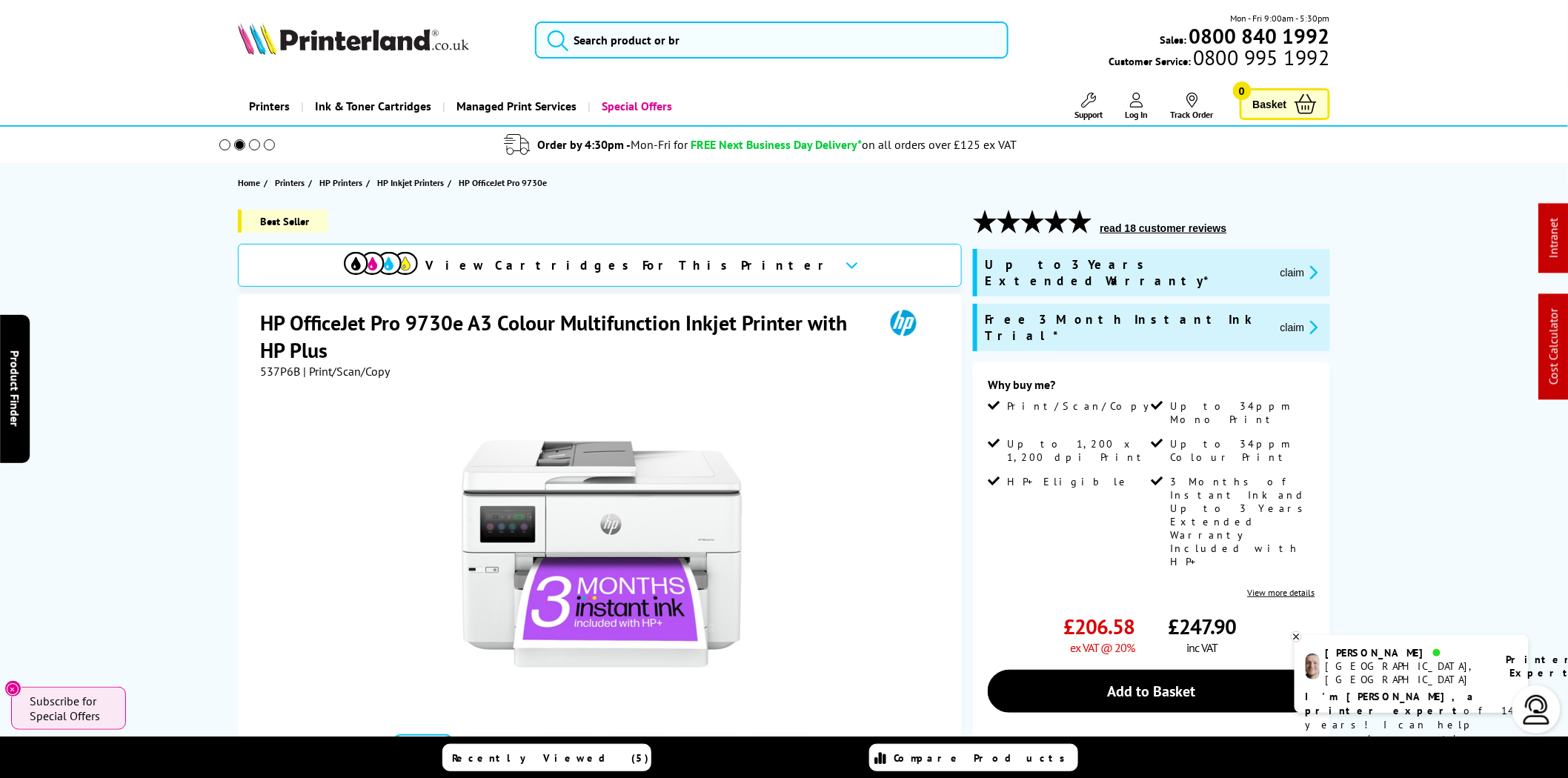
click at [375, 54] on img at bounding box center [354, 39] width 231 height 33
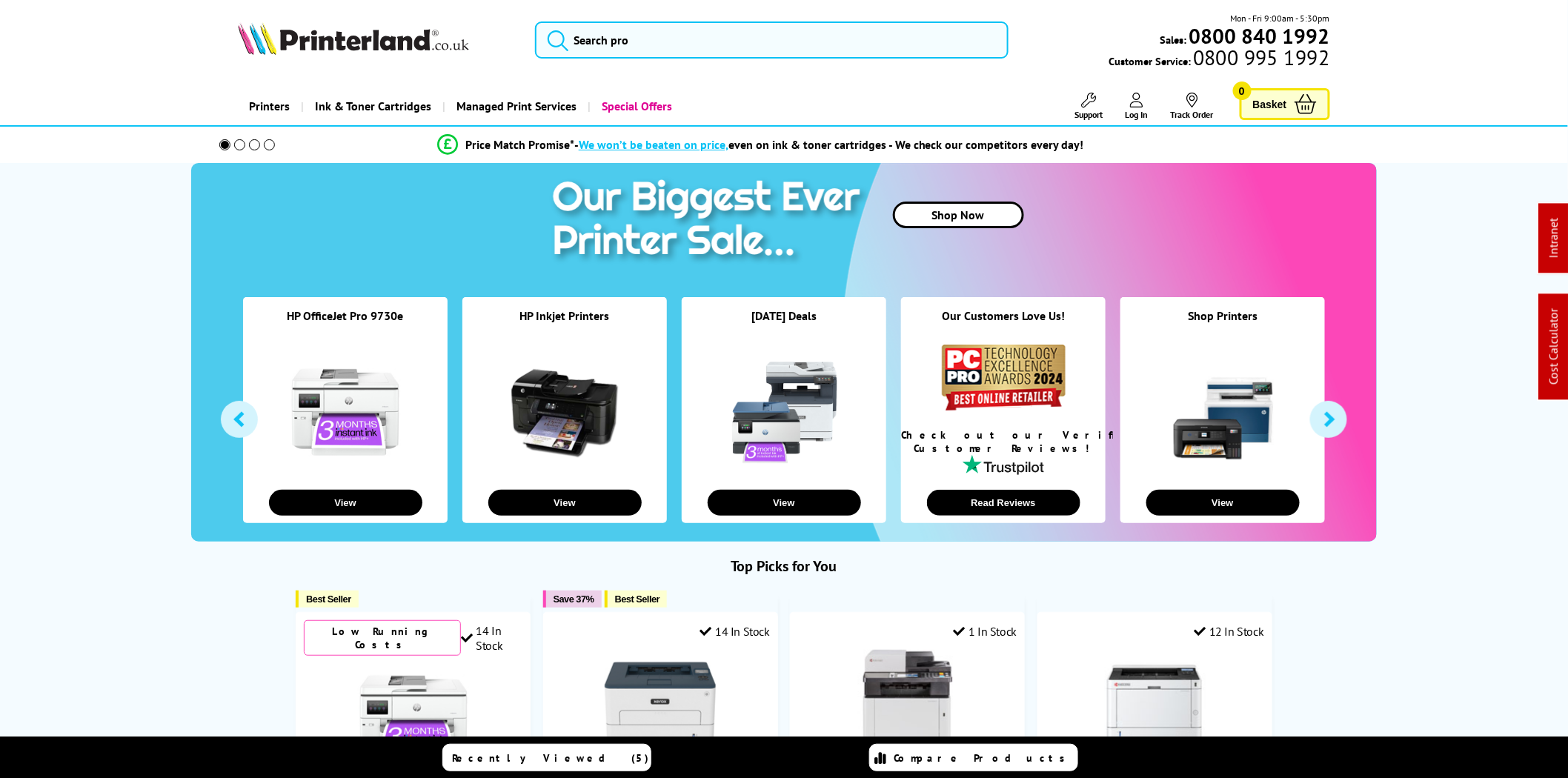
click at [328, 40] on img at bounding box center [354, 39] width 231 height 33
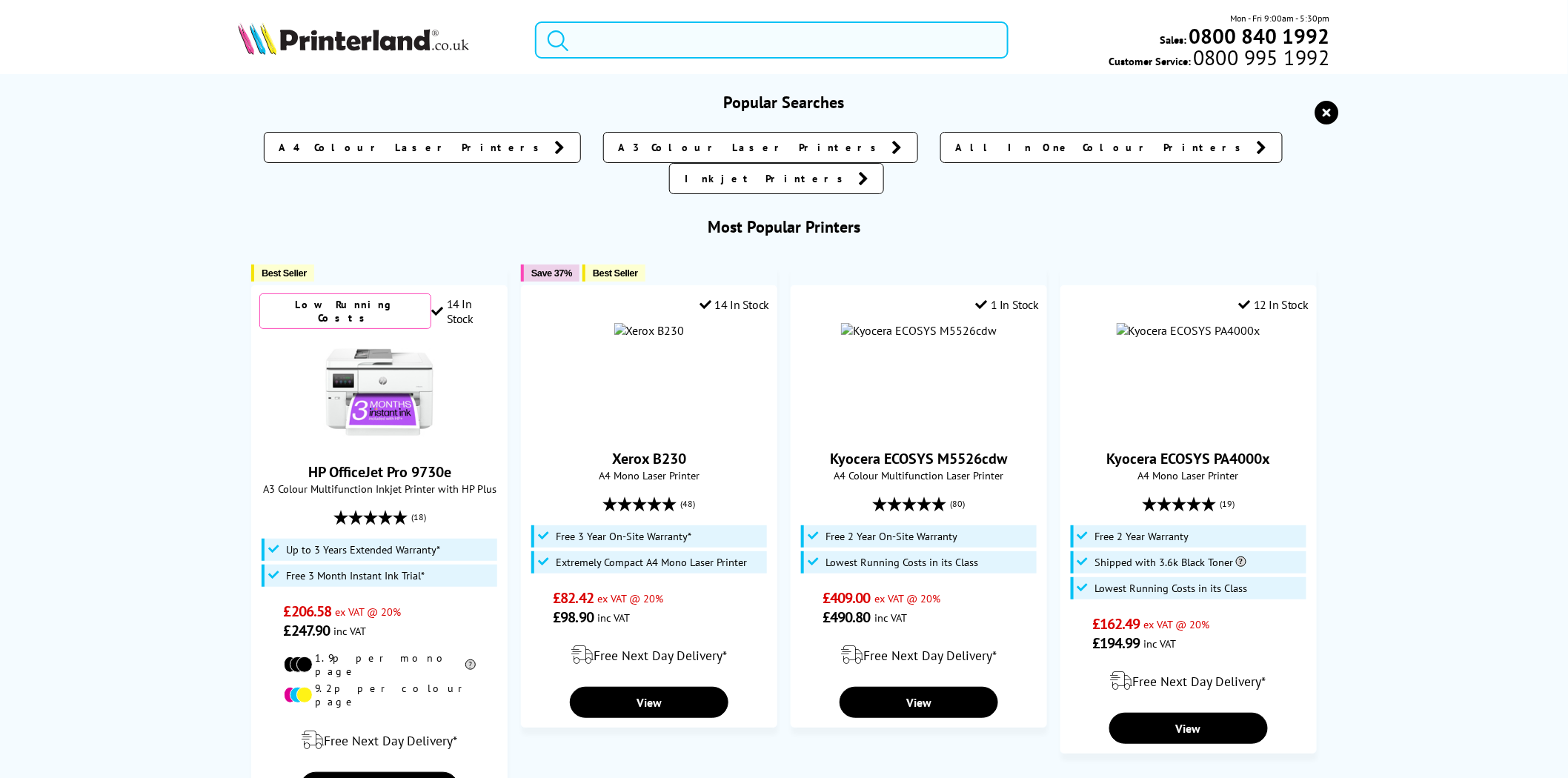
click at [688, 45] on input "search" at bounding box center [772, 40] width 474 height 37
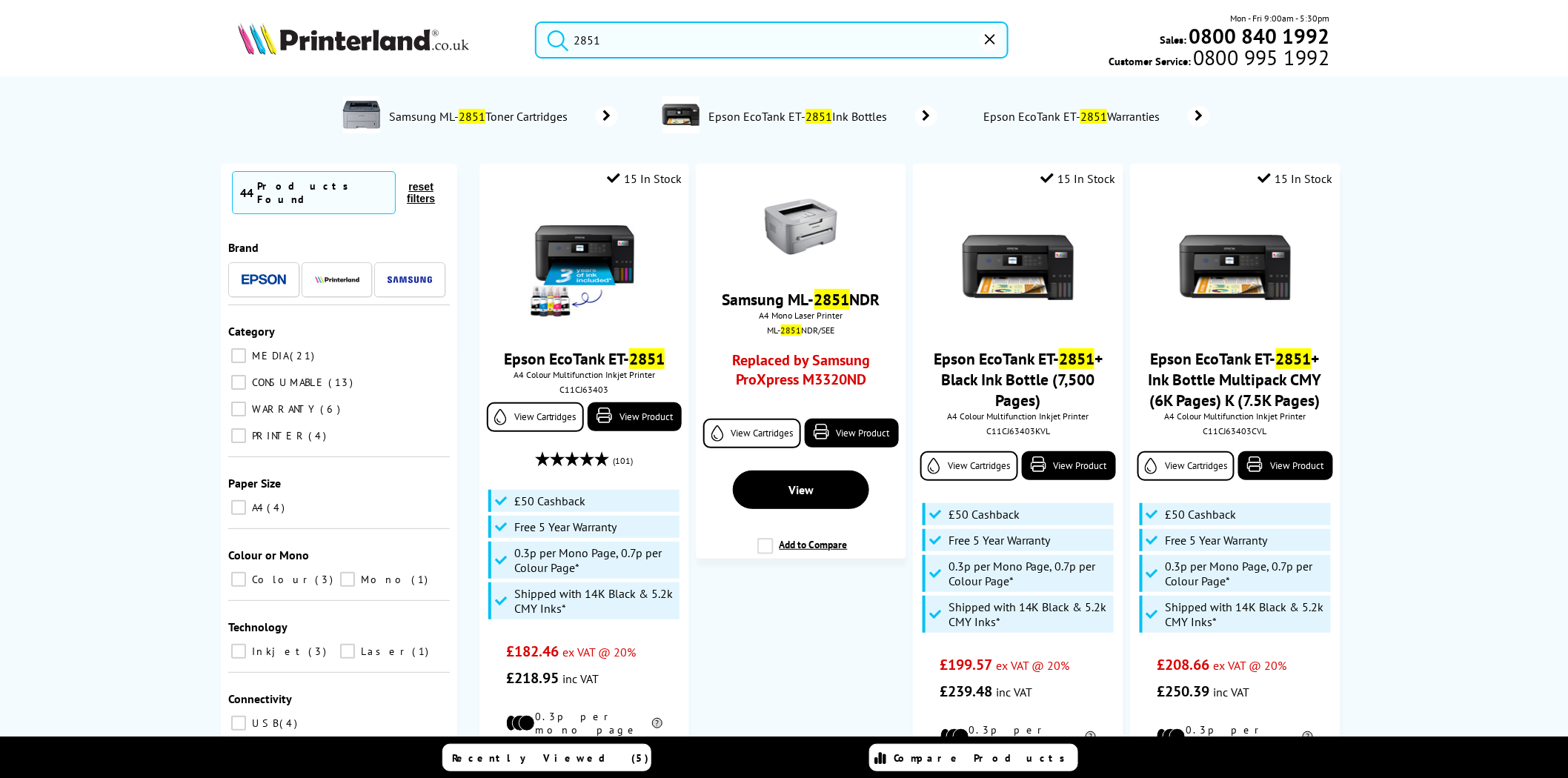
type input "2851"
click at [319, 48] on img at bounding box center [354, 39] width 231 height 33
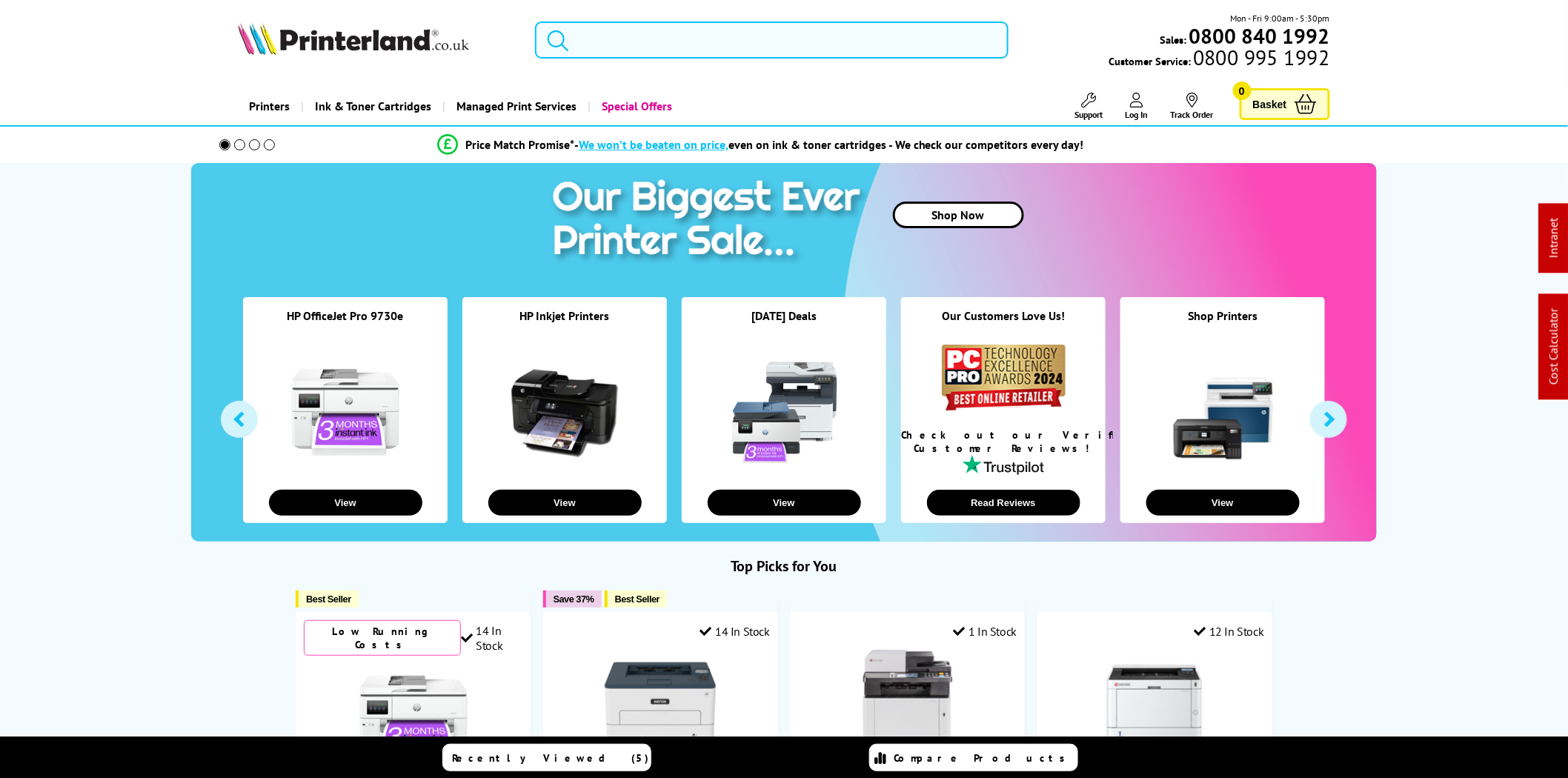
click at [609, 49] on input "search" at bounding box center [772, 40] width 474 height 37
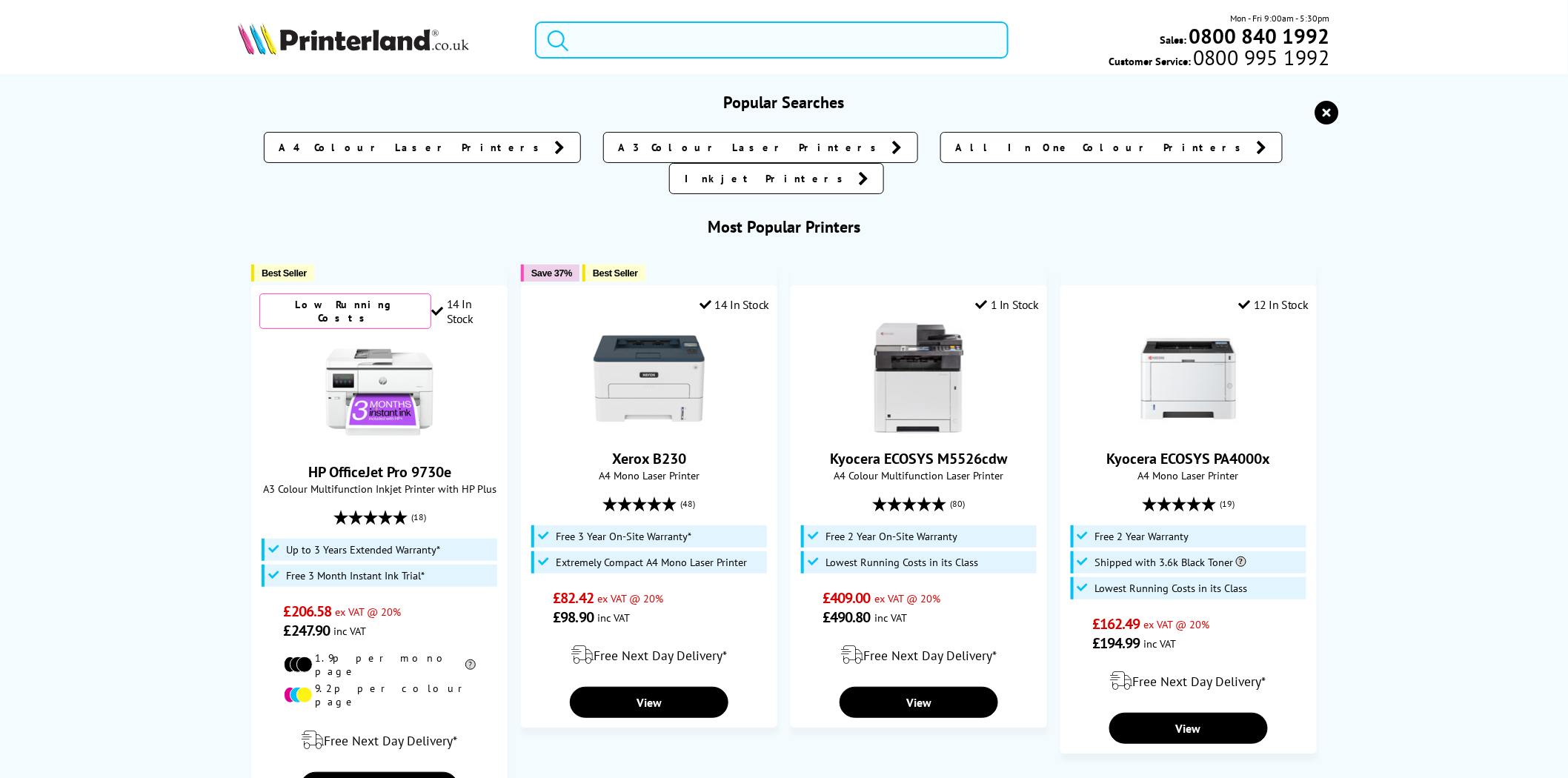
click at [857, 38] on input "search" at bounding box center [772, 40] width 474 height 37
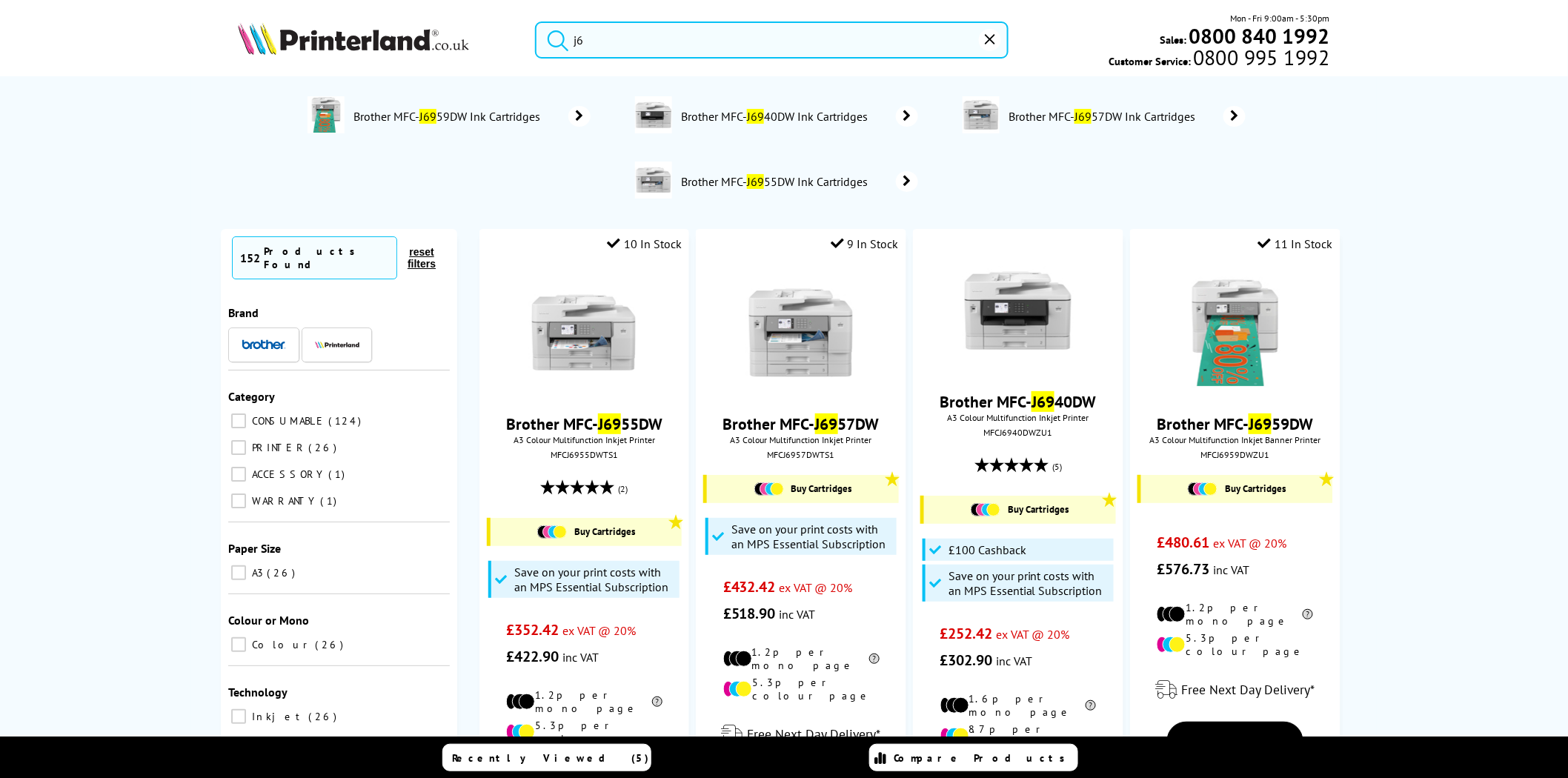
type input "j"
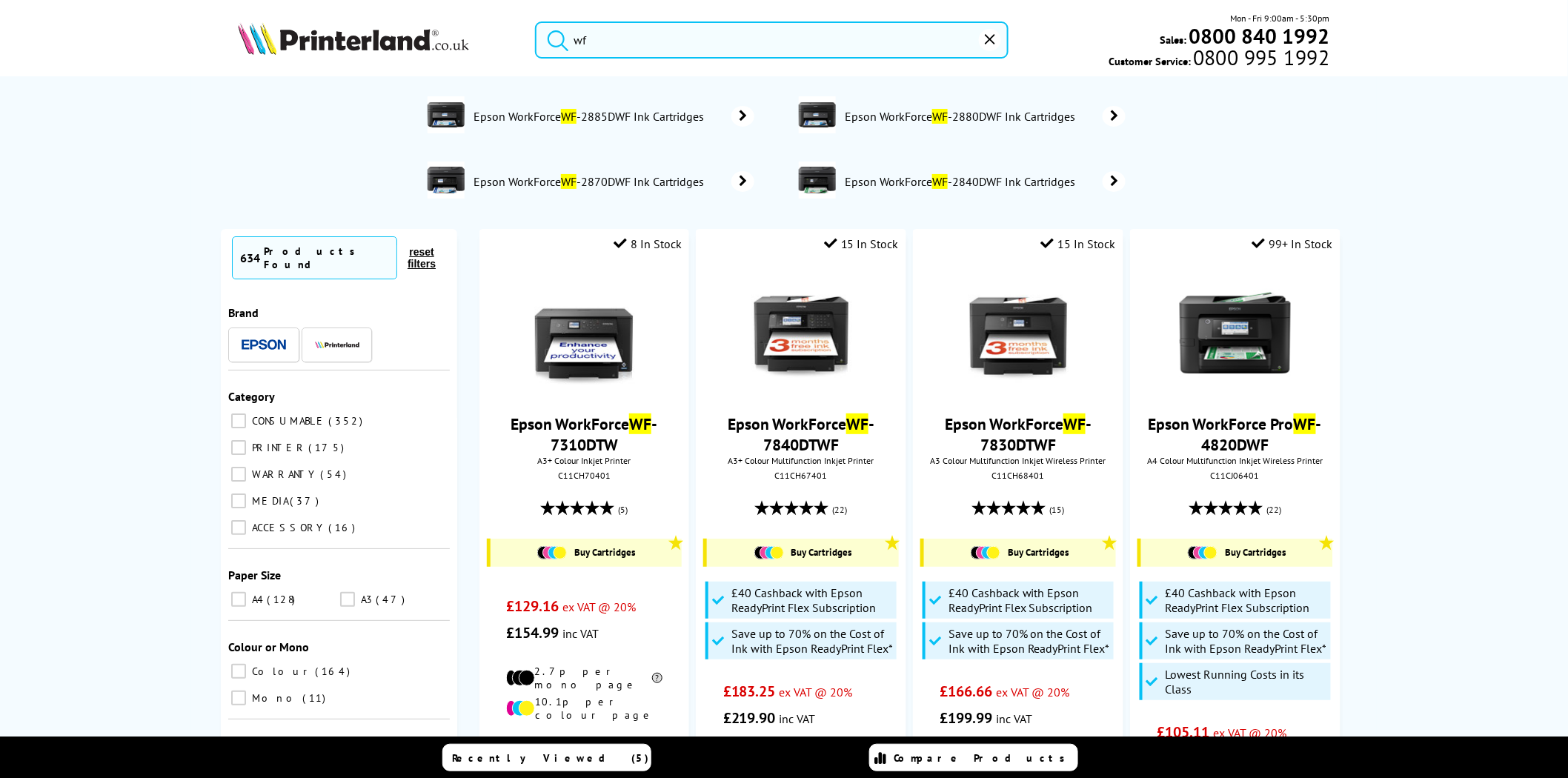
type input "w"
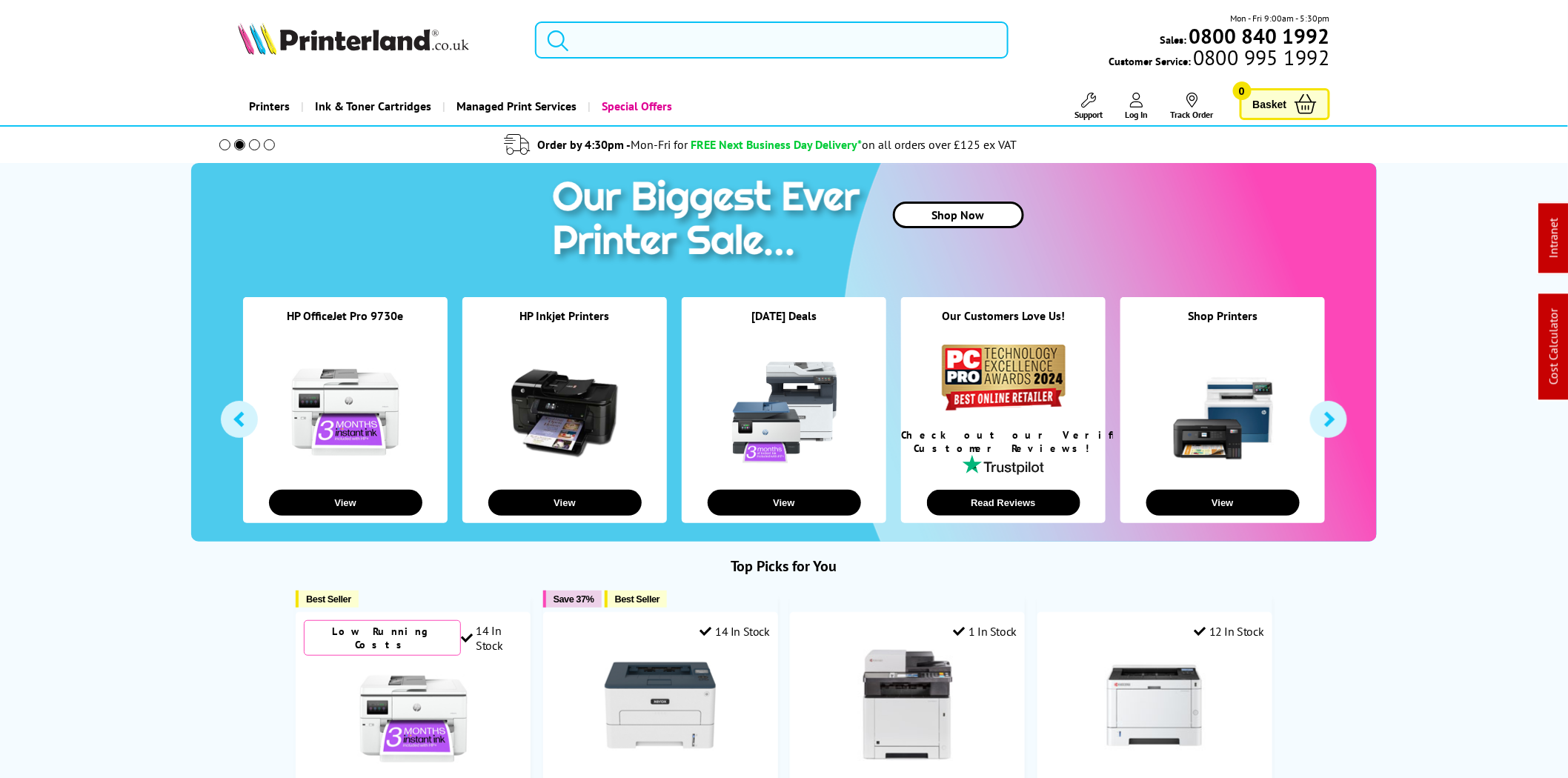
type input "7"
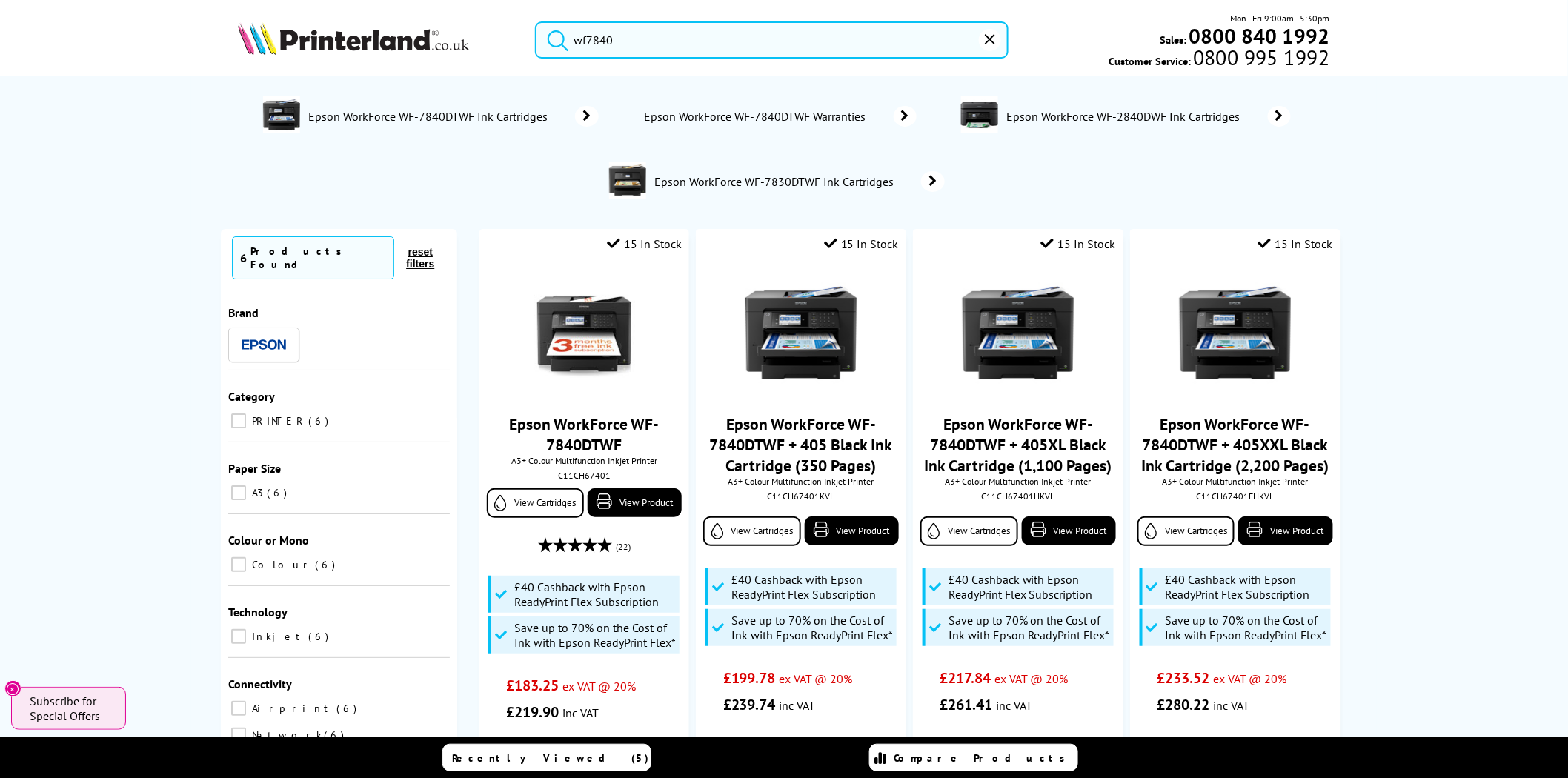
drag, startPoint x: 638, startPoint y: 45, endPoint x: 461, endPoint y: 48, distance: 177.0
click at [461, 48] on div "wf7840 Mon - Fri 9:00am - 5:30pm Sales: 0800 840 1992 Customer Service: 0800 99…" at bounding box center [784, 43] width 1186 height 65
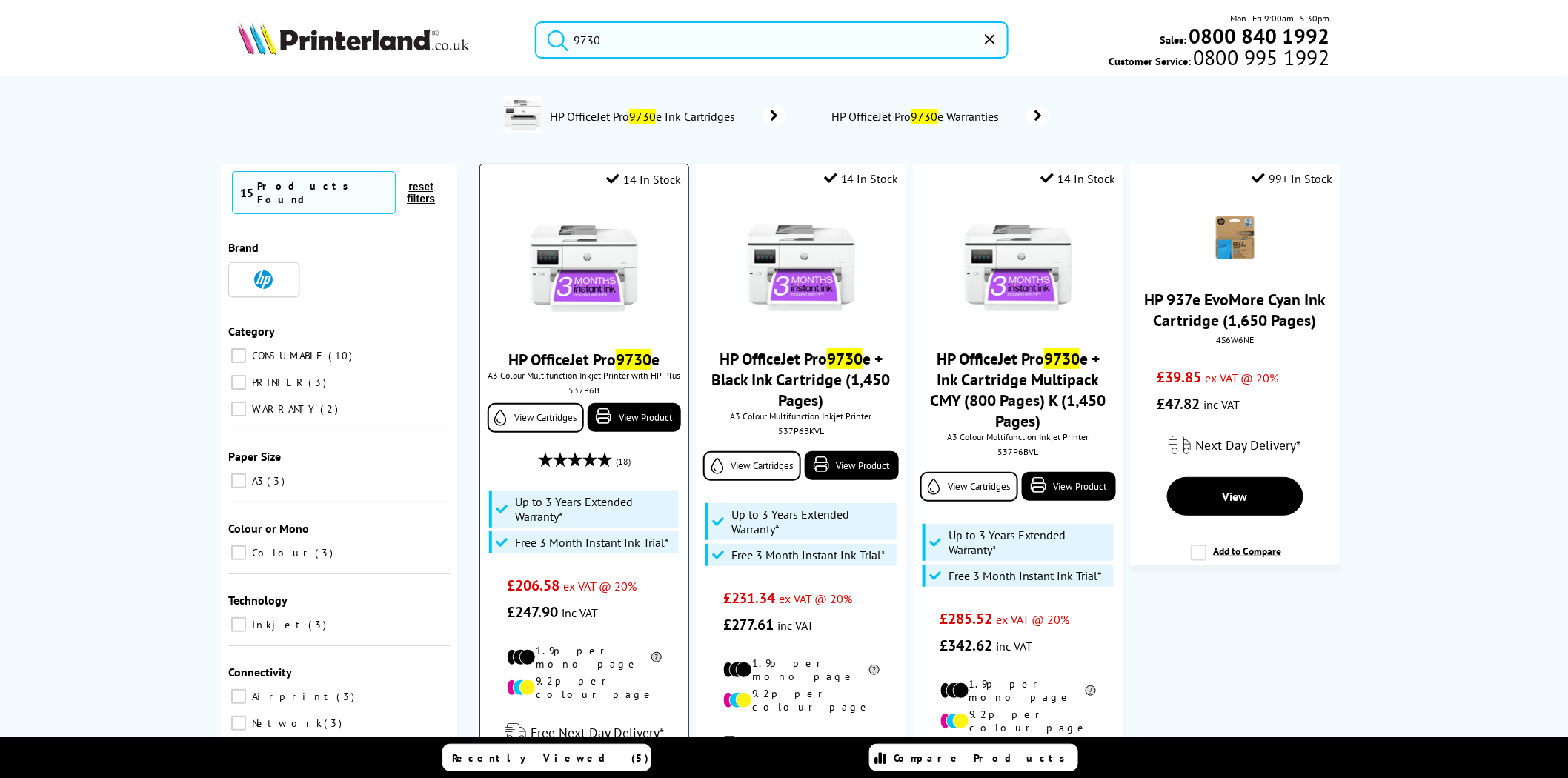
type input "9730"
click at [581, 389] on div "537P6B" at bounding box center [584, 389] width 186 height 11
copy div "537P6B"
click at [766, 46] on input "9730" at bounding box center [772, 40] width 474 height 37
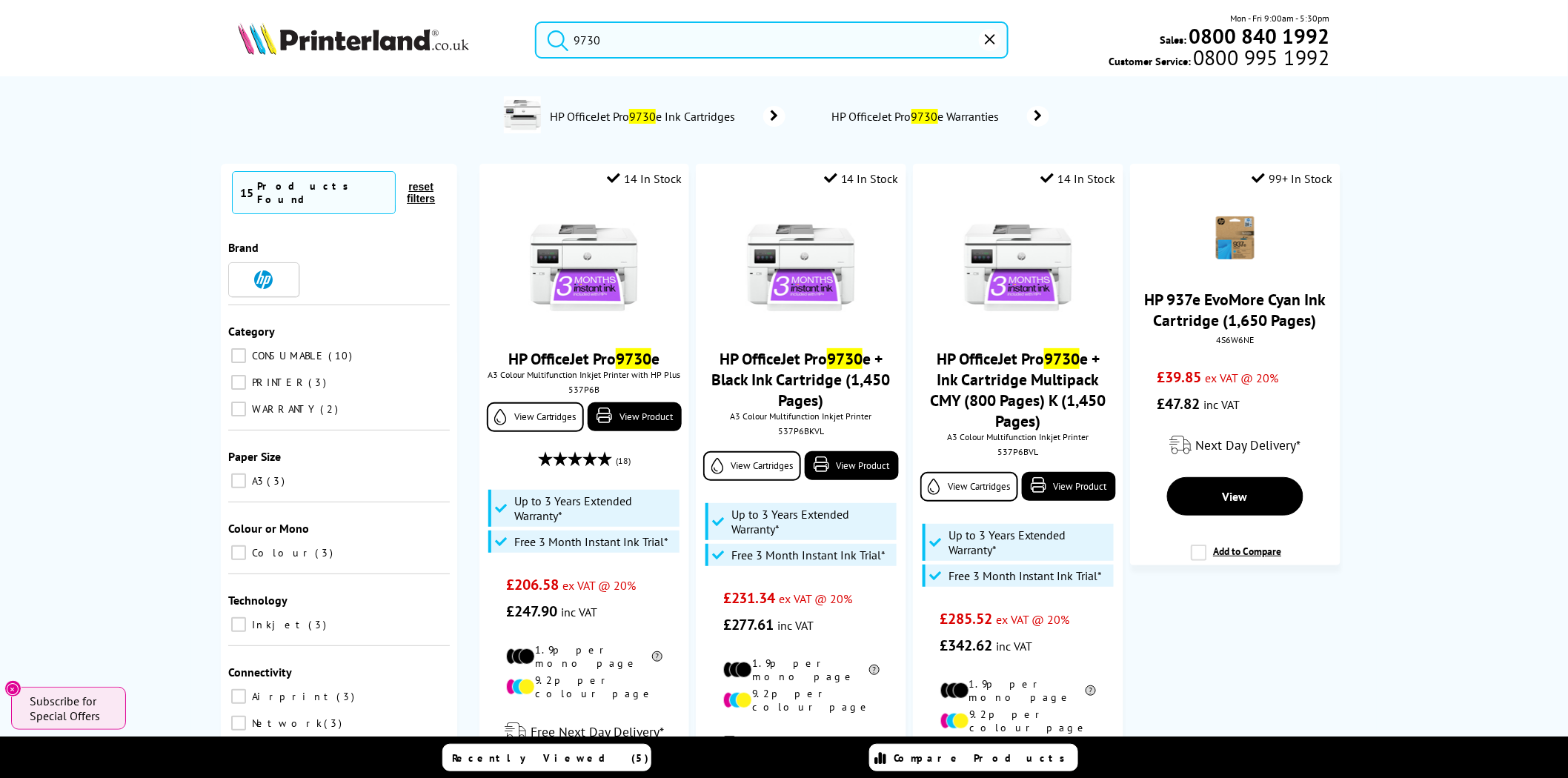
drag, startPoint x: 767, startPoint y: 46, endPoint x: 455, endPoint y: 43, distance: 312.0
click at [455, 43] on div "9730 Mon - Fri 9:00am - 5:30pm Sales: 0800 840 1992 Customer Service: 0800 995 …" at bounding box center [784, 43] width 1186 height 65
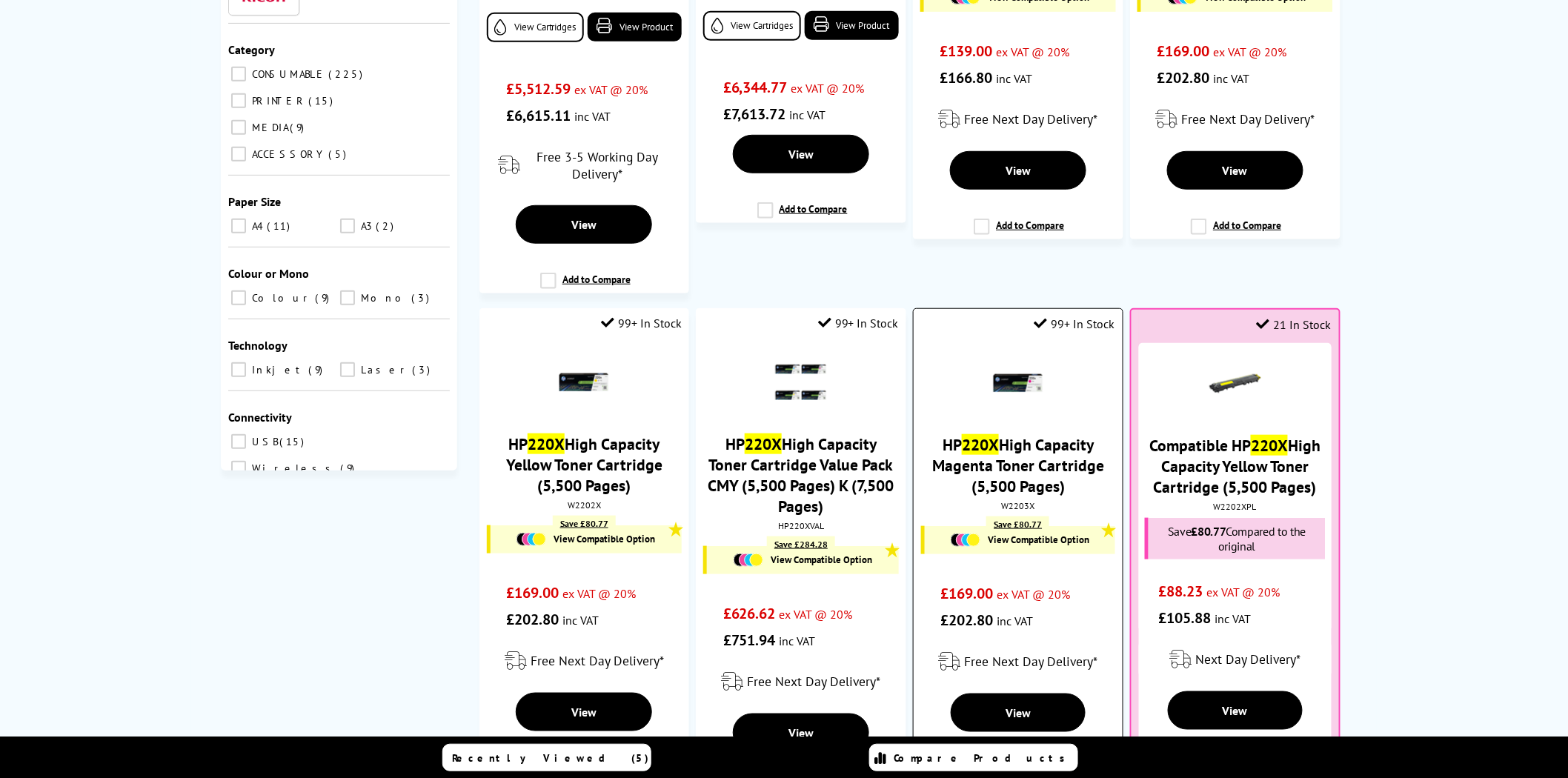
scroll to position [823, 0]
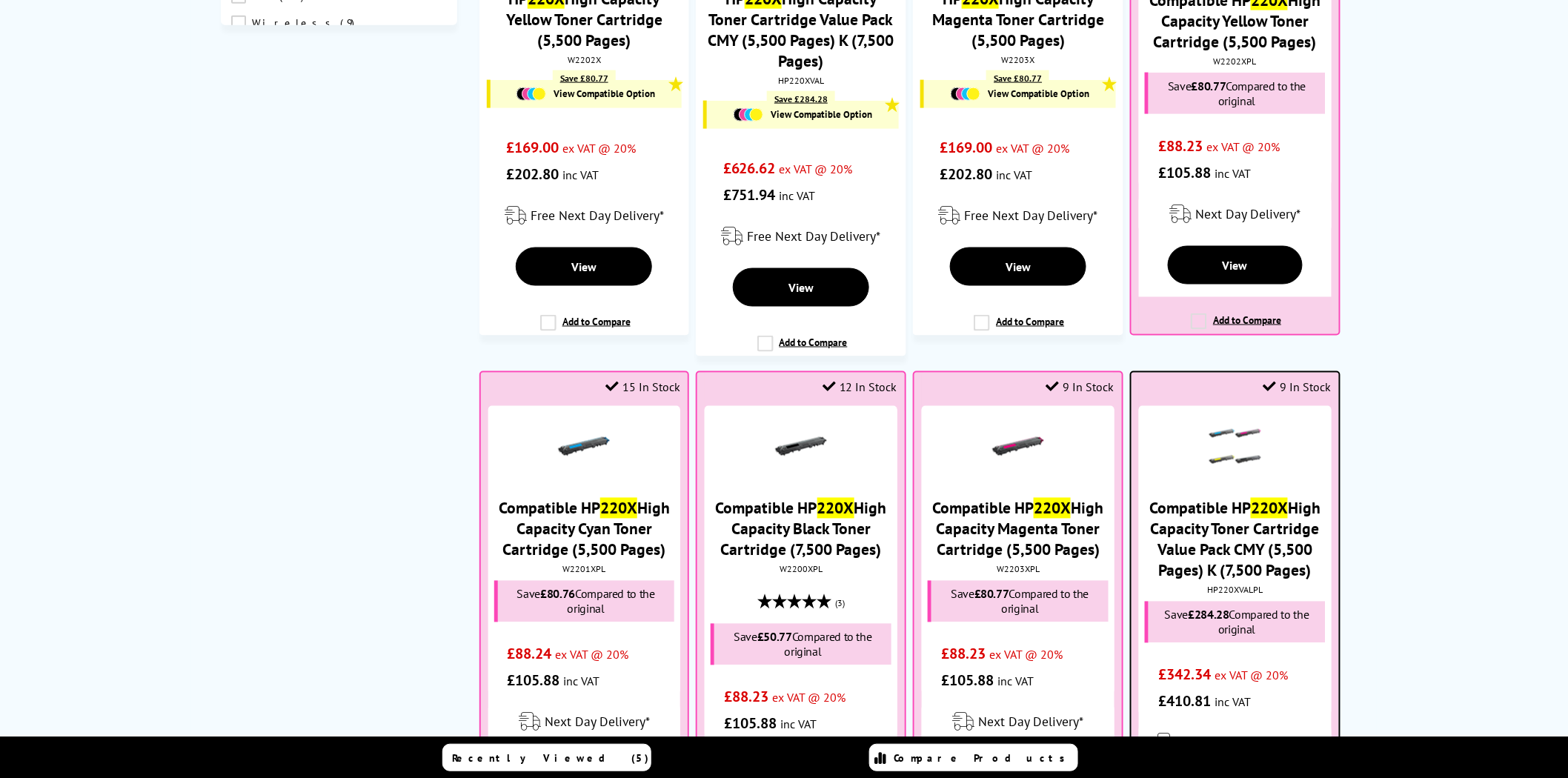
type input "220x"
click at [1254, 589] on div "HP220XVALPL" at bounding box center [1234, 590] width 184 height 11
copy div "HP220XVALPL"
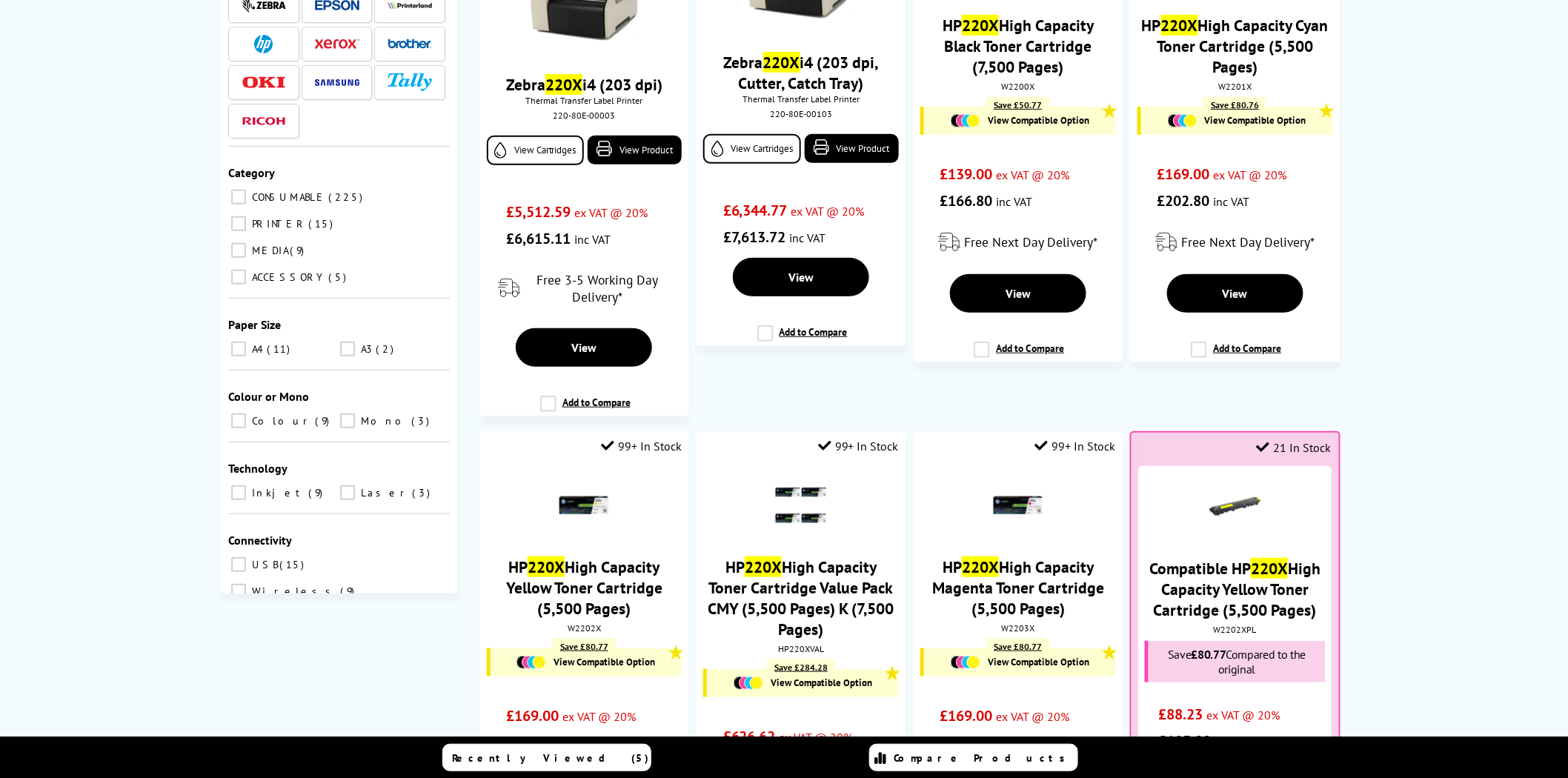
scroll to position [0, 0]
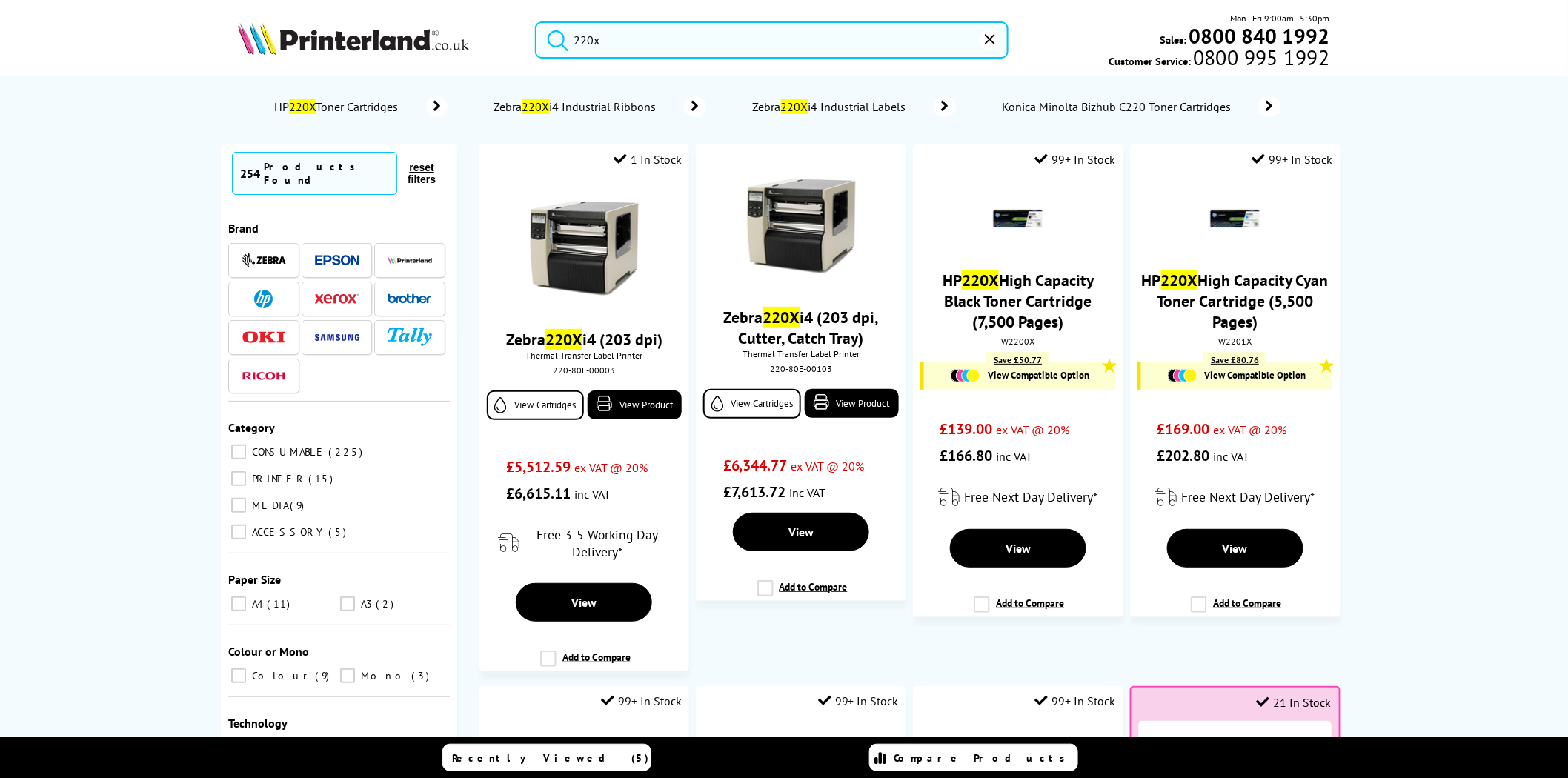
click at [337, 45] on img at bounding box center [354, 39] width 231 height 33
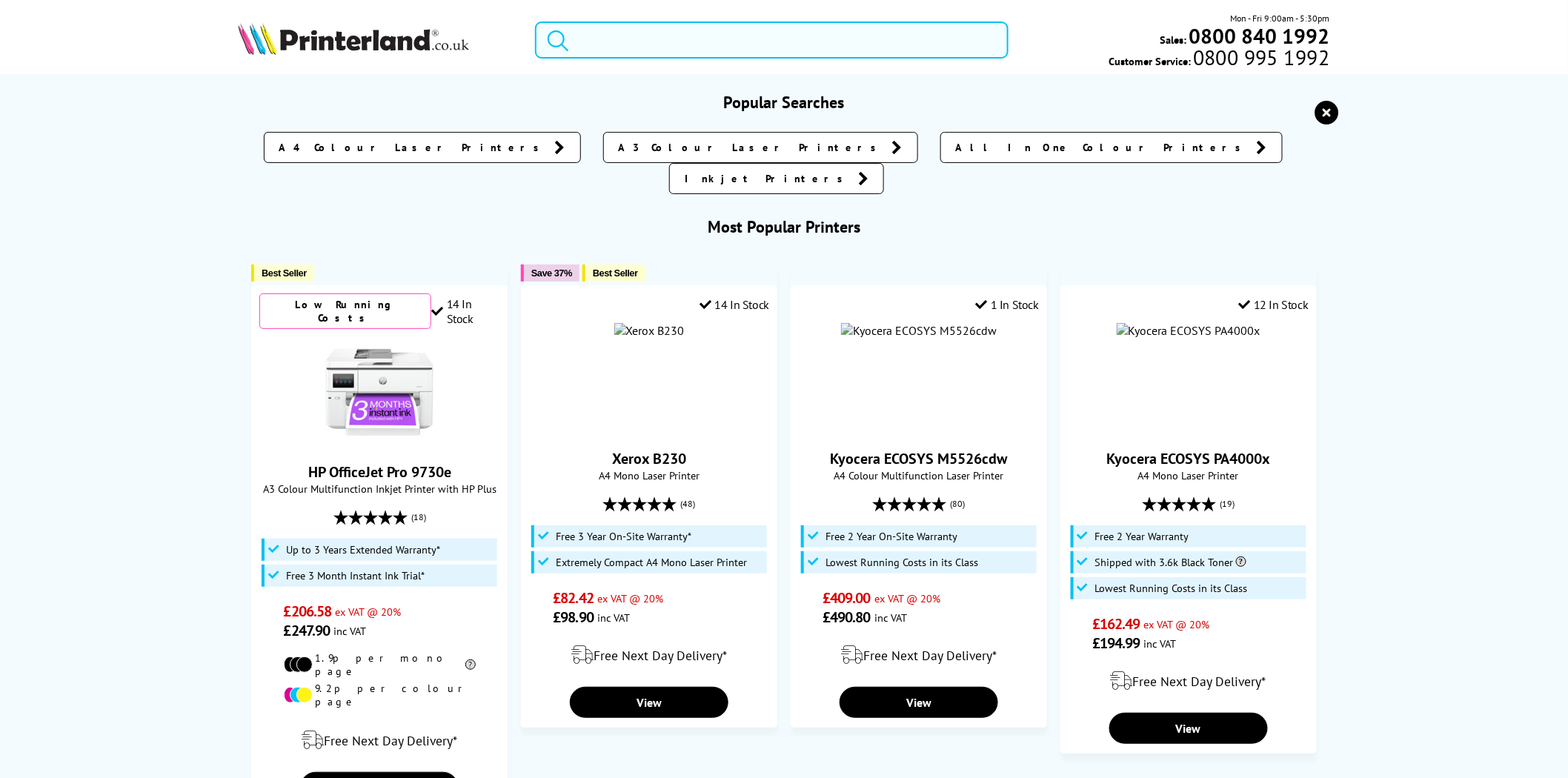
click at [617, 48] on input "search" at bounding box center [772, 40] width 474 height 37
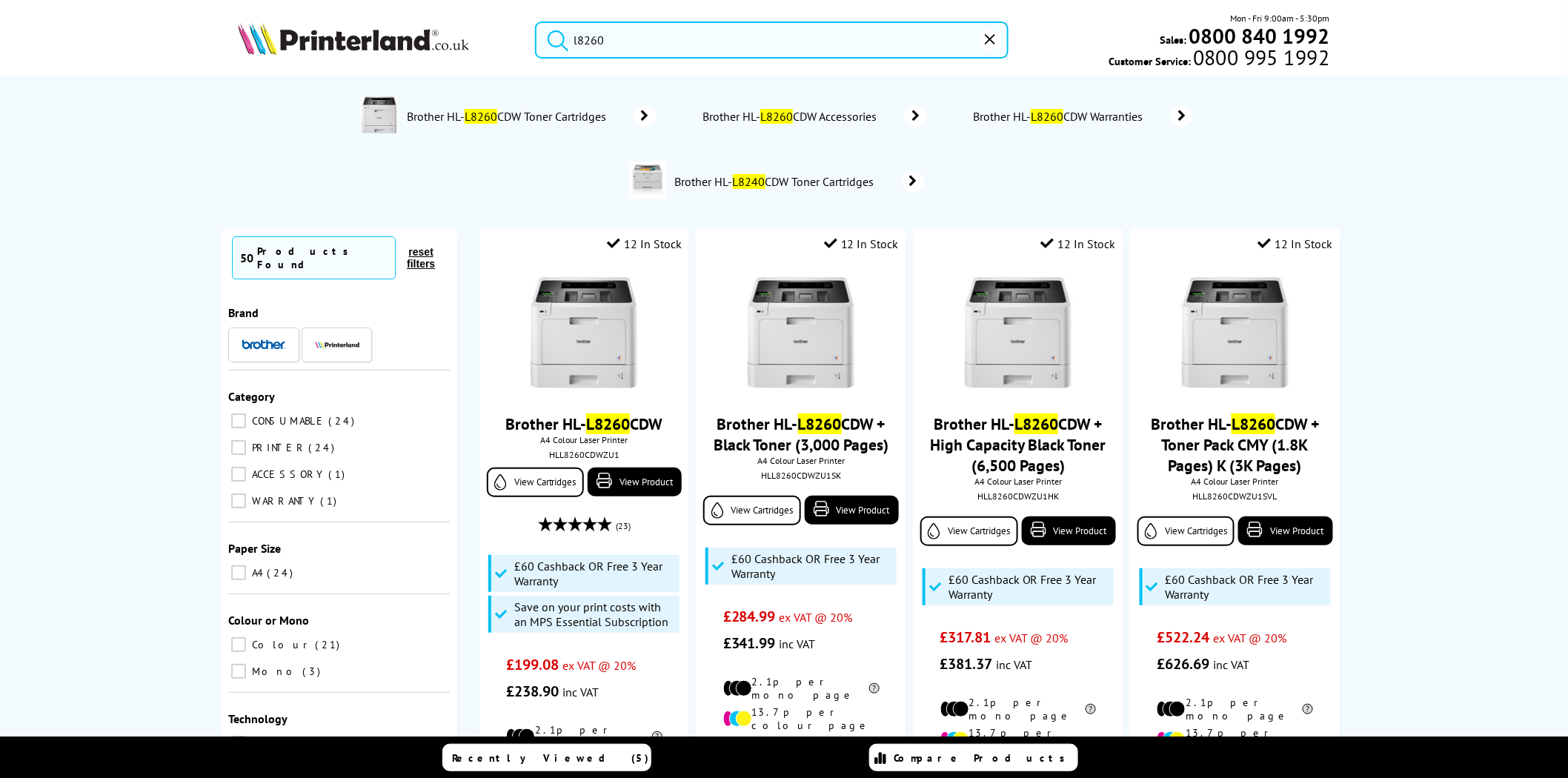
type input "l8260"
click at [390, 54] on img at bounding box center [354, 39] width 231 height 33
